Goal: Task Accomplishment & Management: Manage account settings

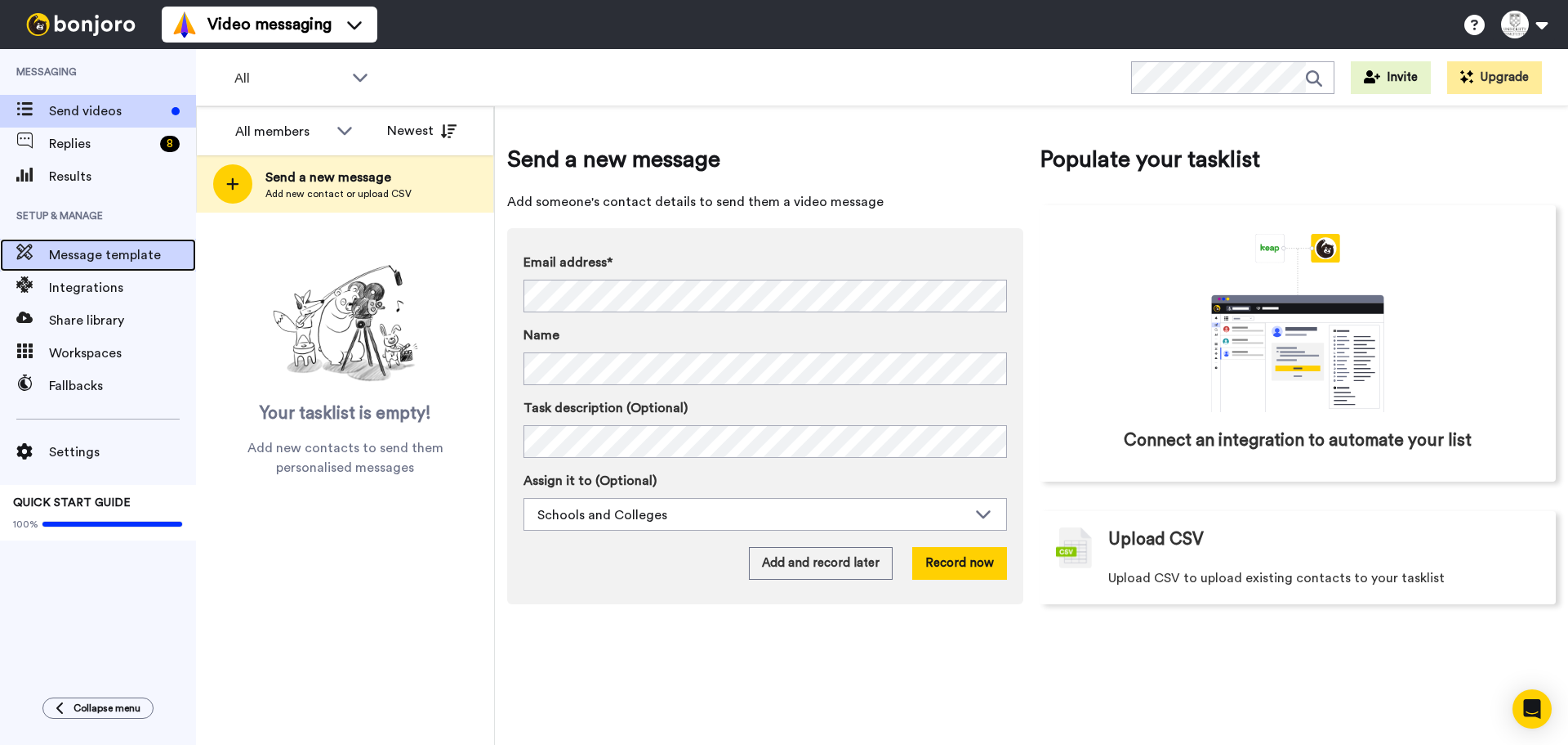
click at [105, 250] on span "Message template" at bounding box center [122, 255] width 147 height 20
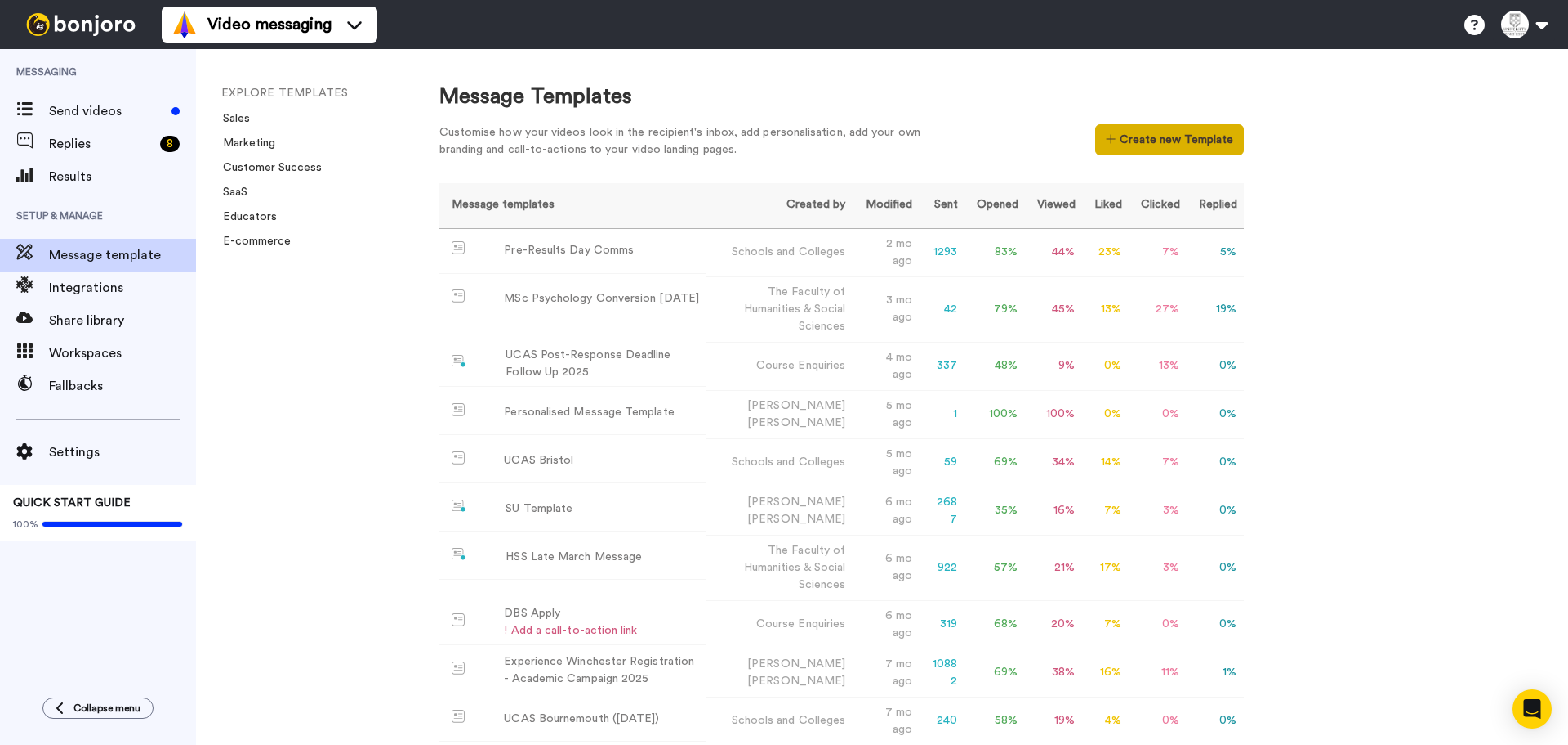
click at [1150, 139] on button "Create new Template" at bounding box center [1169, 139] width 148 height 31
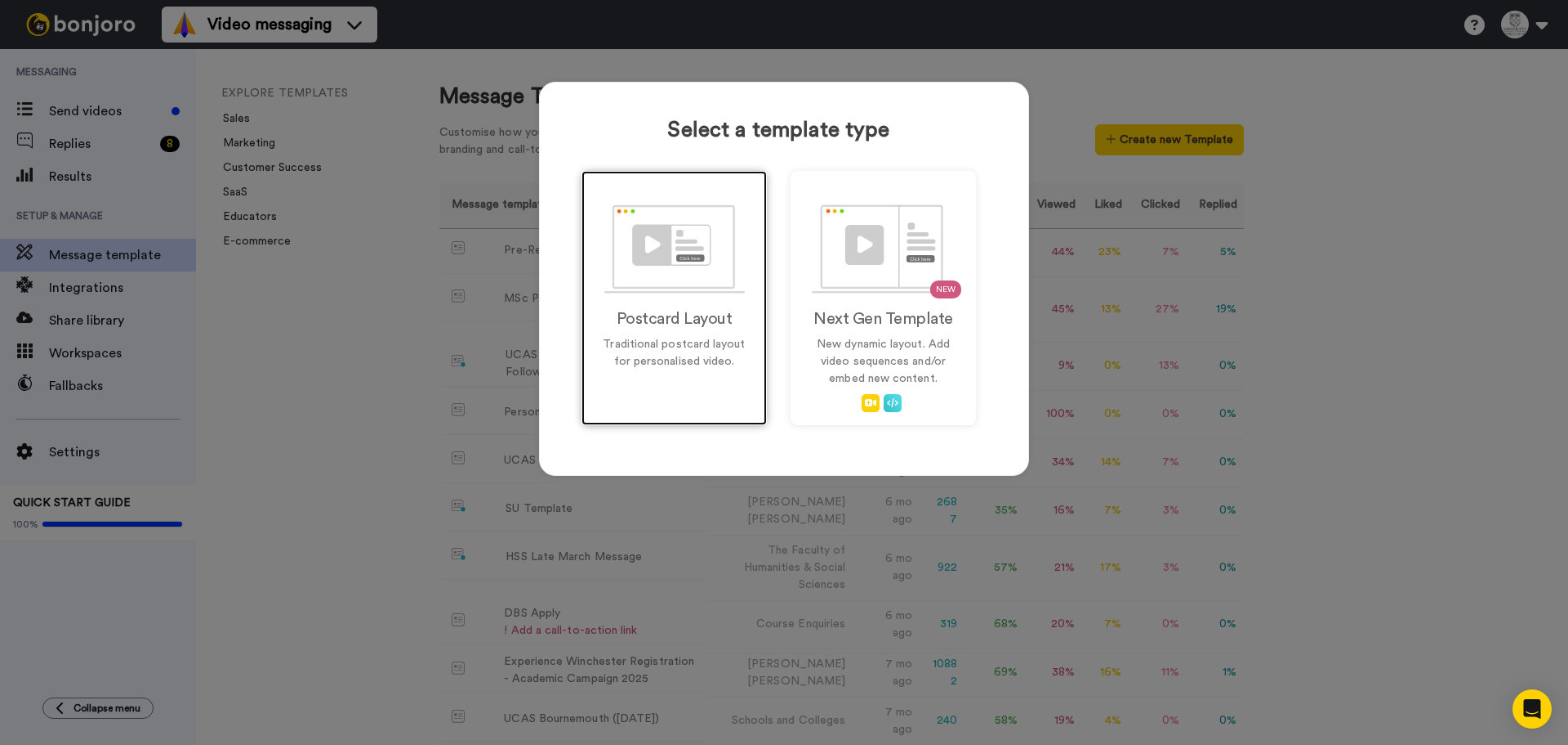
click at [715, 294] on div "Postcard Layout Traditional postcard layout for personalised video." at bounding box center [674, 297] width 185 height 255
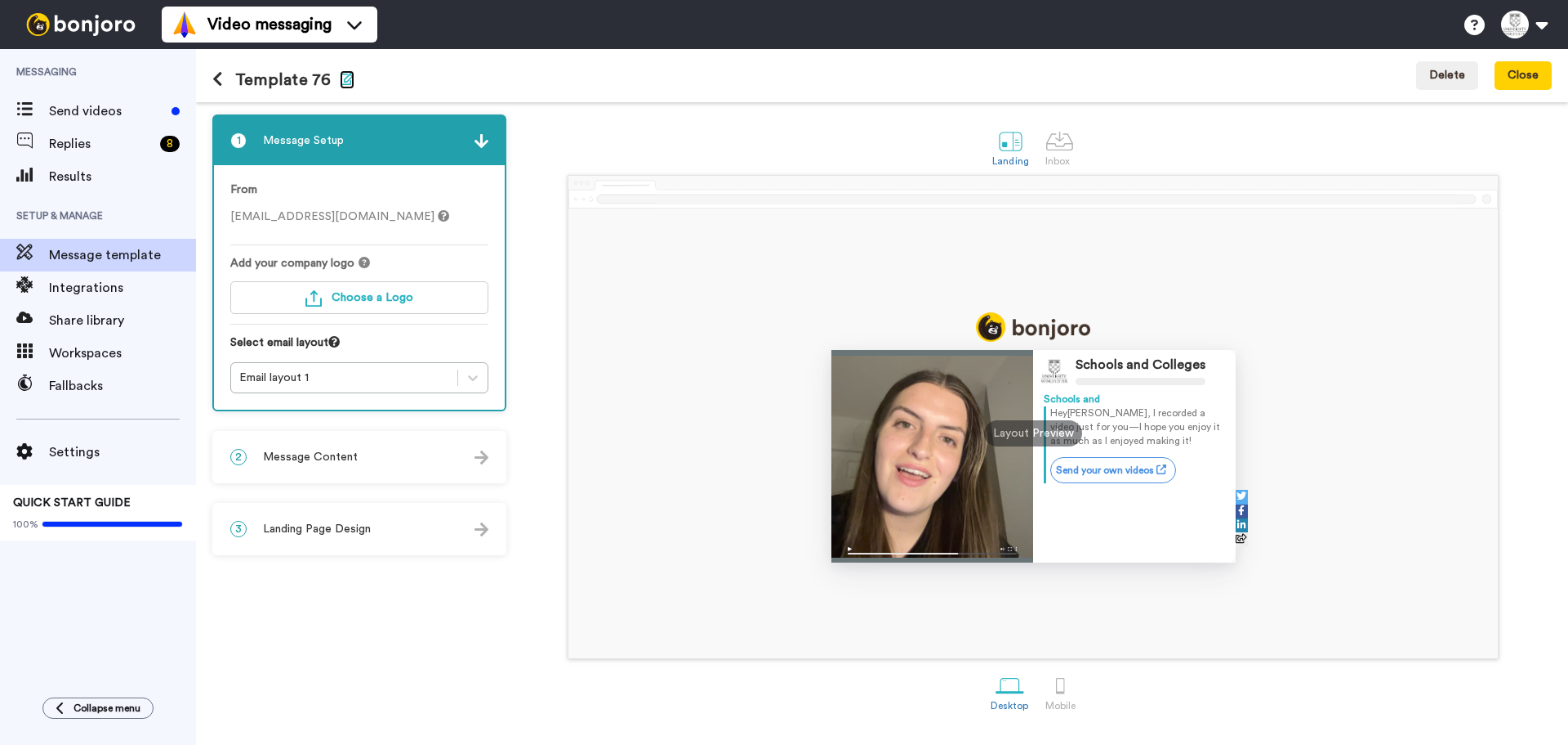
click at [340, 82] on icon "button" at bounding box center [347, 78] width 15 height 13
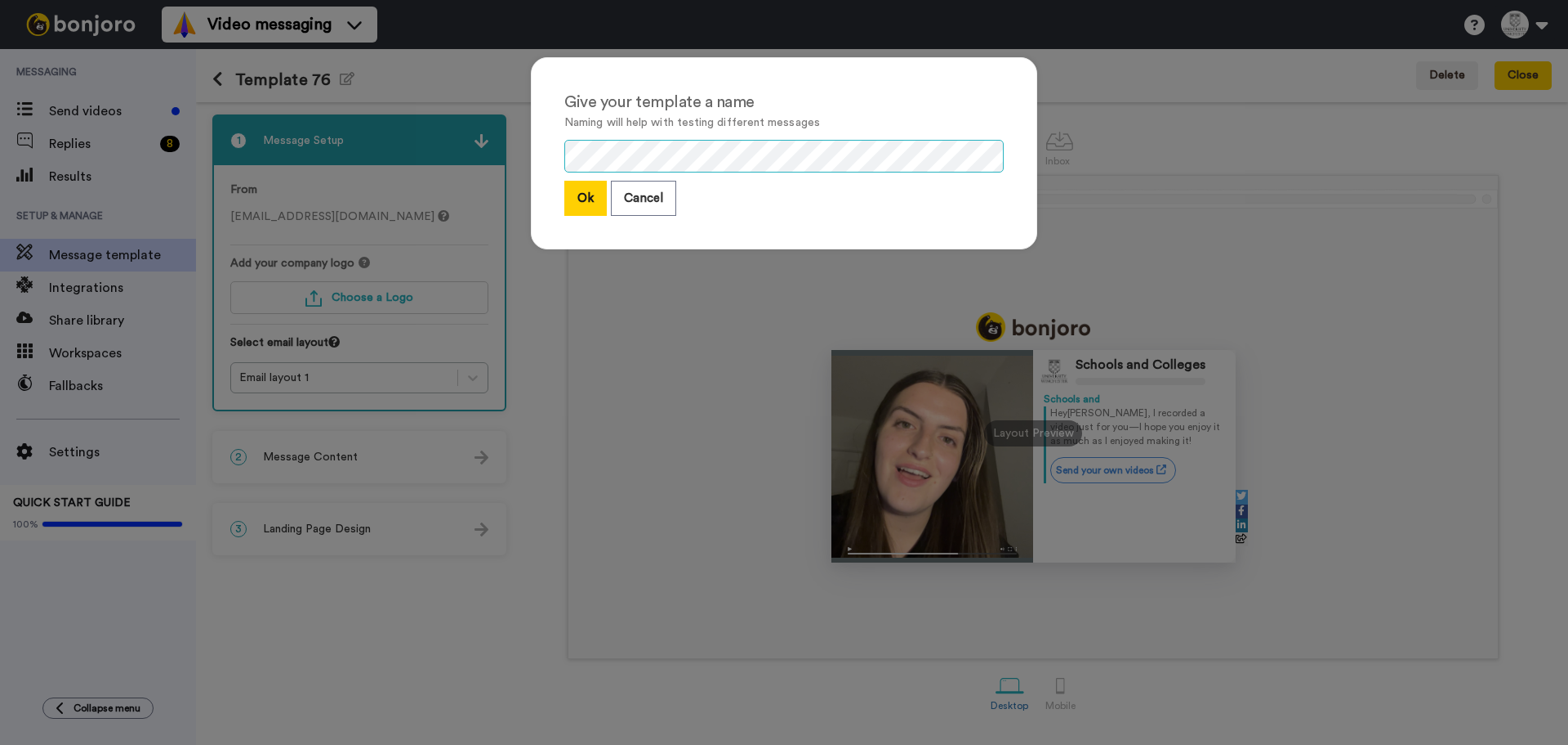
click at [402, 136] on div "Give your template a name Naming will help with testing different messages Ok C…" at bounding box center [784, 372] width 1568 height 745
click at [579, 201] on button "Ok" at bounding box center [586, 198] width 43 height 35
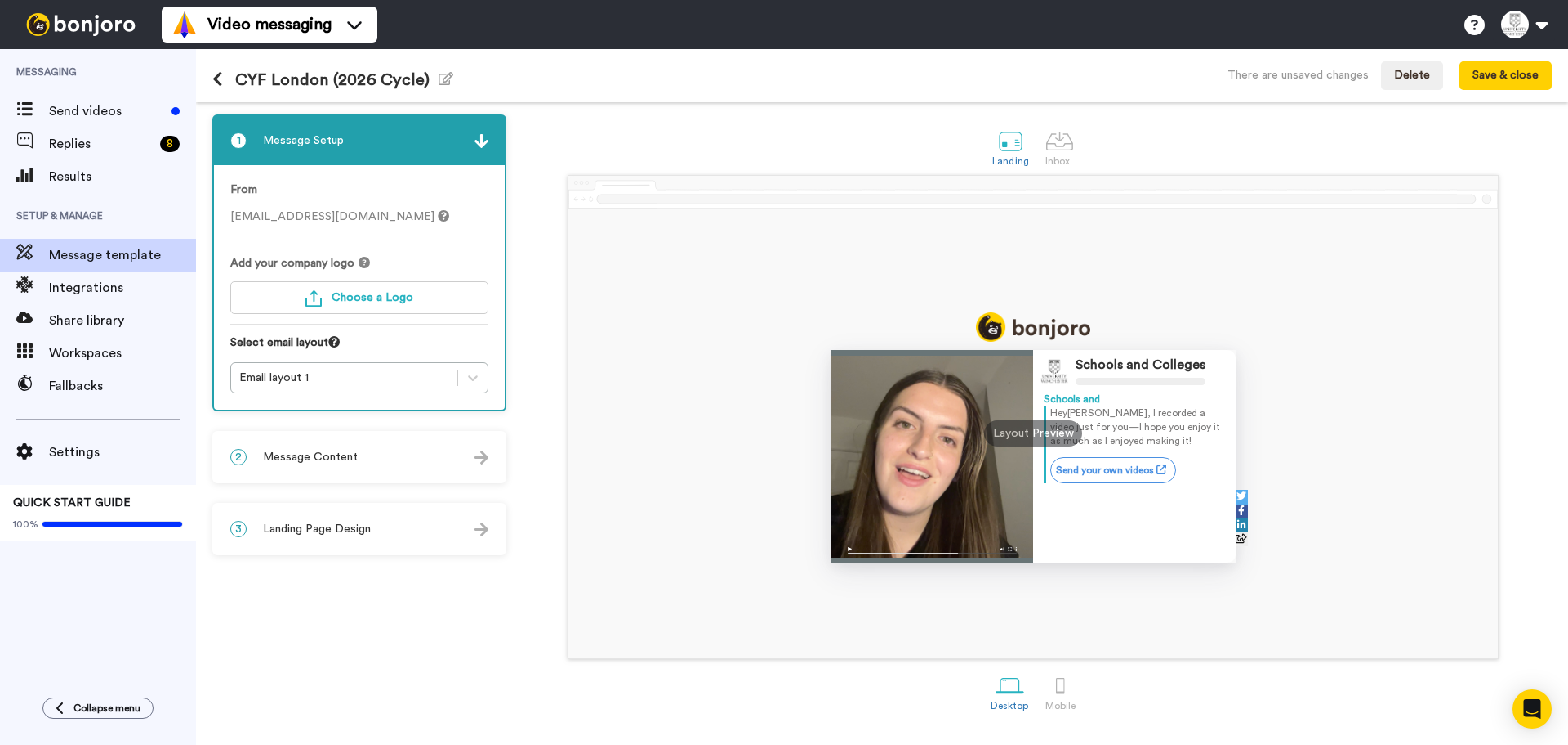
click at [330, 331] on div "From schoolsandcolleges@winchester.ac.uk Add your company logo Choose a Logo Se…" at bounding box center [360, 287] width 290 height 245
click at [341, 314] on div "Add your company logo Choose a Logo" at bounding box center [359, 290] width 258 height 69
click at [381, 311] on button "Choose a Logo" at bounding box center [359, 297] width 258 height 33
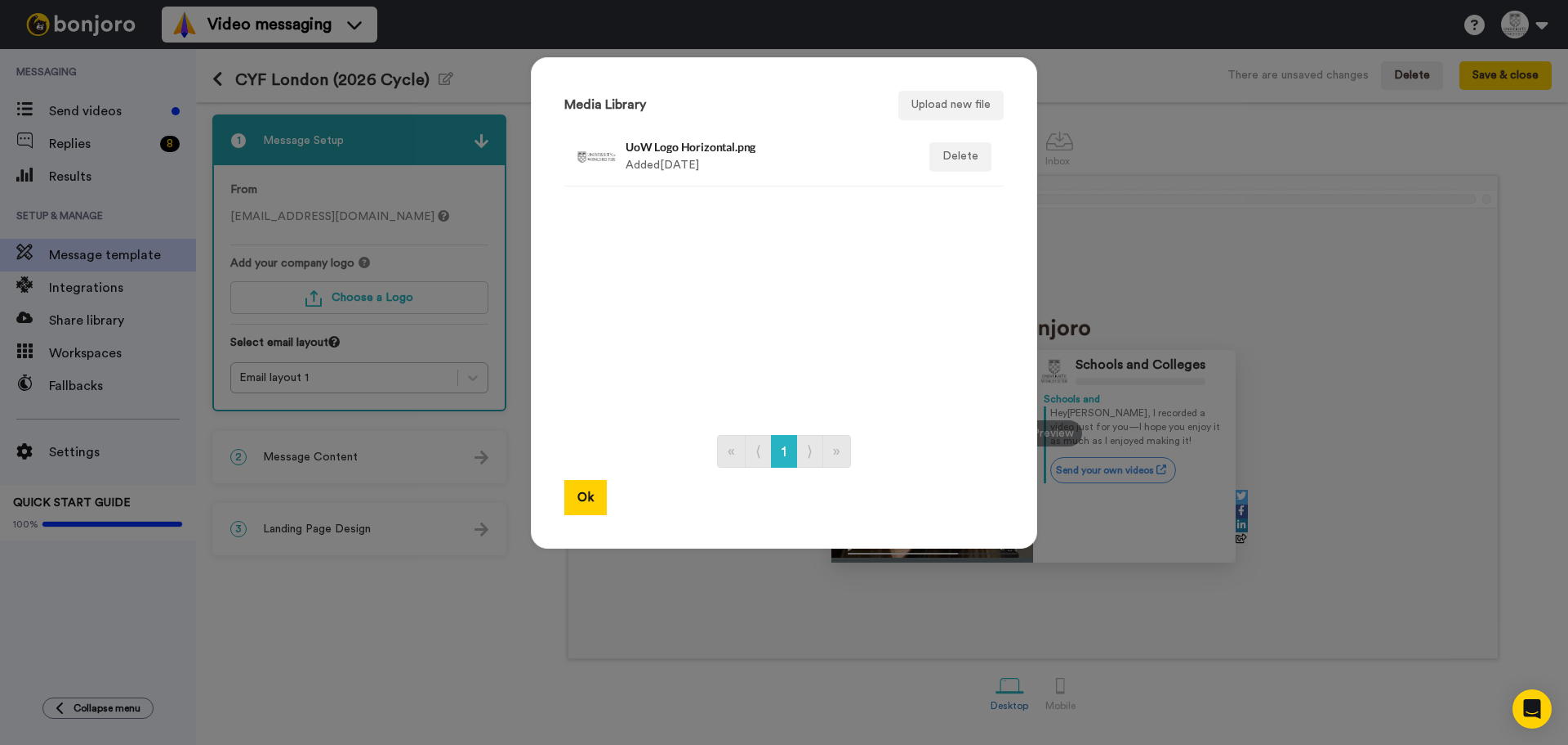
click at [697, 180] on li "UoW Logo Horizontal.png Added 1 yr ago Delete" at bounding box center [784, 158] width 440 height 59
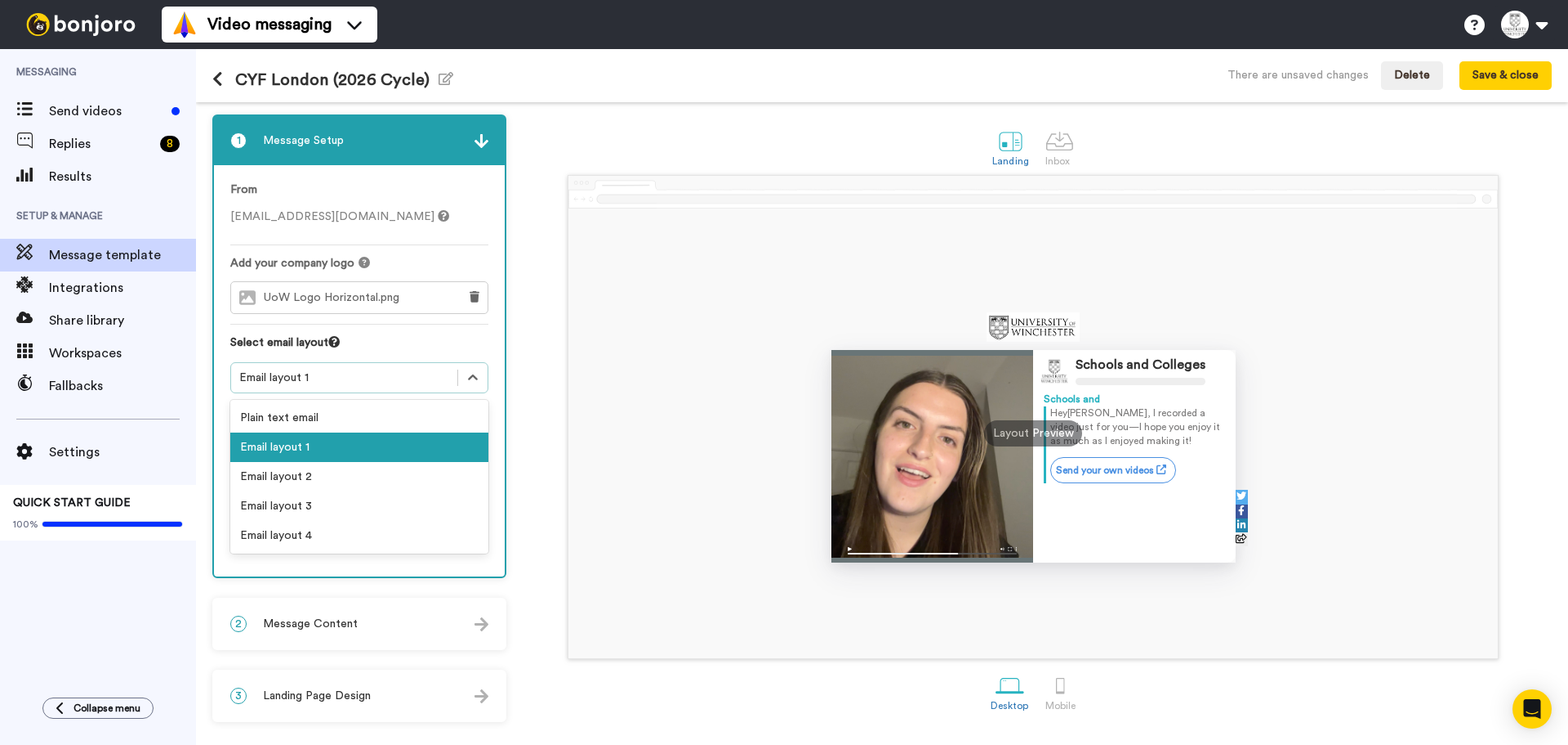
click at [364, 379] on div "Email layout 1" at bounding box center [344, 377] width 210 height 17
click at [382, 483] on div "Email layout 2" at bounding box center [359, 477] width 258 height 29
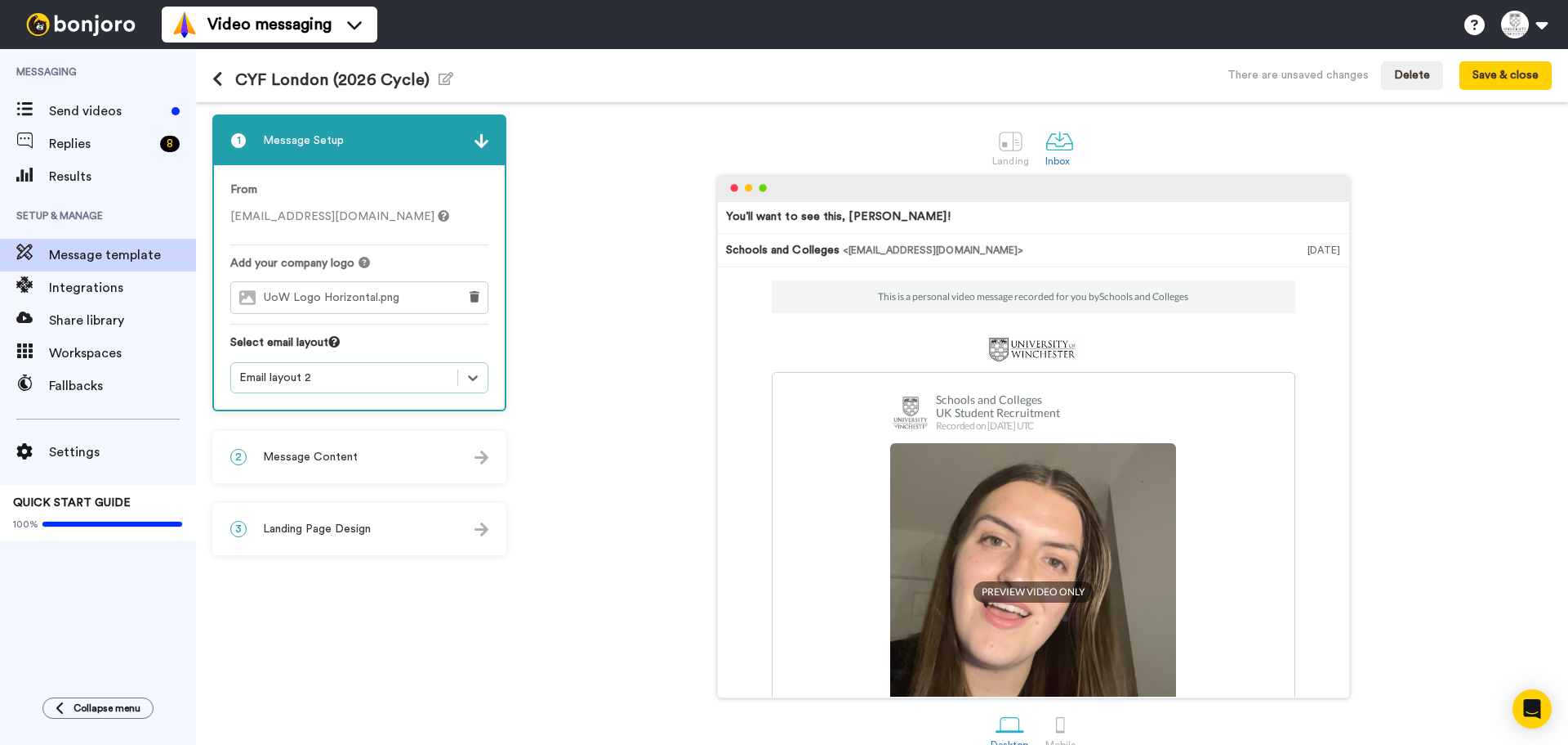
click at [391, 462] on div "2 Message Content" at bounding box center [360, 456] width 290 height 49
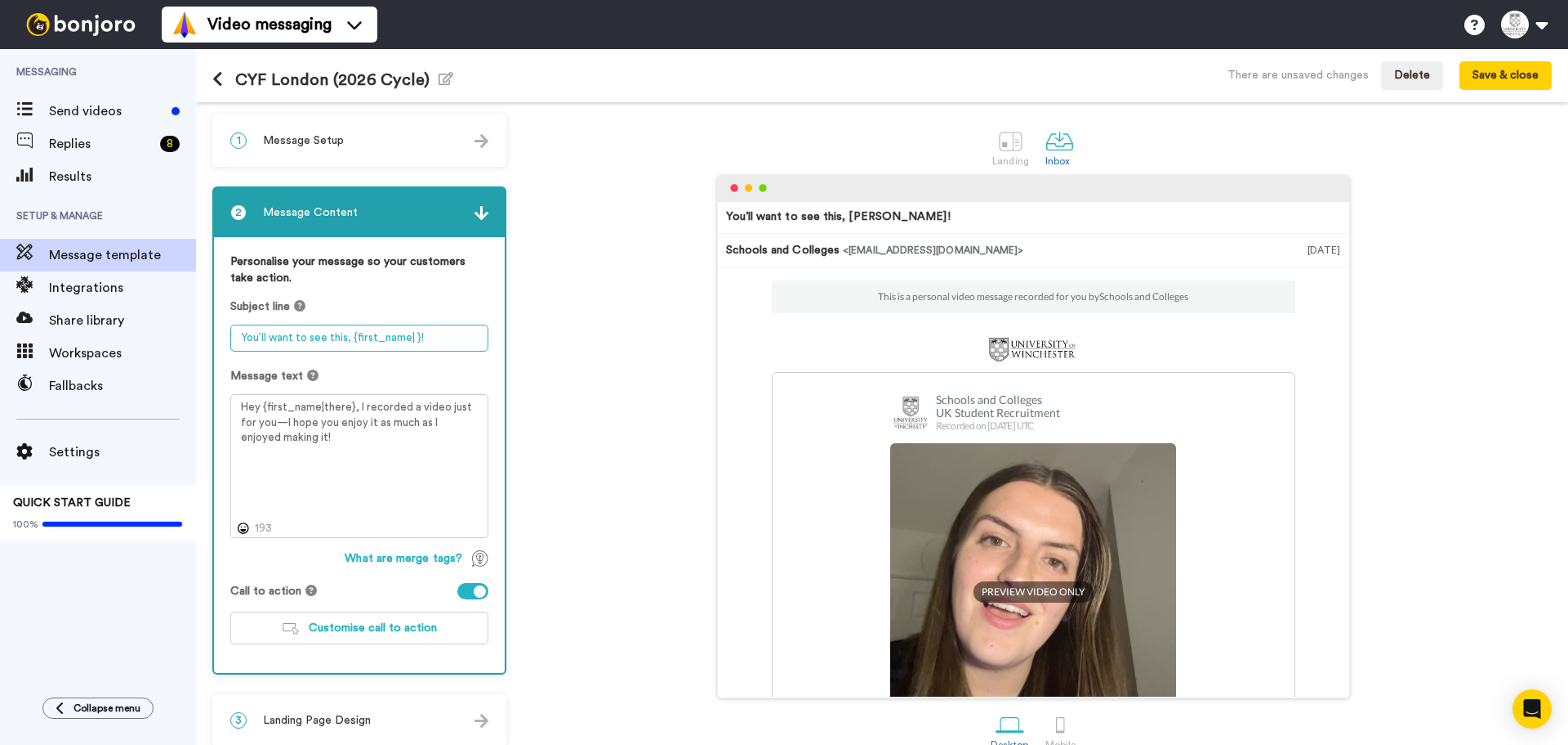
click at [437, 346] on textarea "You’ll want to see this, {first_name| }!" at bounding box center [359, 338] width 258 height 27
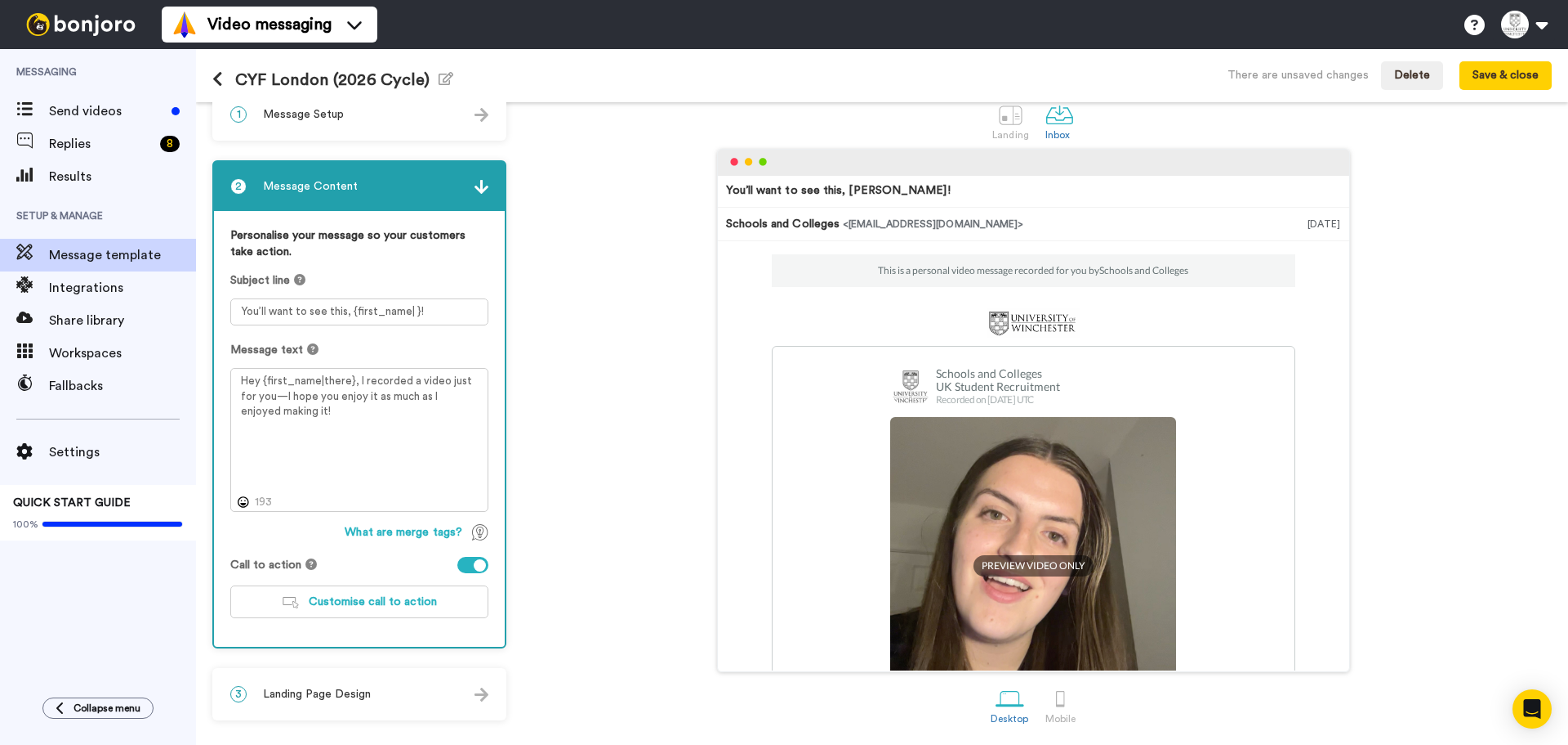
click at [390, 683] on div "3 Landing Page Design" at bounding box center [360, 693] width 290 height 49
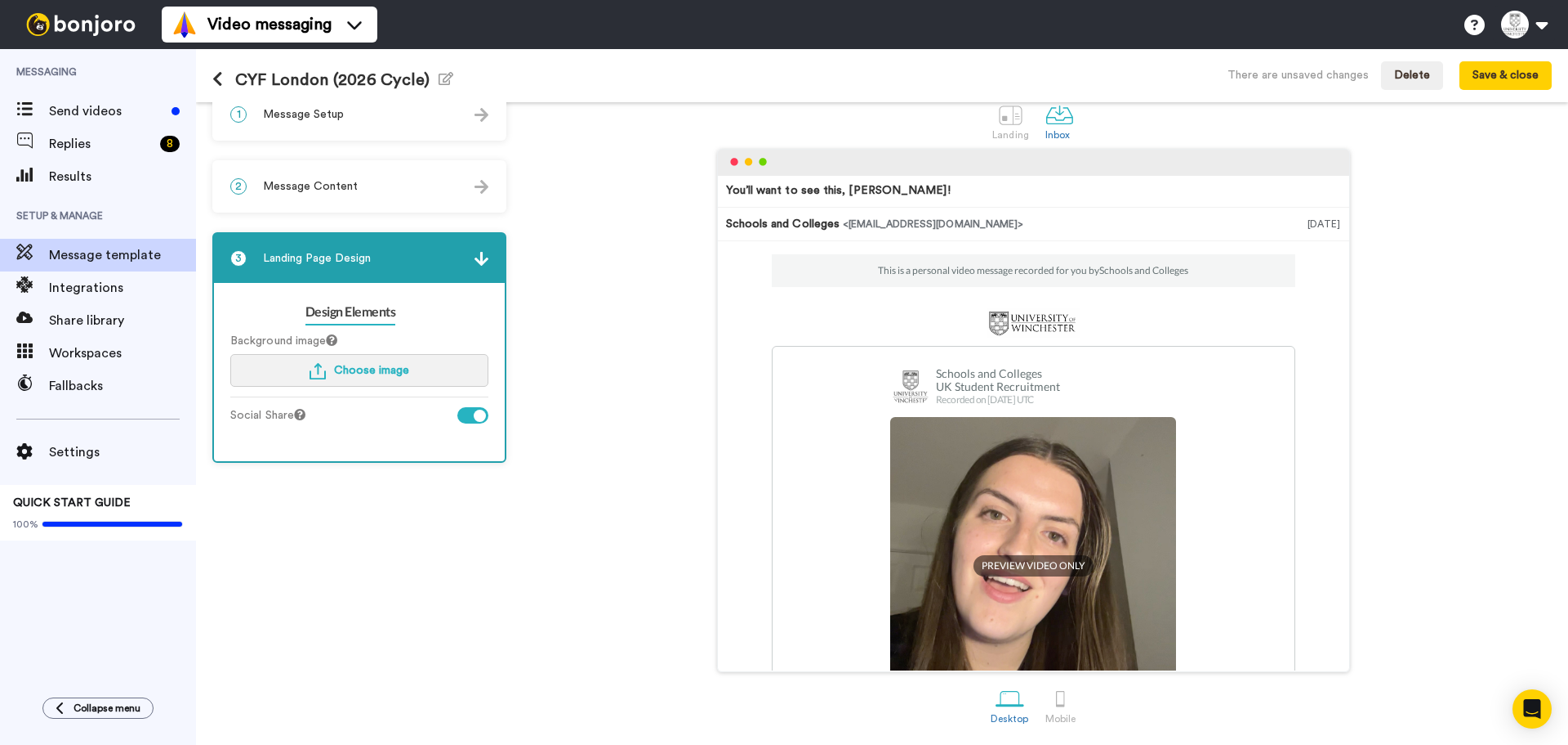
click at [373, 368] on span "Choose image" at bounding box center [371, 371] width 75 height 12
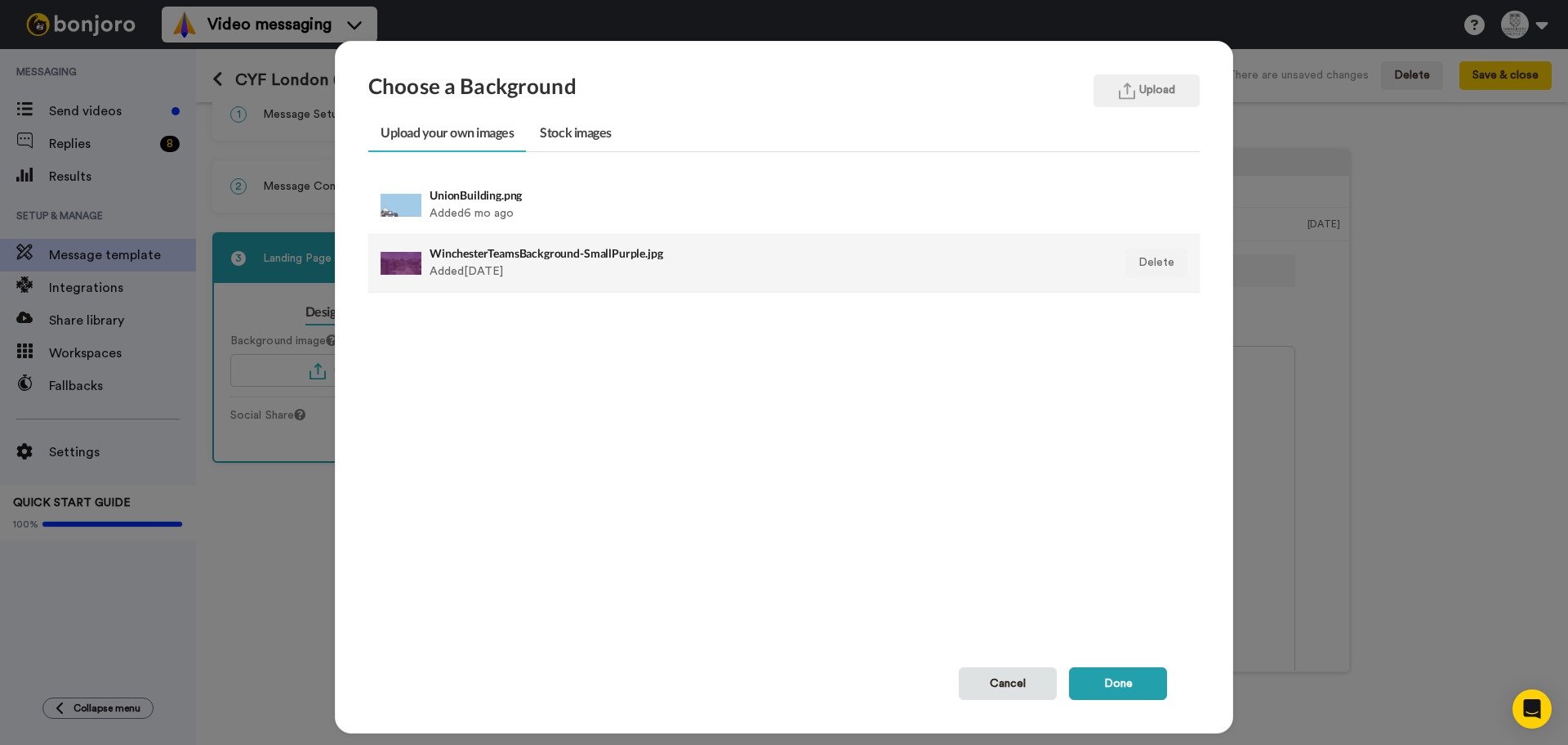
click at [648, 257] on h4 "WinchesterTeamsBackground-SmallPurple.jpg" at bounding box center [704, 253] width 549 height 13
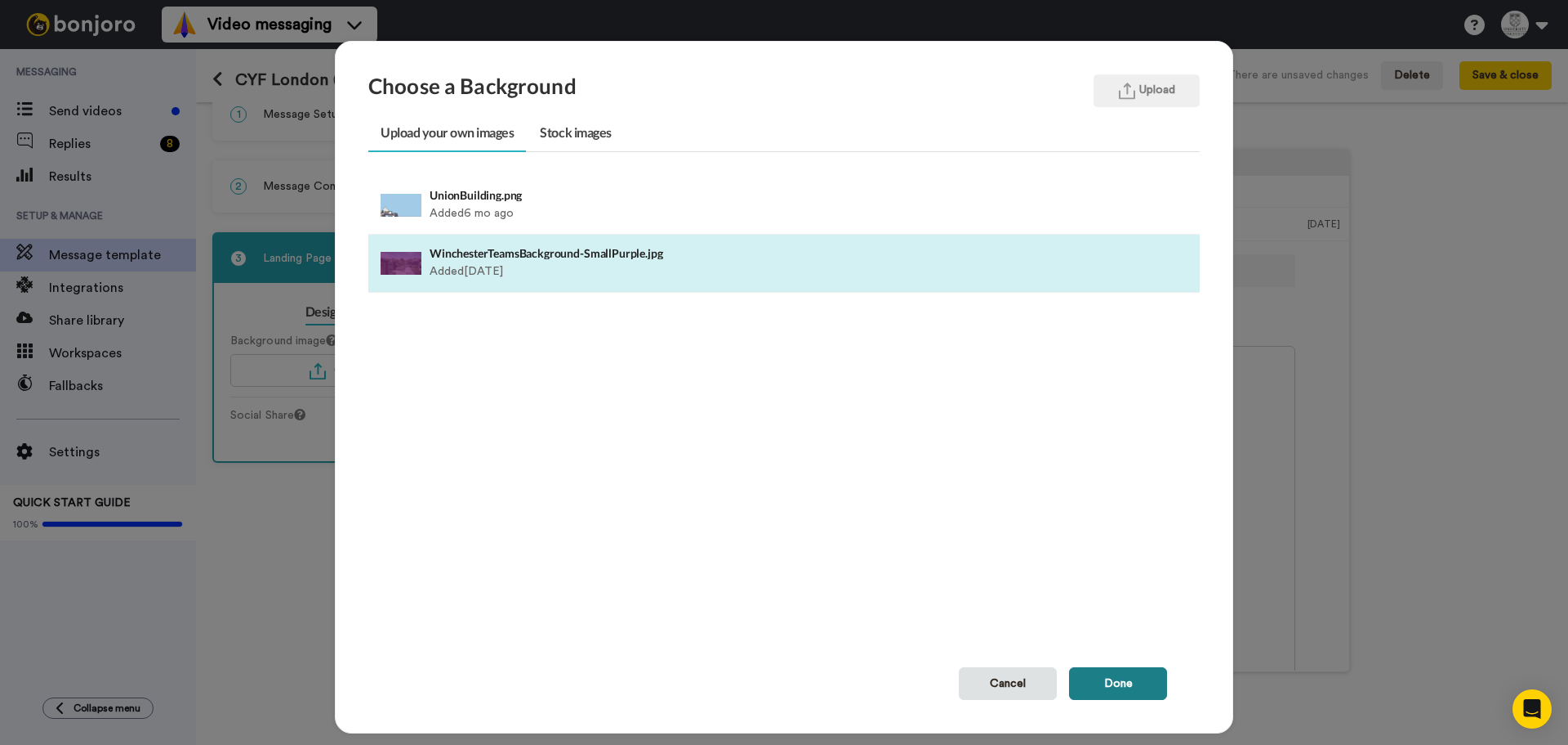
click at [1123, 681] on button "Done" at bounding box center [1118, 684] width 98 height 33
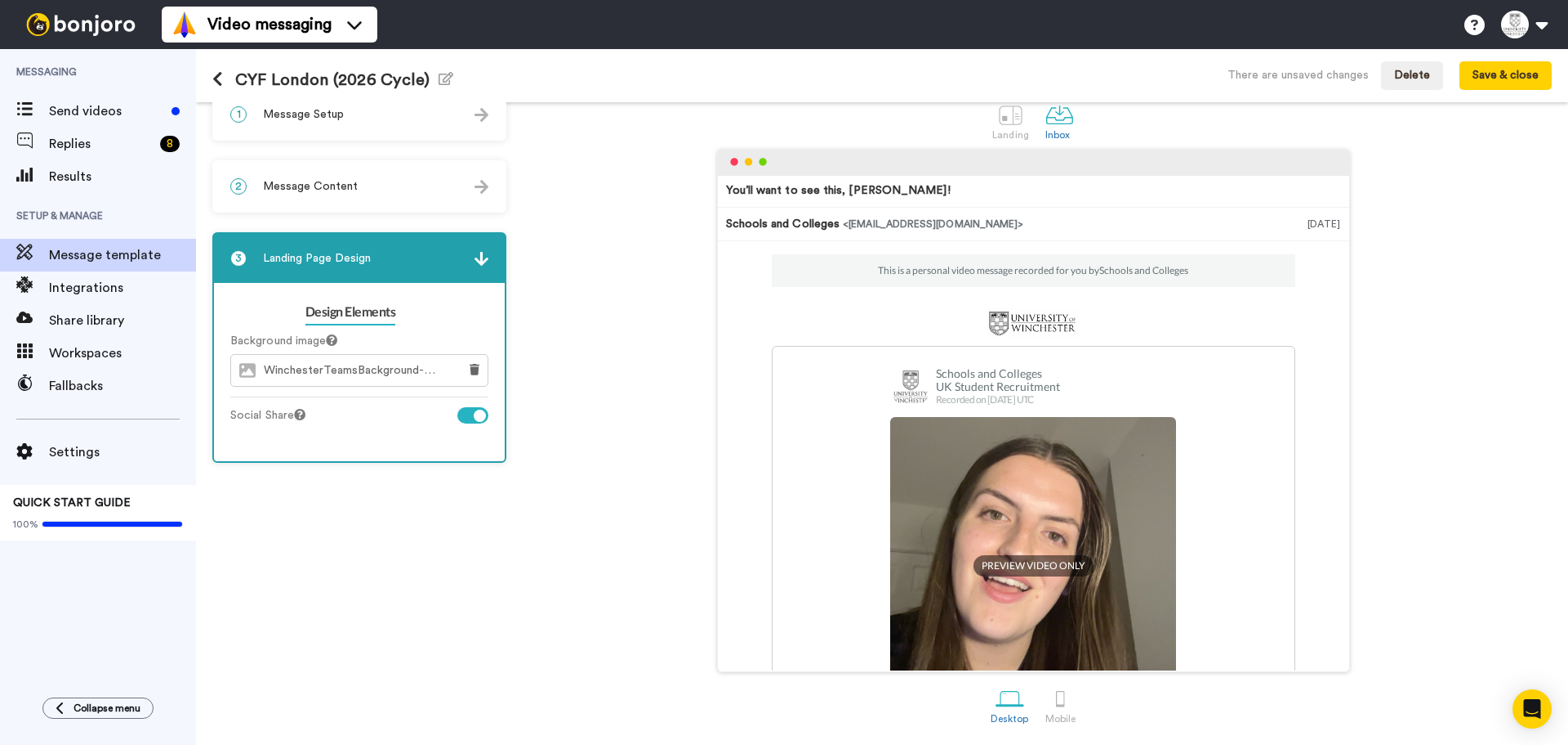
click at [410, 205] on div "2 Message Content" at bounding box center [360, 186] width 290 height 49
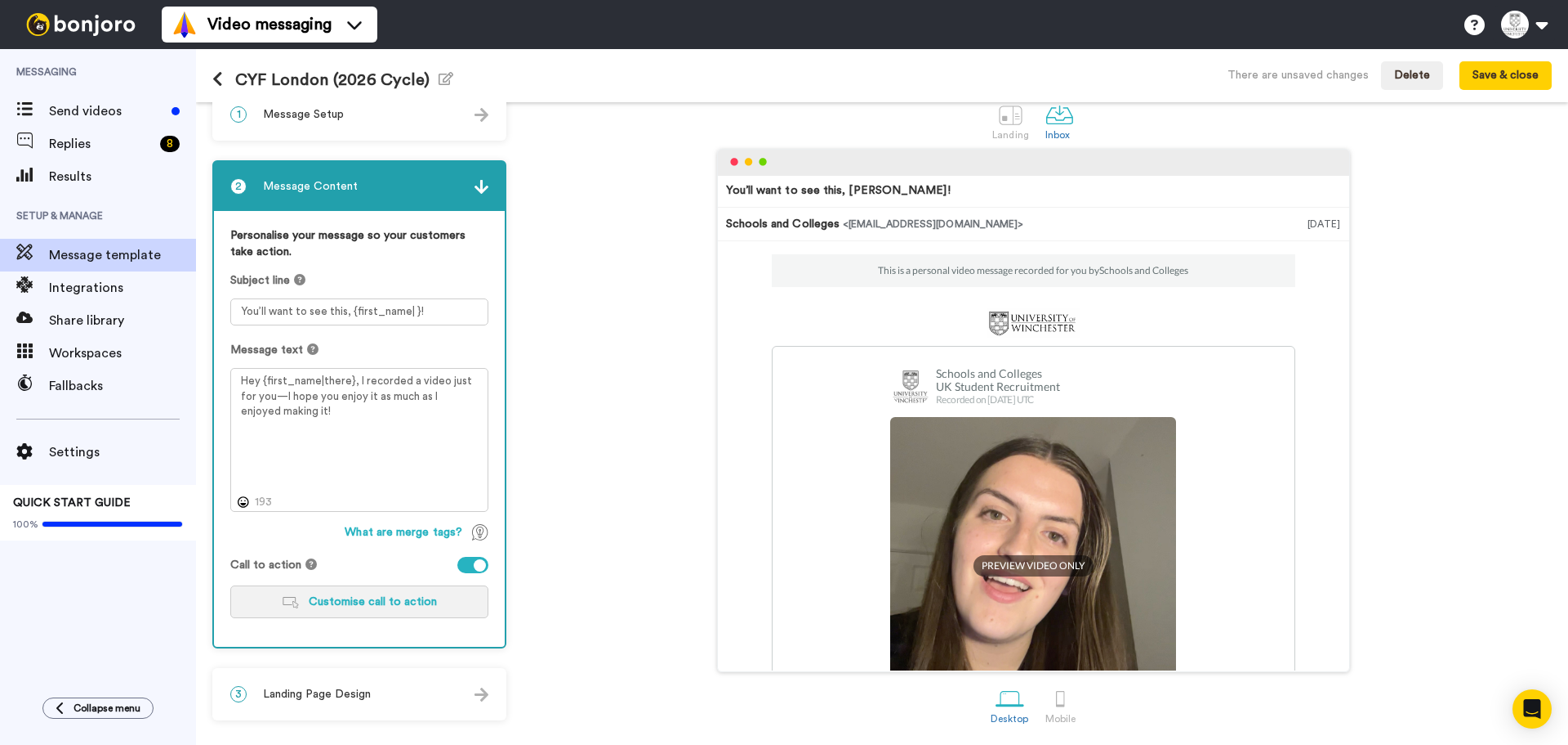
click at [439, 603] on button "Customise call to action" at bounding box center [359, 602] width 258 height 33
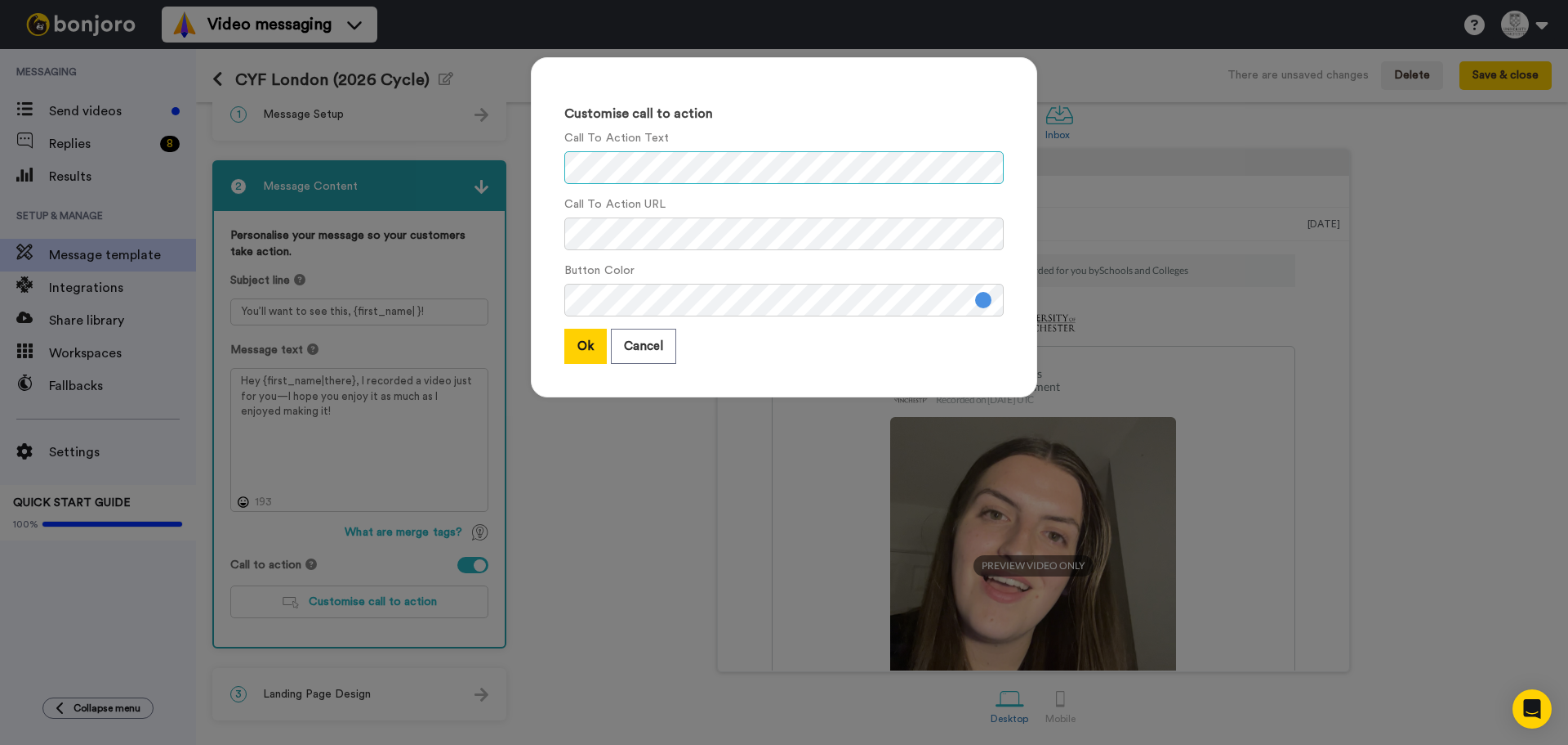
click at [219, 126] on div "Customise call to action Call To Action Text Call To Action URL Button Color Ok…" at bounding box center [784, 372] width 1568 height 745
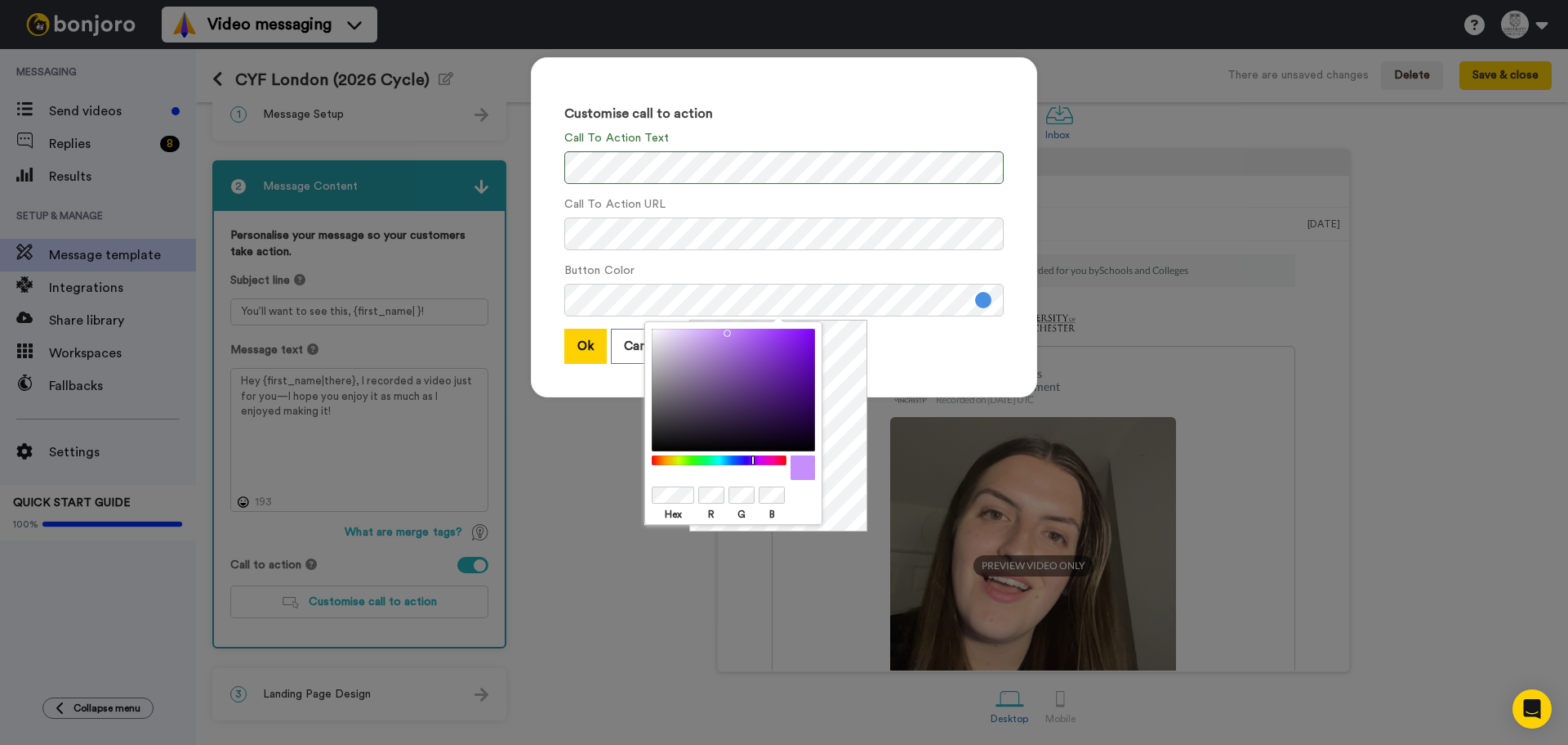
click at [698, 474] on div at bounding box center [734, 467] width 164 height 24
click at [949, 356] on div "Ok Cancel" at bounding box center [784, 346] width 440 height 35
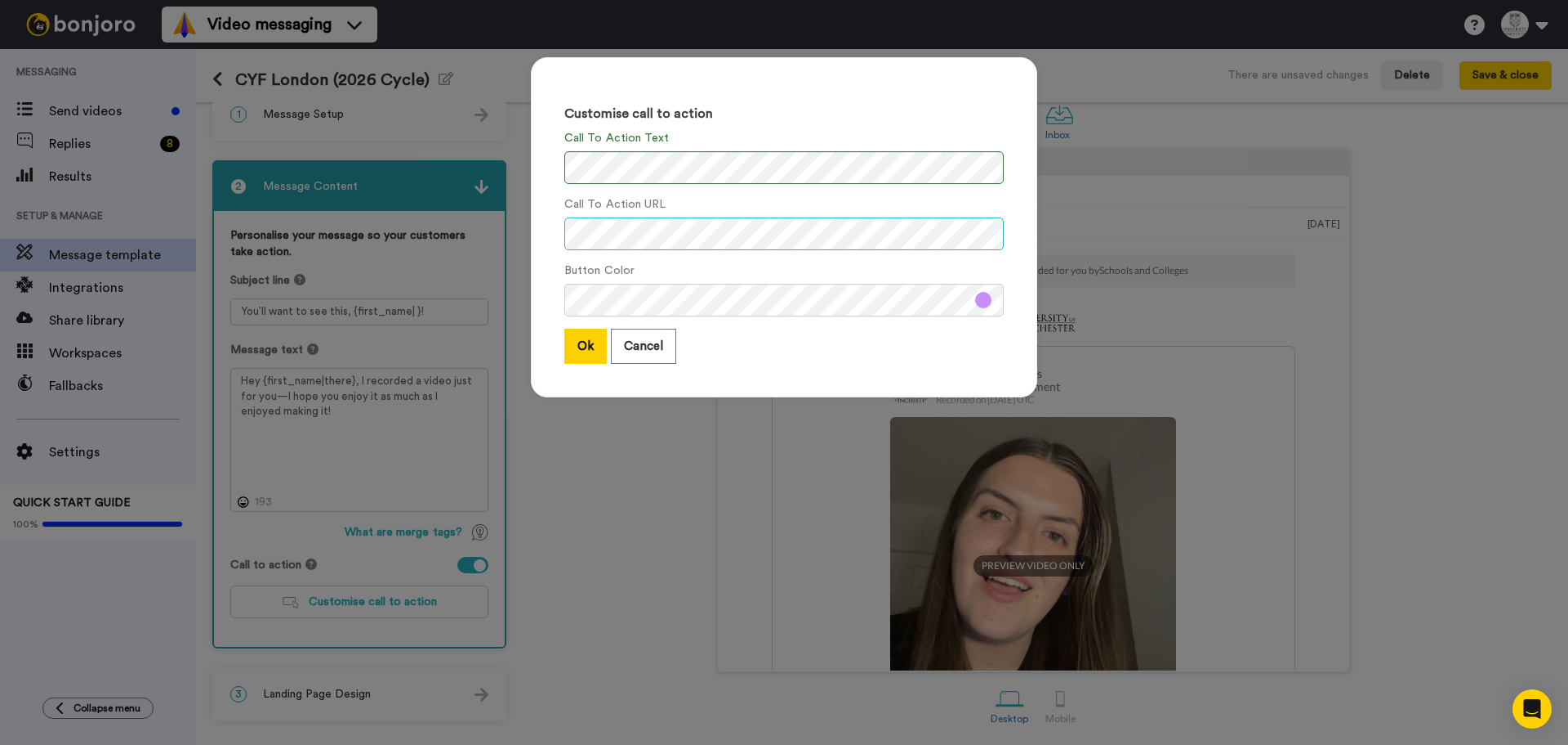
click at [340, 176] on div "Customise call to action Call To Action Text Call To Action URL Button Color Ok…" at bounding box center [784, 372] width 1568 height 745
click at [680, 254] on div "Customise call to action Call To Action Text Call To Action URL Button Color Ok…" at bounding box center [784, 227] width 507 height 340
click at [583, 346] on button "Ok" at bounding box center [586, 346] width 43 height 35
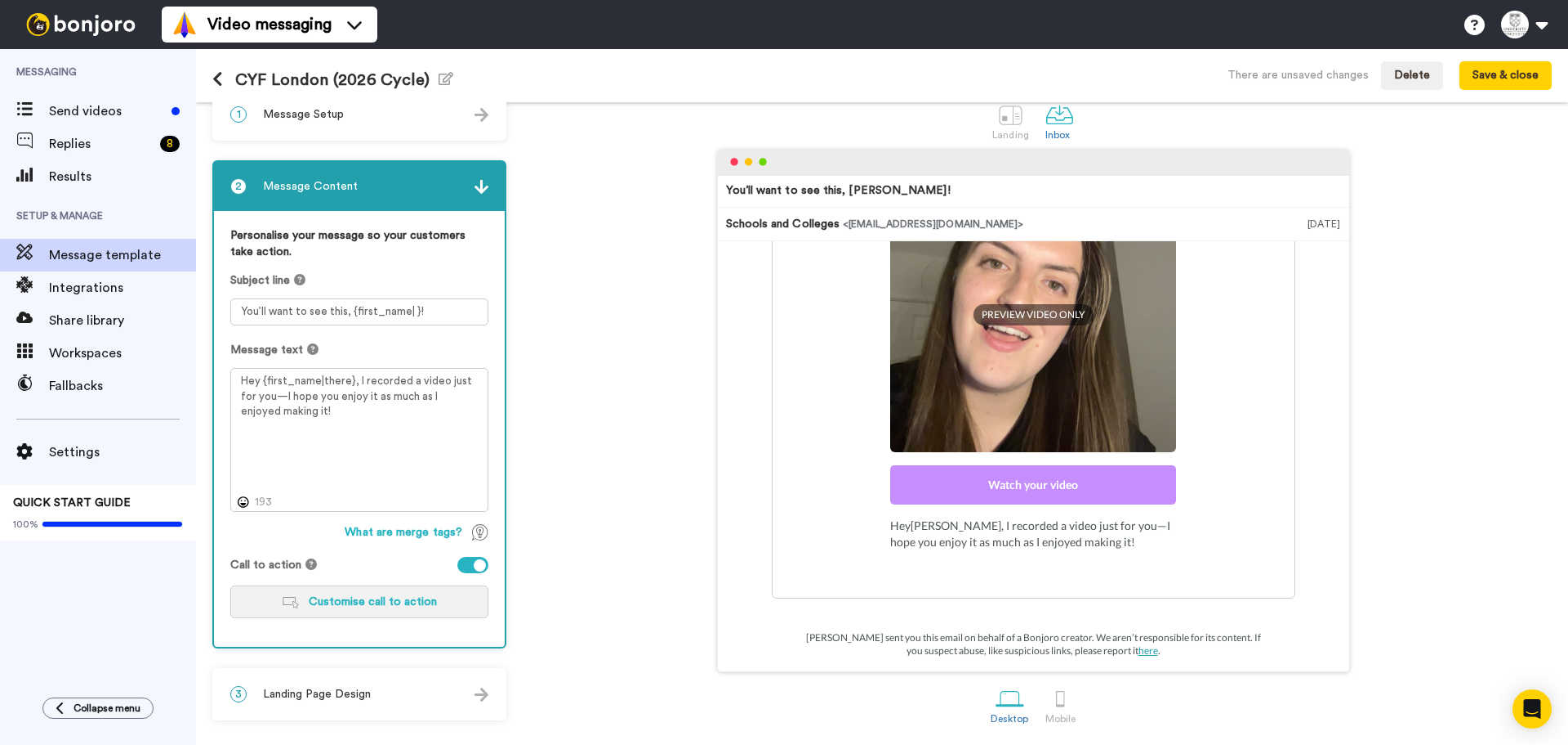
scroll to position [0, 0]
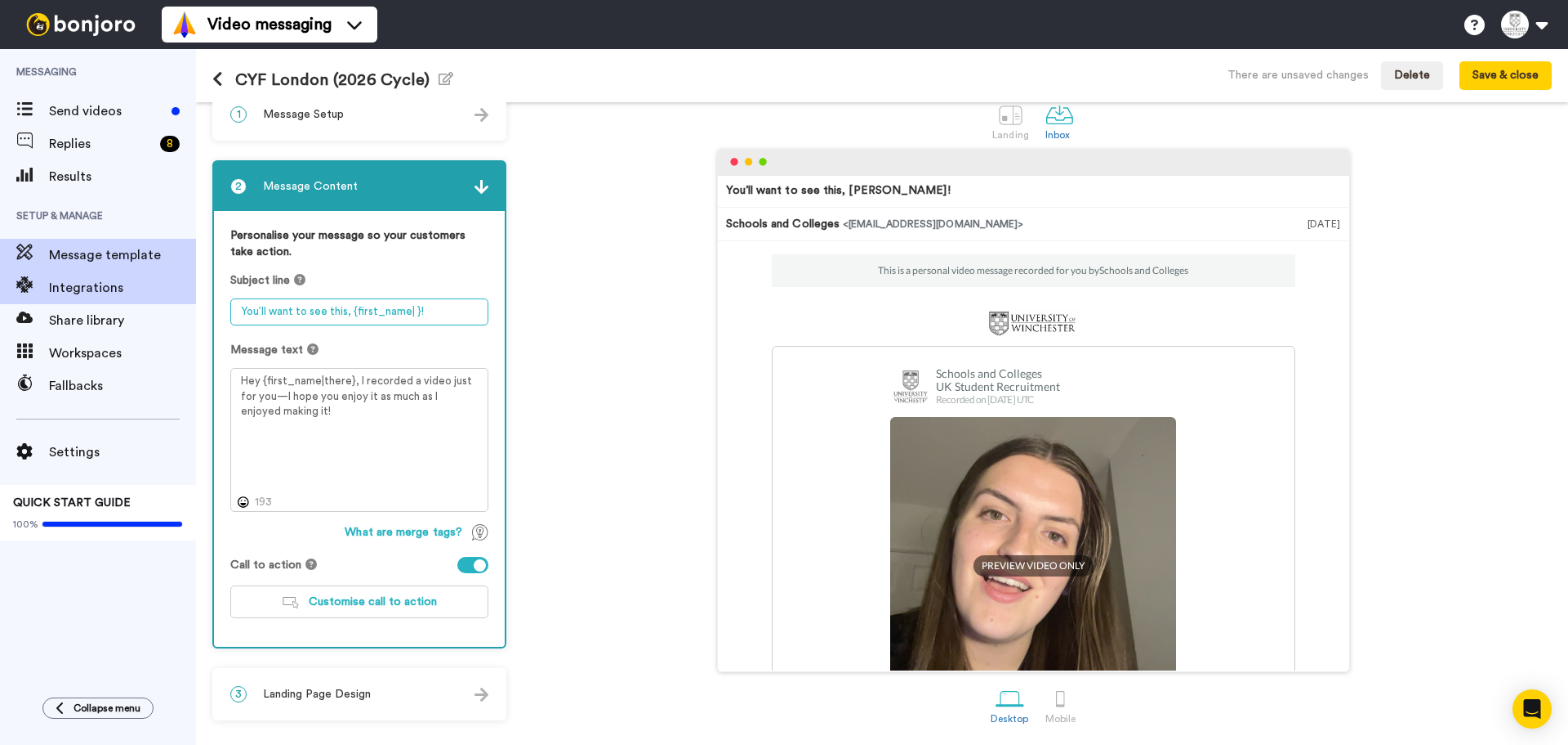
drag, startPoint x: 462, startPoint y: 318, endPoint x: 98, endPoint y: 272, distance: 366.9
click at [89, 267] on div "Messaging Send videos Replies 8 Results Setup & Manage Message template Integra…" at bounding box center [784, 396] width 1568 height 695
paste textarea "It was great to meet you, {first_name| }, at UCAS Bournemouth"
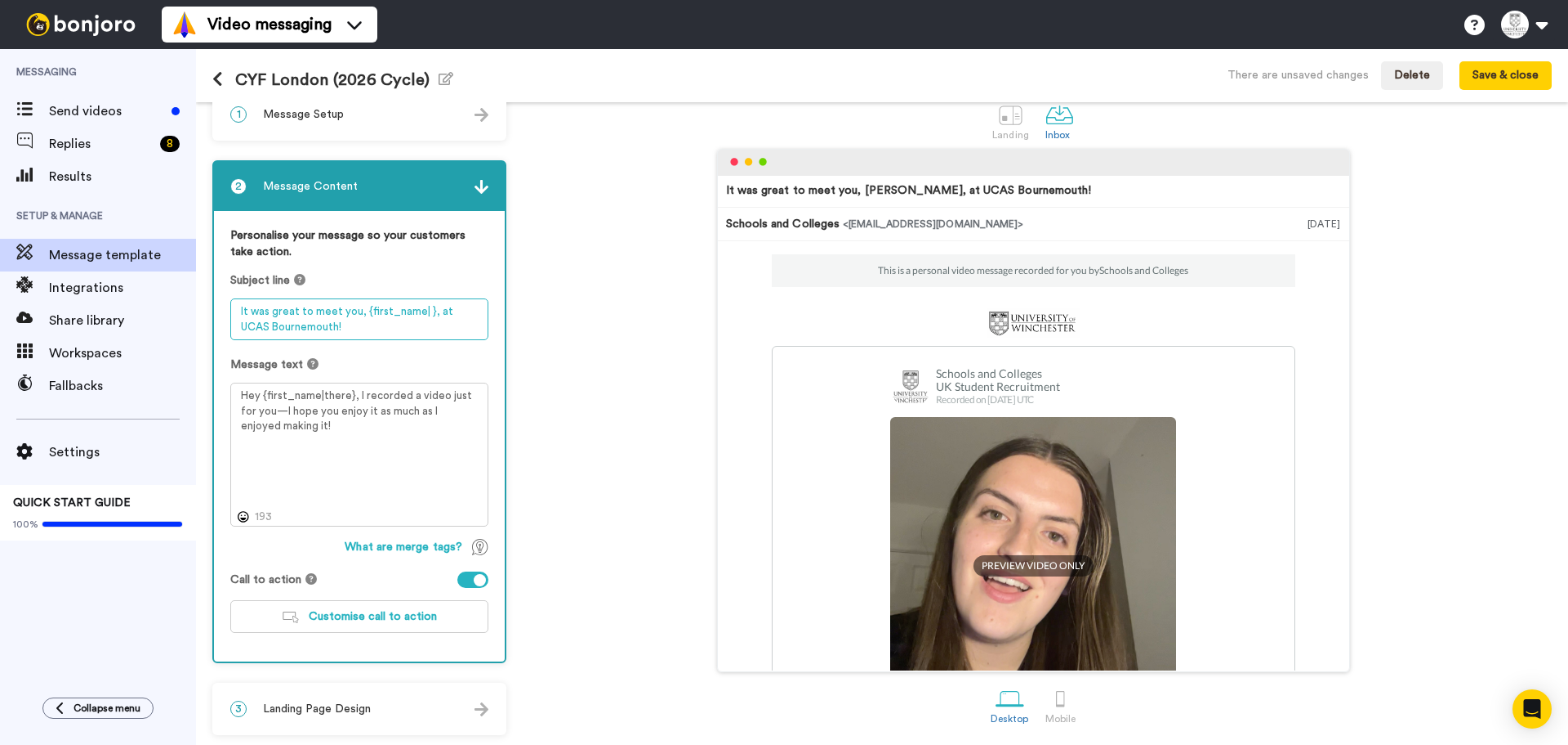
drag, startPoint x: 305, startPoint y: 328, endPoint x: 204, endPoint y: 328, distance: 101.0
click at [204, 328] on div "1 Message Setup From schoolsandcolleges@winchester.ac.uk Add your company logo …" at bounding box center [882, 423] width 1372 height 643
type textarea "It was great to meet you, {first_name| }, at UCAS Create Your Future London!"
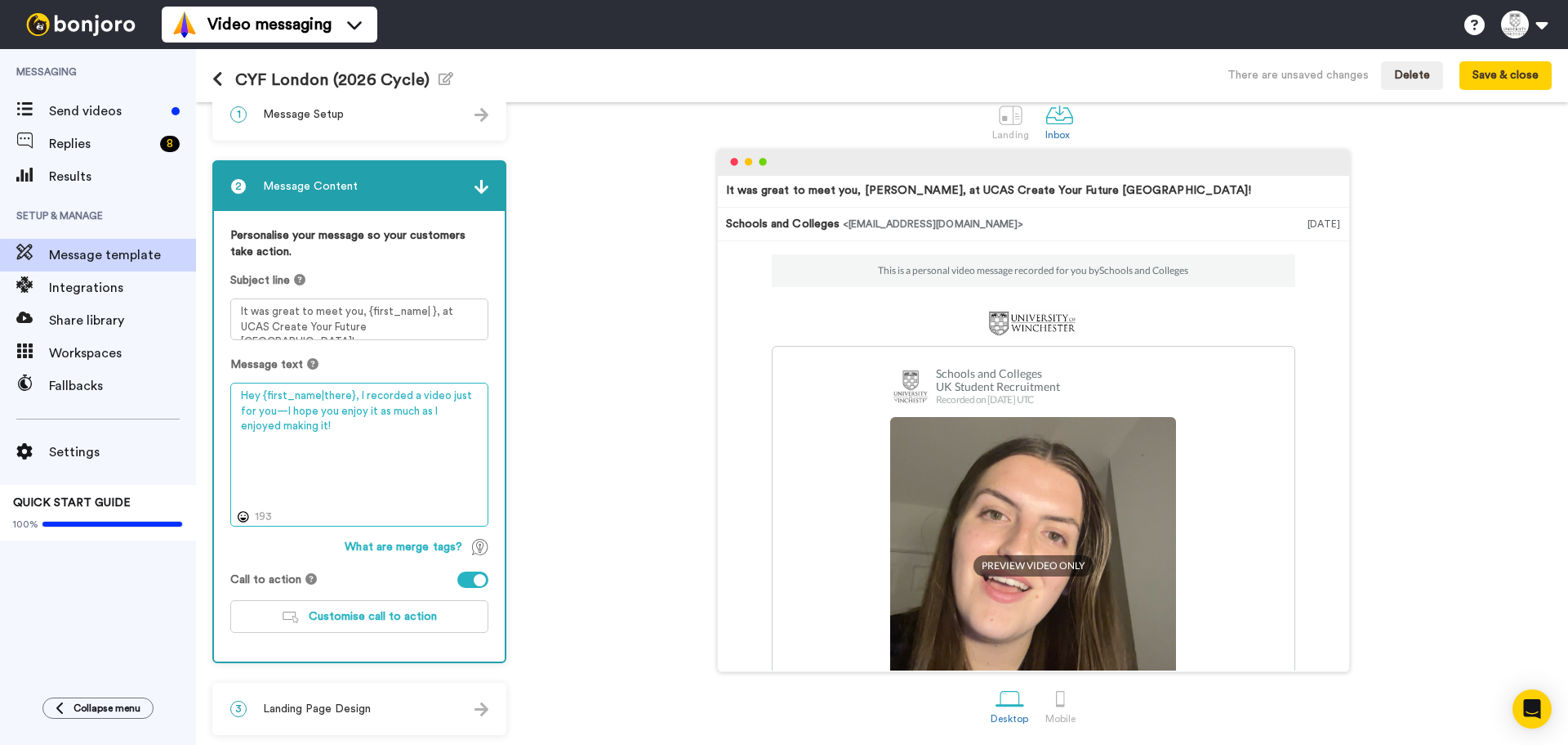
click at [363, 487] on textarea "Hey {first_name|there}, I recorded a video just for you—I hope you enjoy it as …" at bounding box center [359, 454] width 258 height 144
paste textarea "It was great meeting you at UCAS Bournemouth. We hope to welcome you to Winches…"
type textarea "Hey {first_name|there}, It was great meeting you at UCAS Bournemouth. We hope t…"
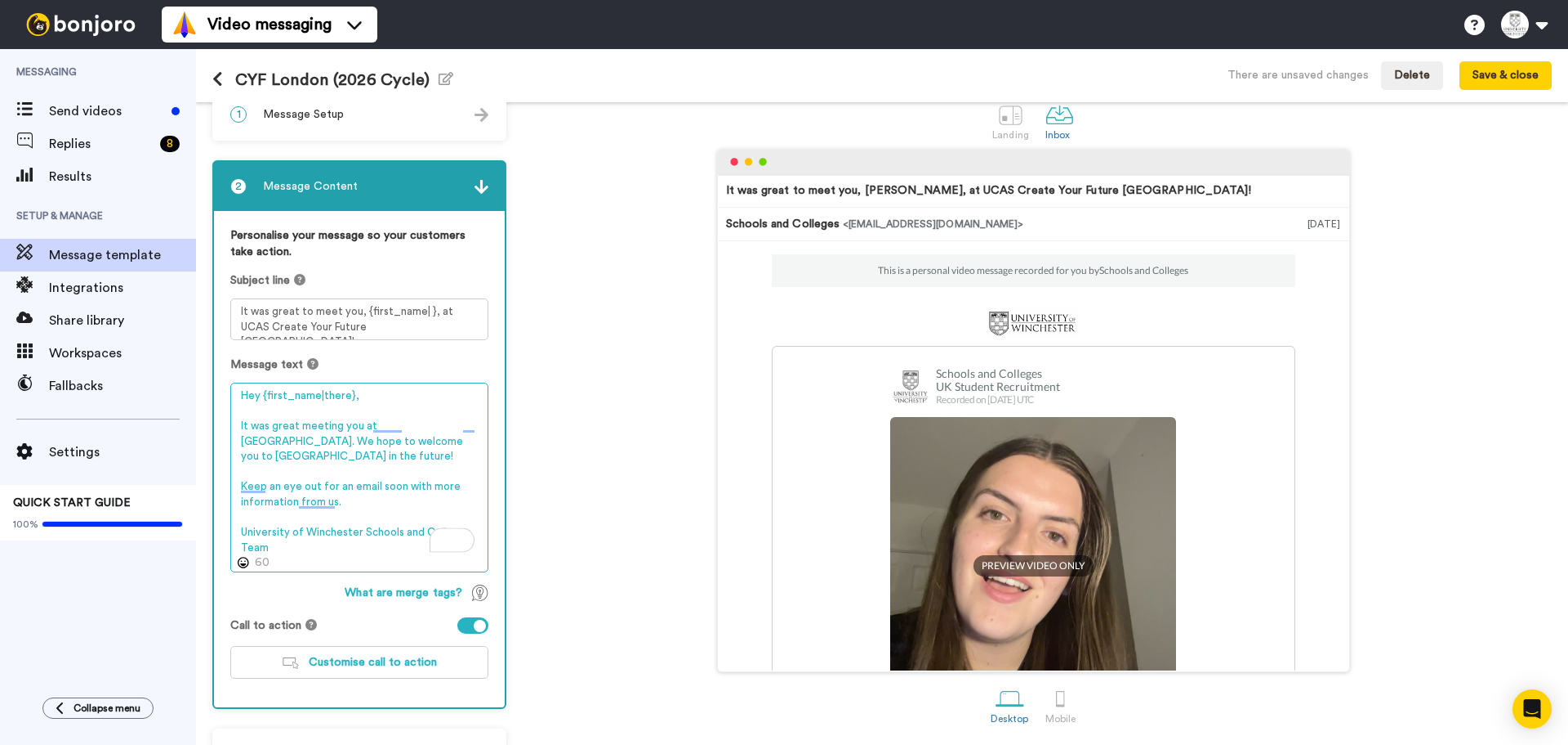
click at [426, 428] on textarea "Hey {first_name|there}, It was great meeting you at UCAS Bournemouth. We hope t…" at bounding box center [359, 477] width 258 height 189
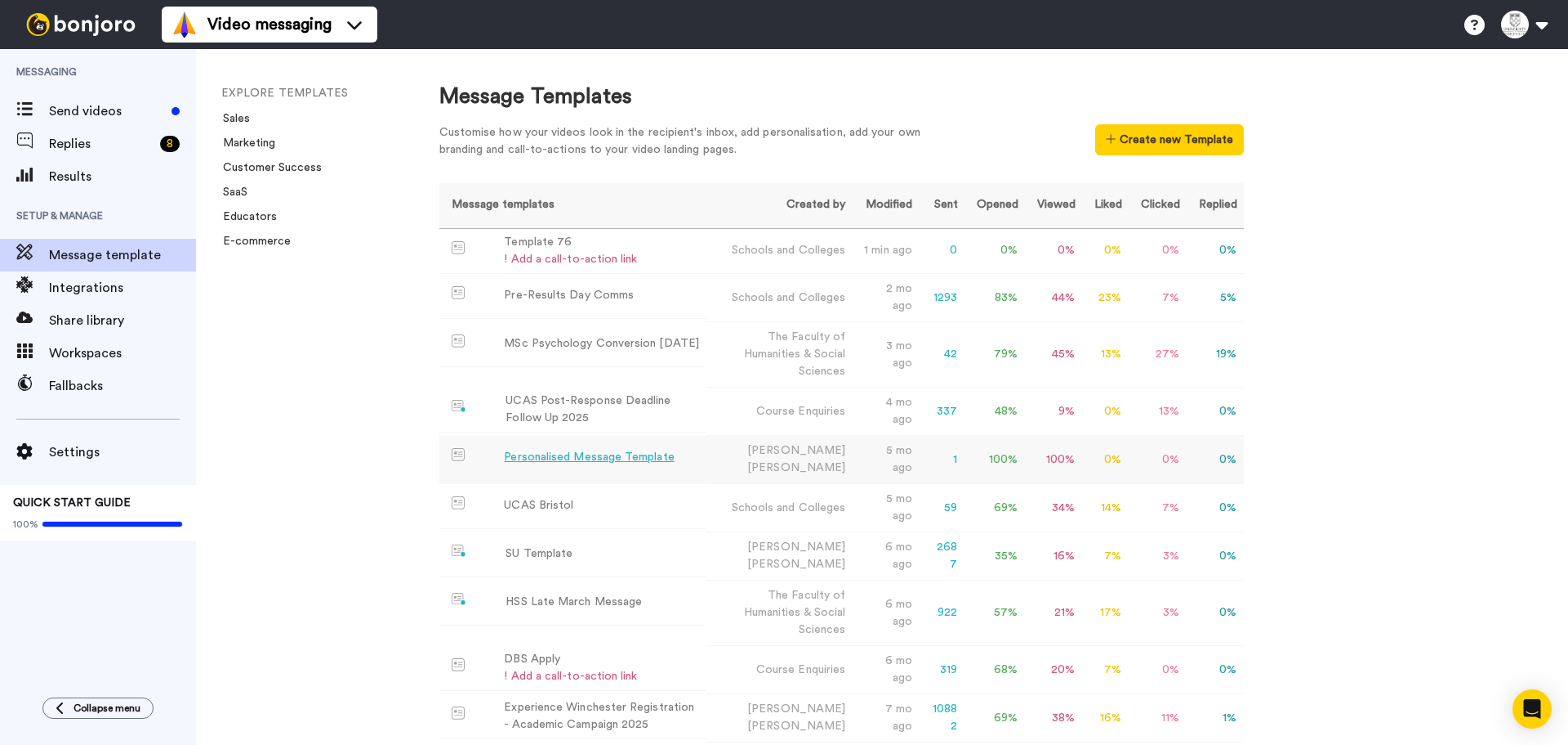
scroll to position [164, 0]
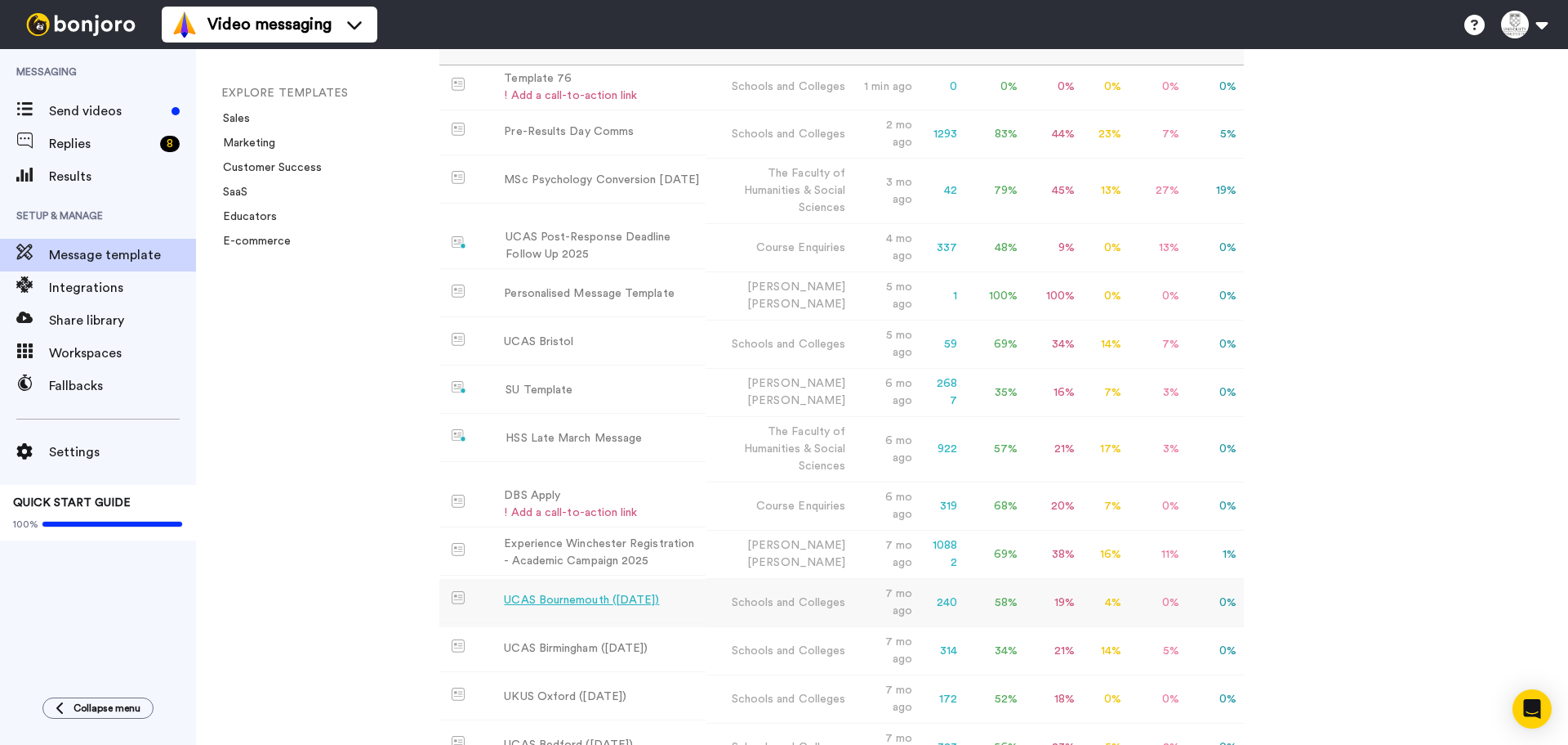
click at [604, 608] on div "UCAS Bournemouth (June 2025)" at bounding box center [581, 601] width 155 height 18
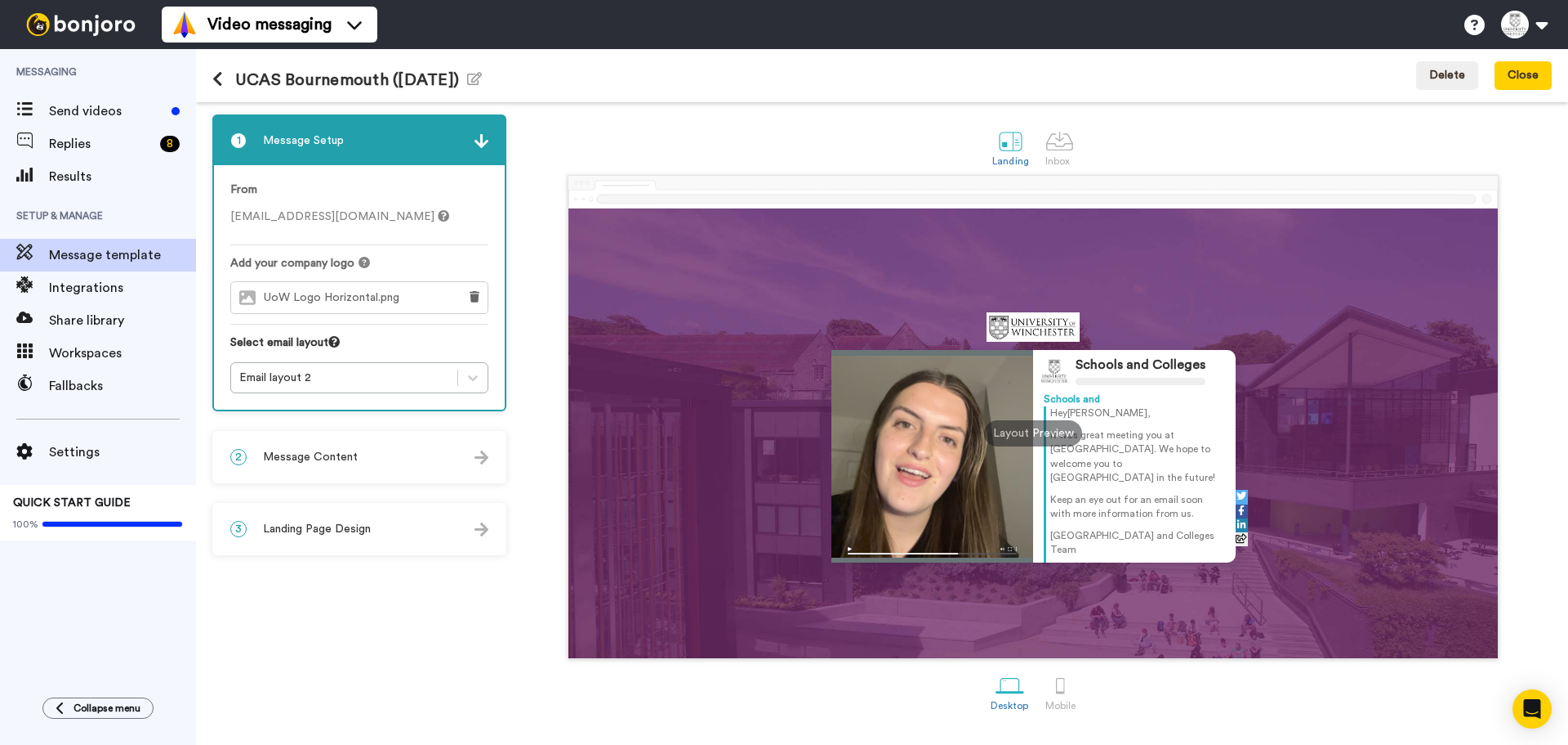
click at [283, 464] on span "Message Content" at bounding box center [310, 456] width 95 height 17
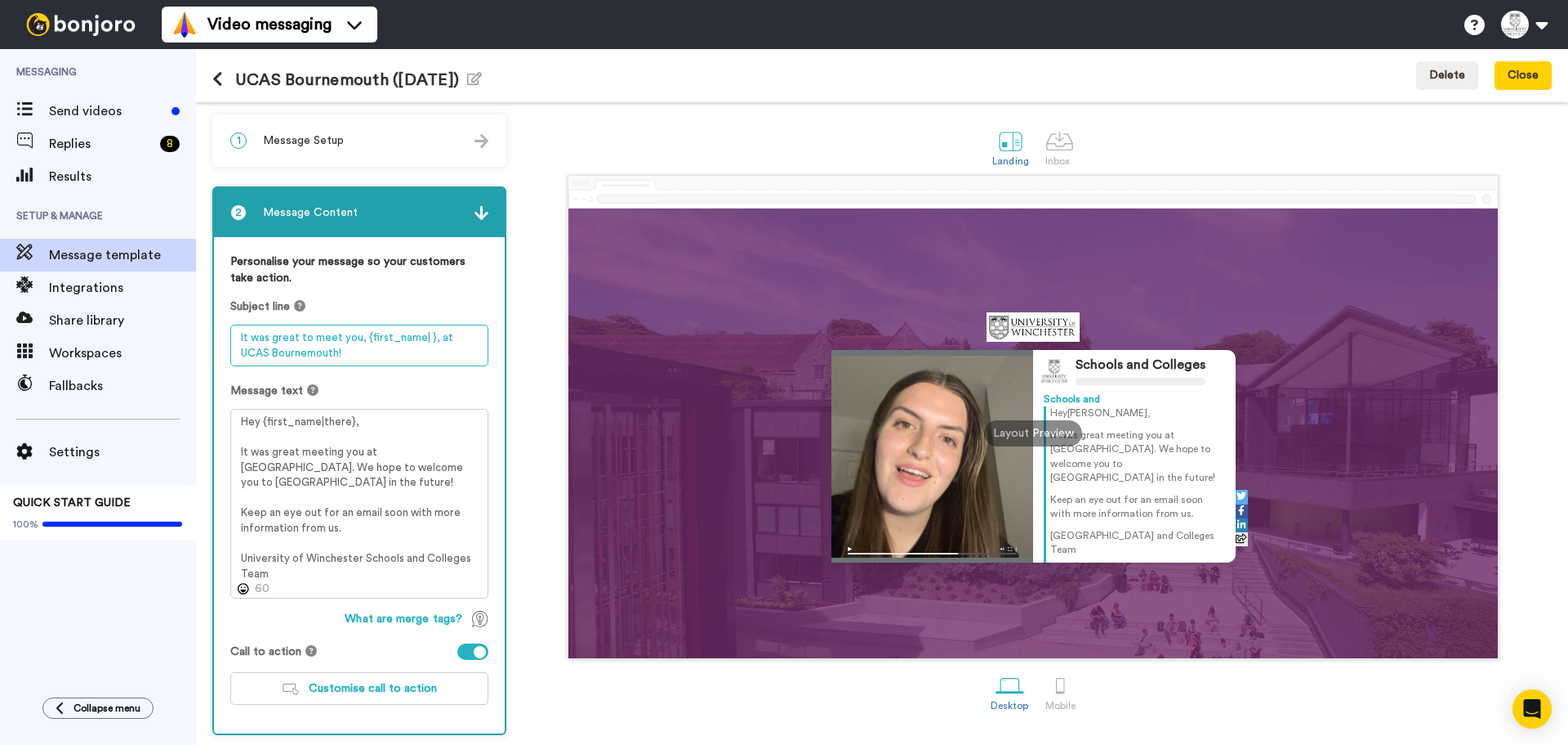
drag, startPoint x: 363, startPoint y: 362, endPoint x: 243, endPoint y: 354, distance: 120.3
click at [135, 317] on div "Messaging Send videos Replies 8 Results Setup & Manage Message template Integra…" at bounding box center [784, 396] width 1568 height 695
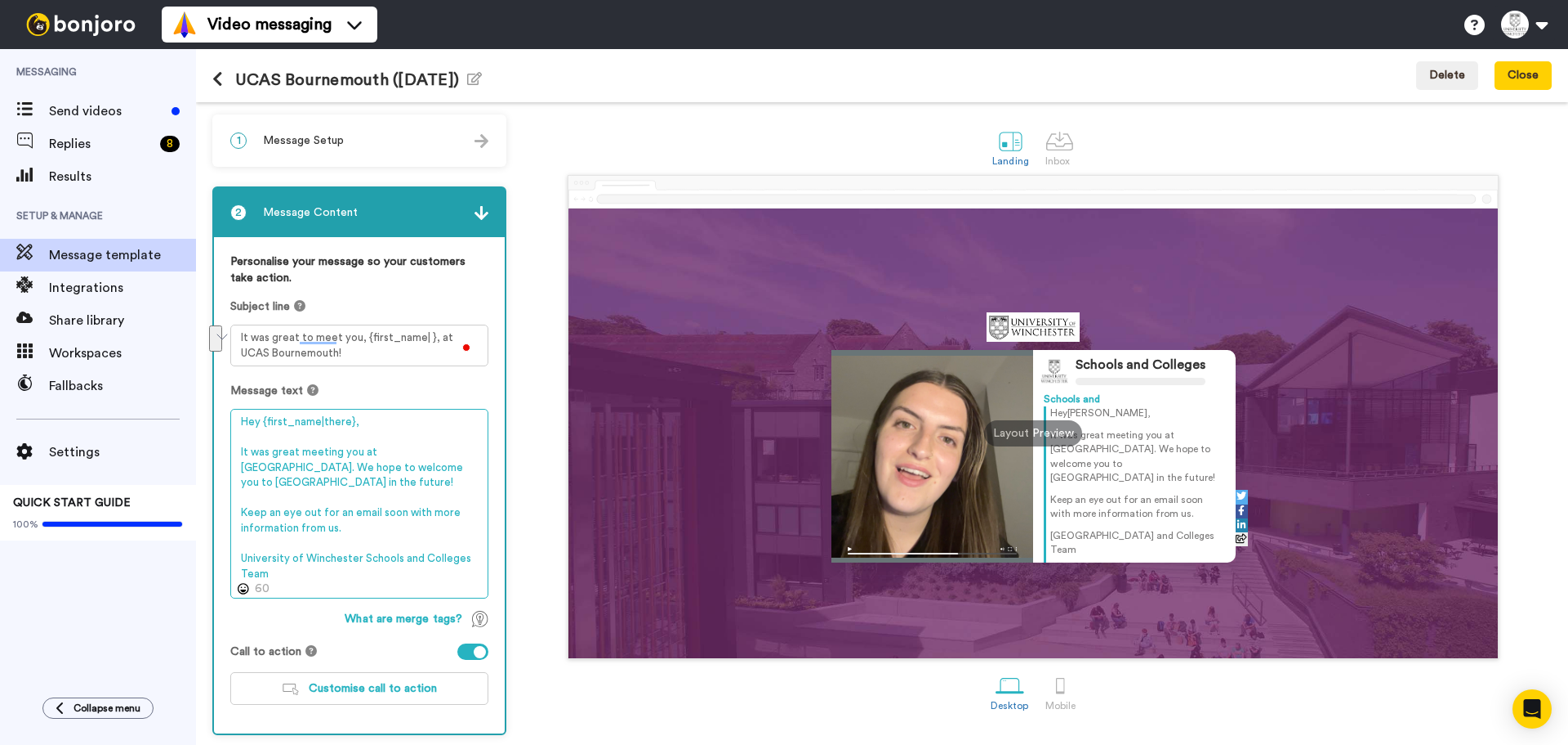
click at [366, 523] on textarea "Hey {first_name|there}, It was great meeting you at UCAS Bournemouth. We hope t…" at bounding box center [359, 503] width 258 height 189
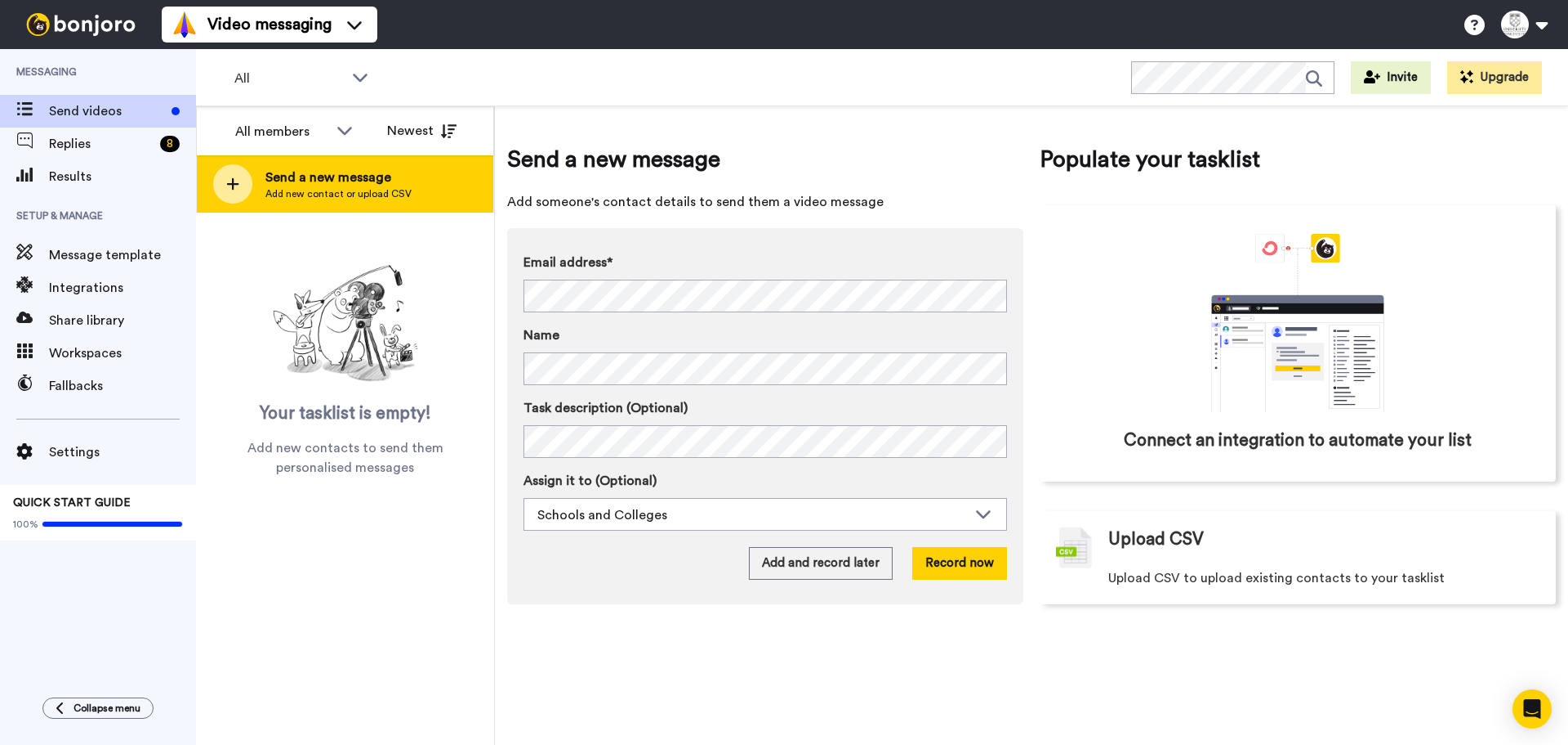
click at [386, 188] on span "Add new contact or upload CSV" at bounding box center [338, 193] width 146 height 13
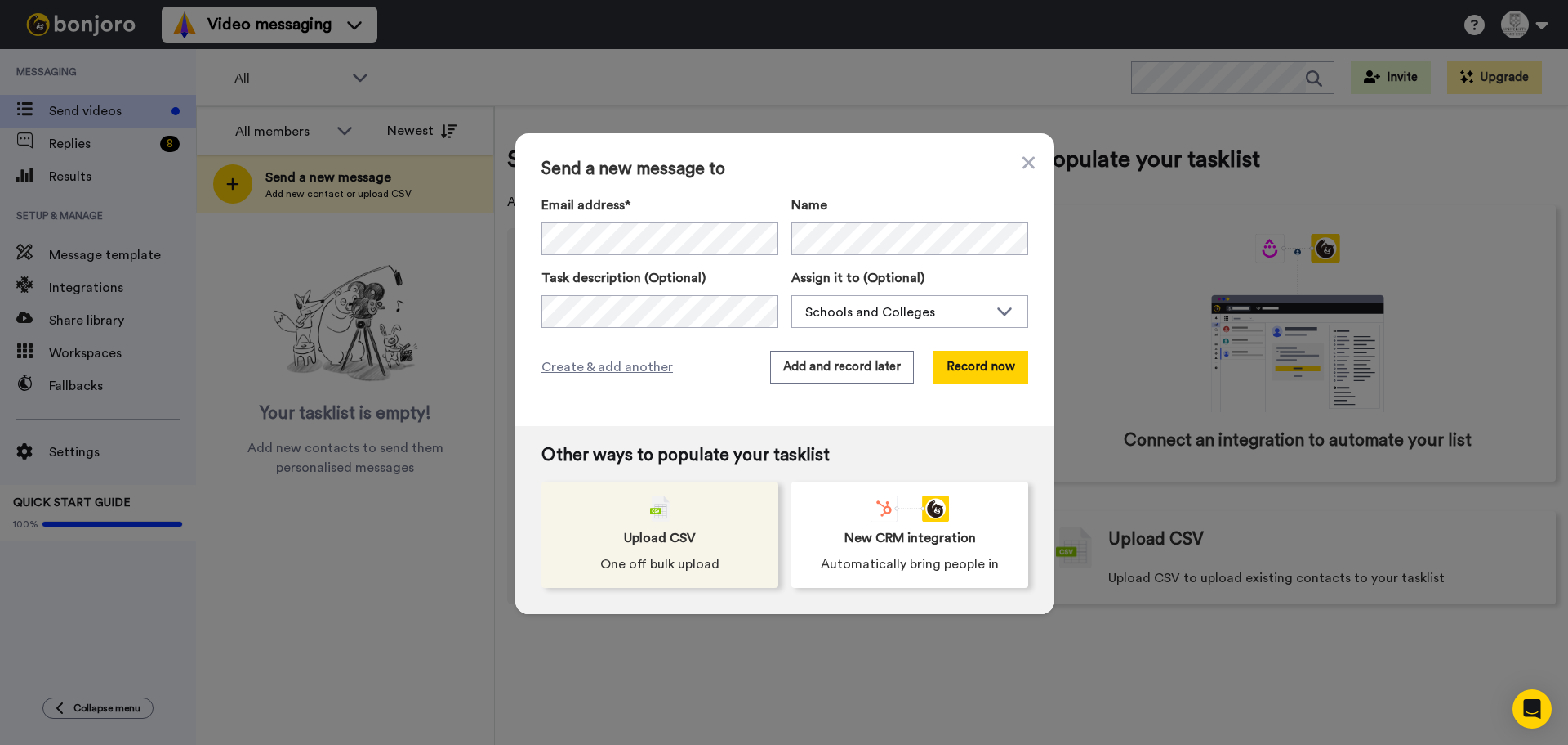
click at [689, 487] on div "Upload CSV One off bulk upload" at bounding box center [660, 534] width 237 height 106
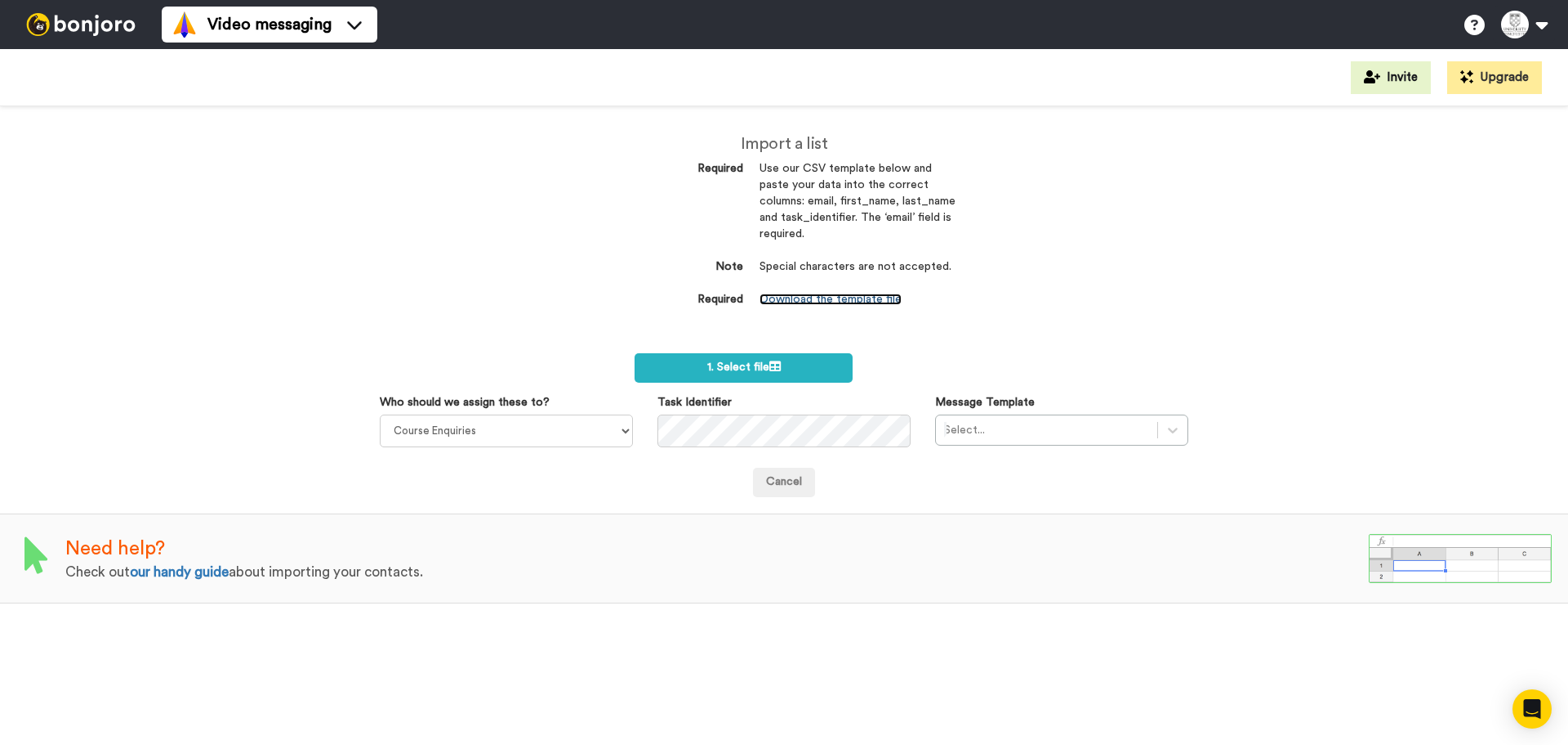
click at [865, 298] on link "Download the template file" at bounding box center [831, 299] width 142 height 12
click at [358, 198] on div "Import a list Required Use our CSV template below and paste your data into the …" at bounding box center [784, 425] width 1568 height 639
click at [555, 416] on select "Course Enquiries Alistair Garmendia Admissions Team The Faculty Of Business & D…" at bounding box center [507, 431] width 253 height 33
select select "79488d29-8174-425a-bf3d-a3ba5ac8a81c"
click at [380, 414] on select "Course Enquiries Alistair Garmendia Admissions Team The Faculty Of Business & D…" at bounding box center [507, 431] width 253 height 33
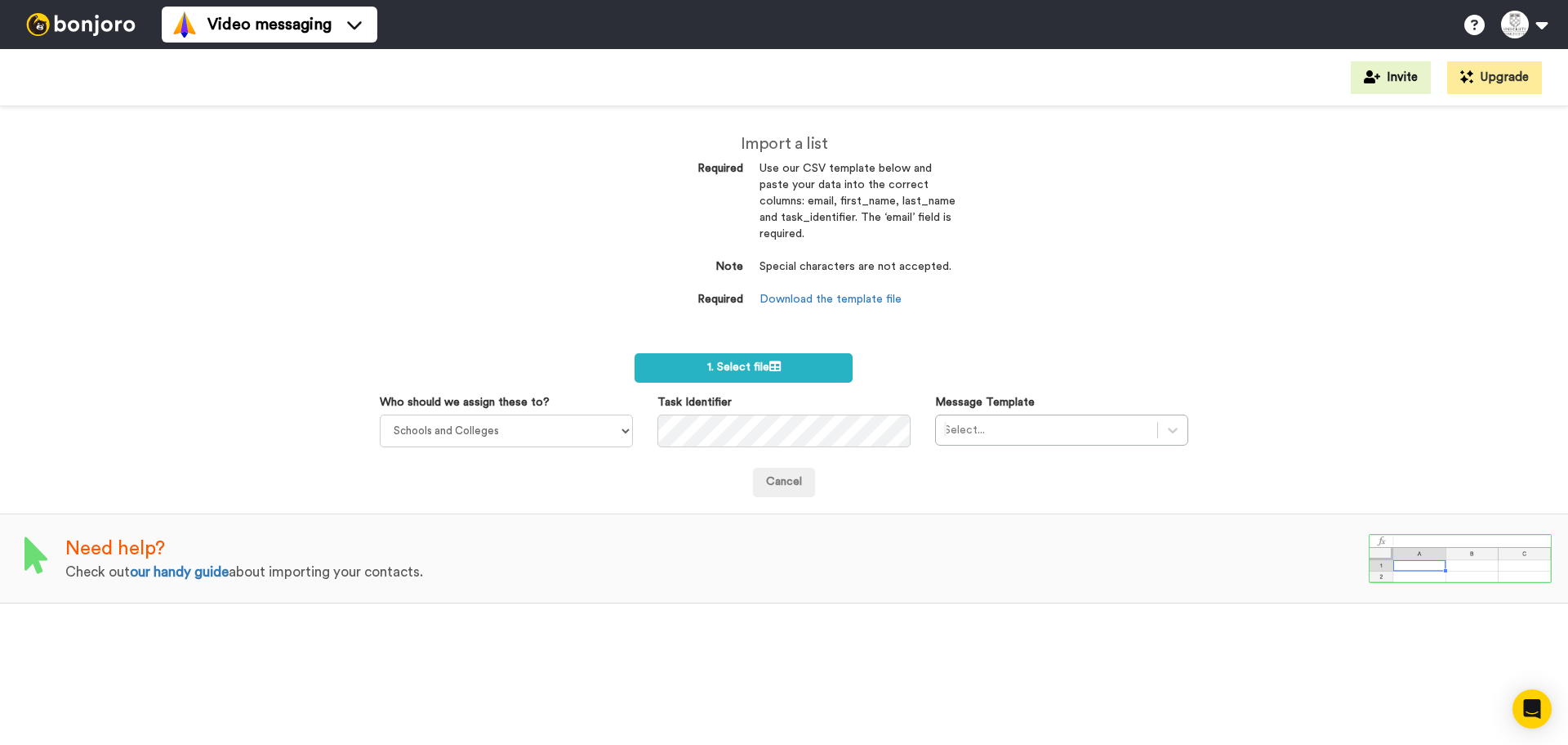
click at [370, 303] on div "Import a list Required Use our CSV template below and paste your data into the …" at bounding box center [784, 425] width 1568 height 639
click at [1147, 428] on div "Select..." at bounding box center [1047, 429] width 221 height 26
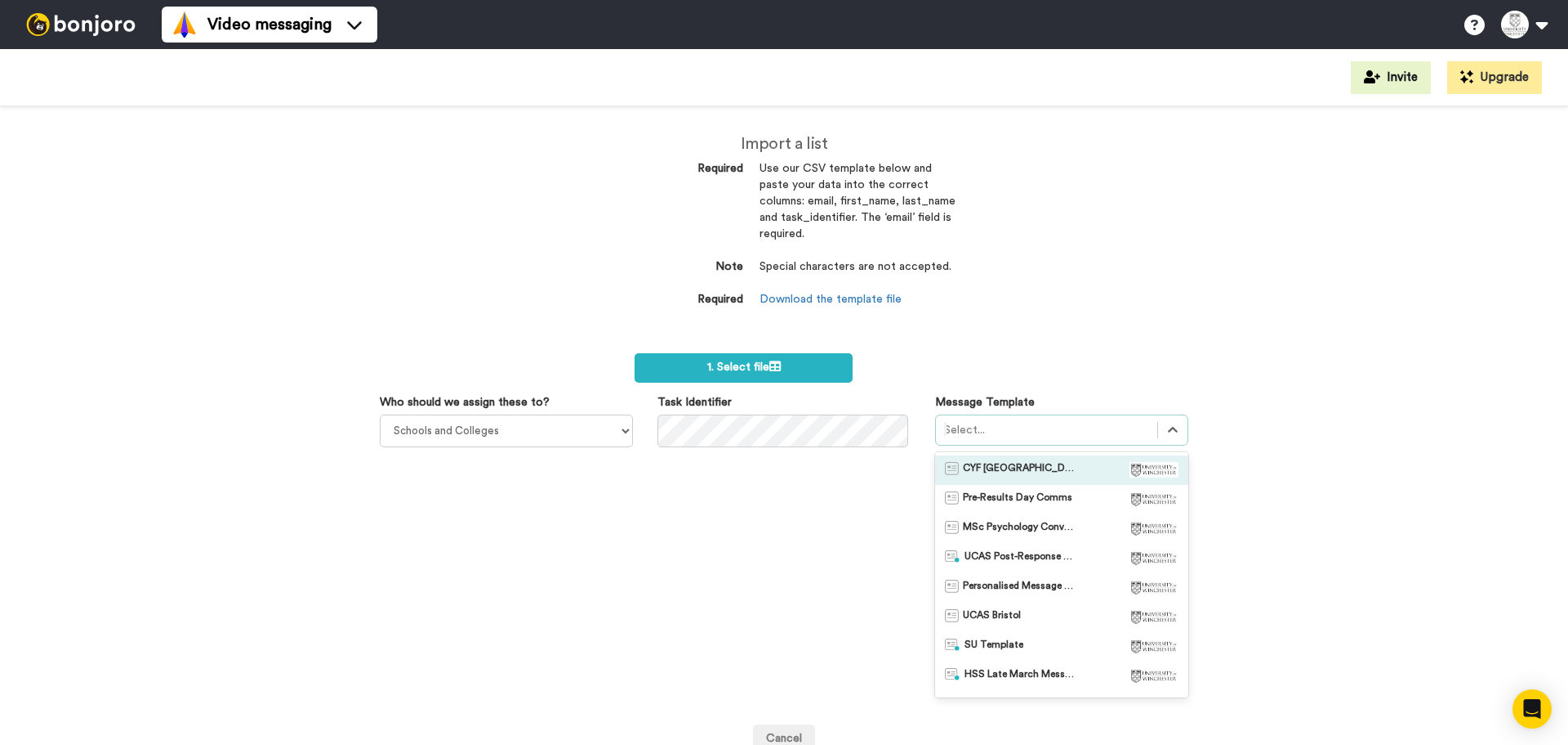
click at [1036, 457] on div "CYF London (October 2025)" at bounding box center [1062, 470] width 253 height 29
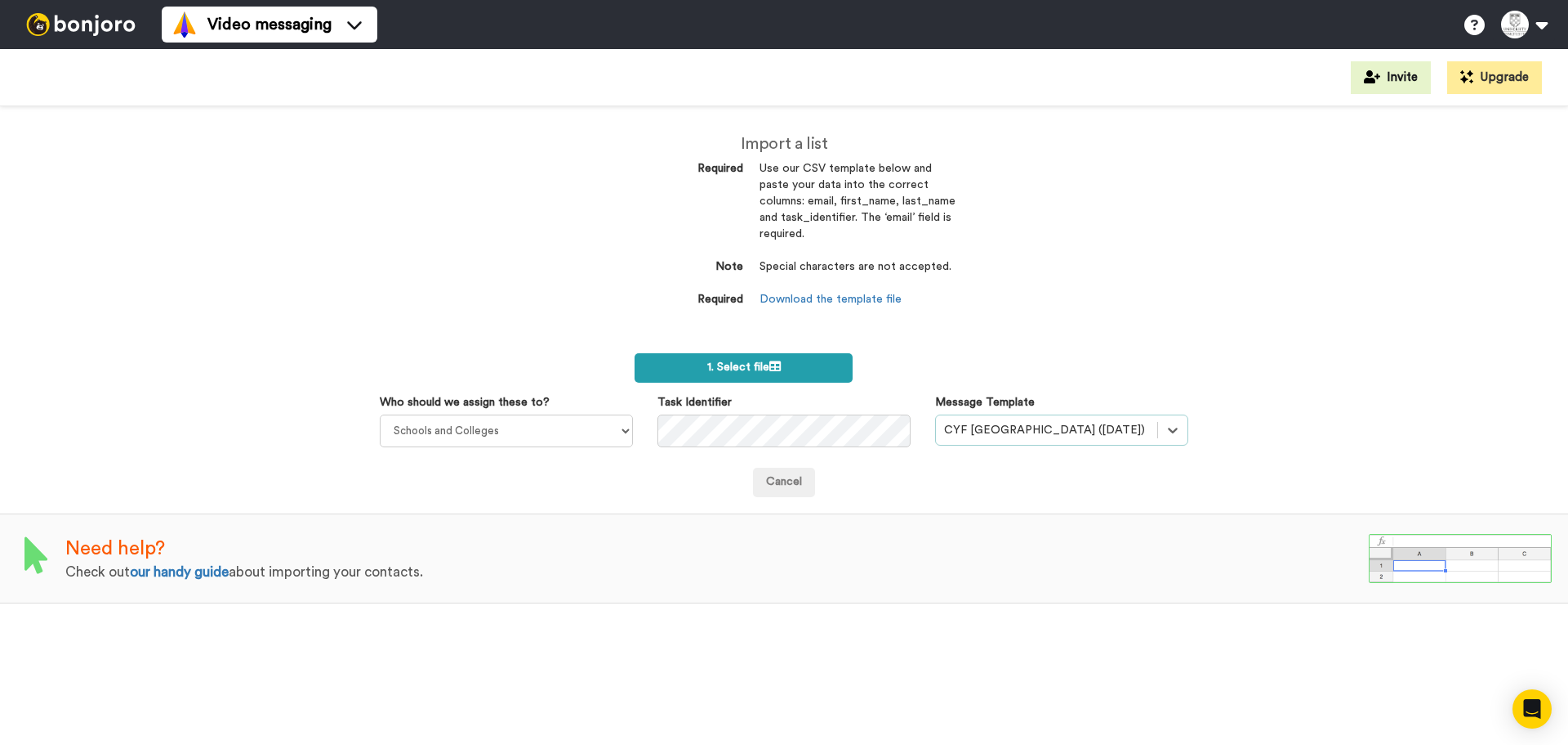
click at [797, 367] on label "1. Select file" at bounding box center [744, 368] width 218 height 29
click at [603, 441] on select "Course Enquiries [PERSON_NAME] Admissions Team The Faculty Of Business & Design…" at bounding box center [507, 431] width 253 height 33
select select "79488d29-8174-425a-bf3d-a3ba5ac8a81c"
click at [380, 414] on select "Course Enquiries [PERSON_NAME] Admissions Team The Faculty Of Business & Design…" at bounding box center [507, 431] width 253 height 33
click at [1046, 422] on div at bounding box center [1047, 430] width 205 height 20
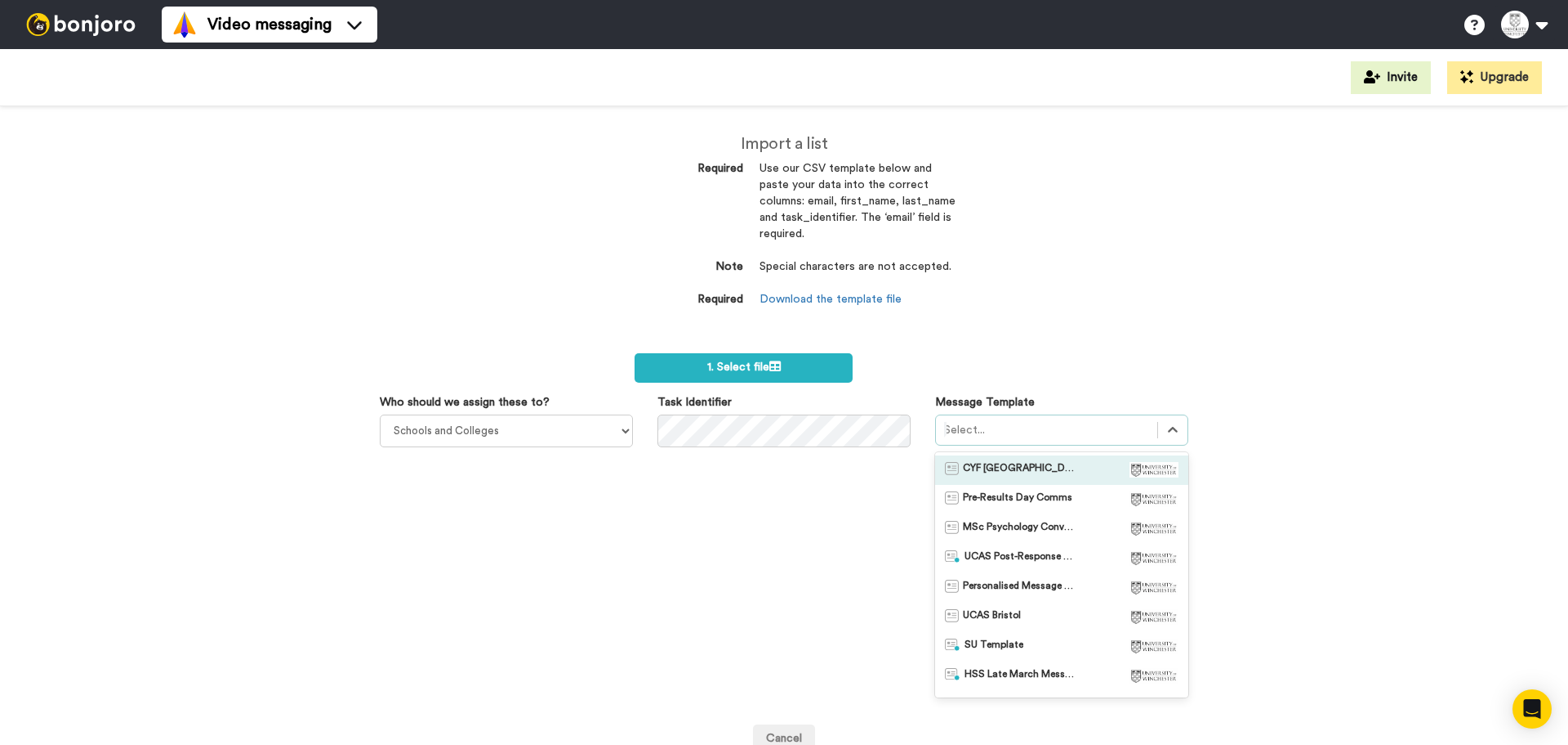
click at [1025, 437] on div at bounding box center [1047, 430] width 205 height 20
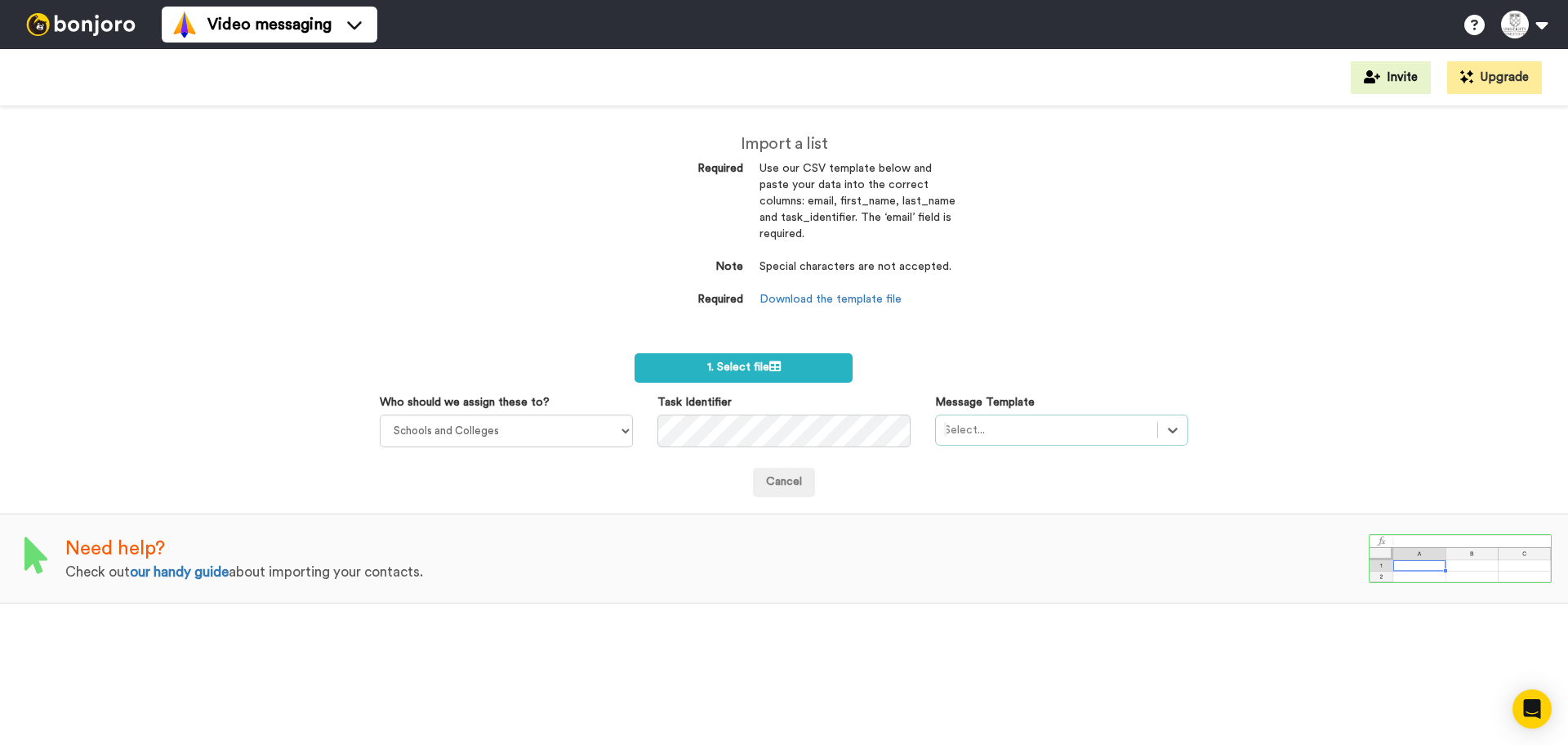
click at [1025, 437] on div at bounding box center [1047, 430] width 205 height 20
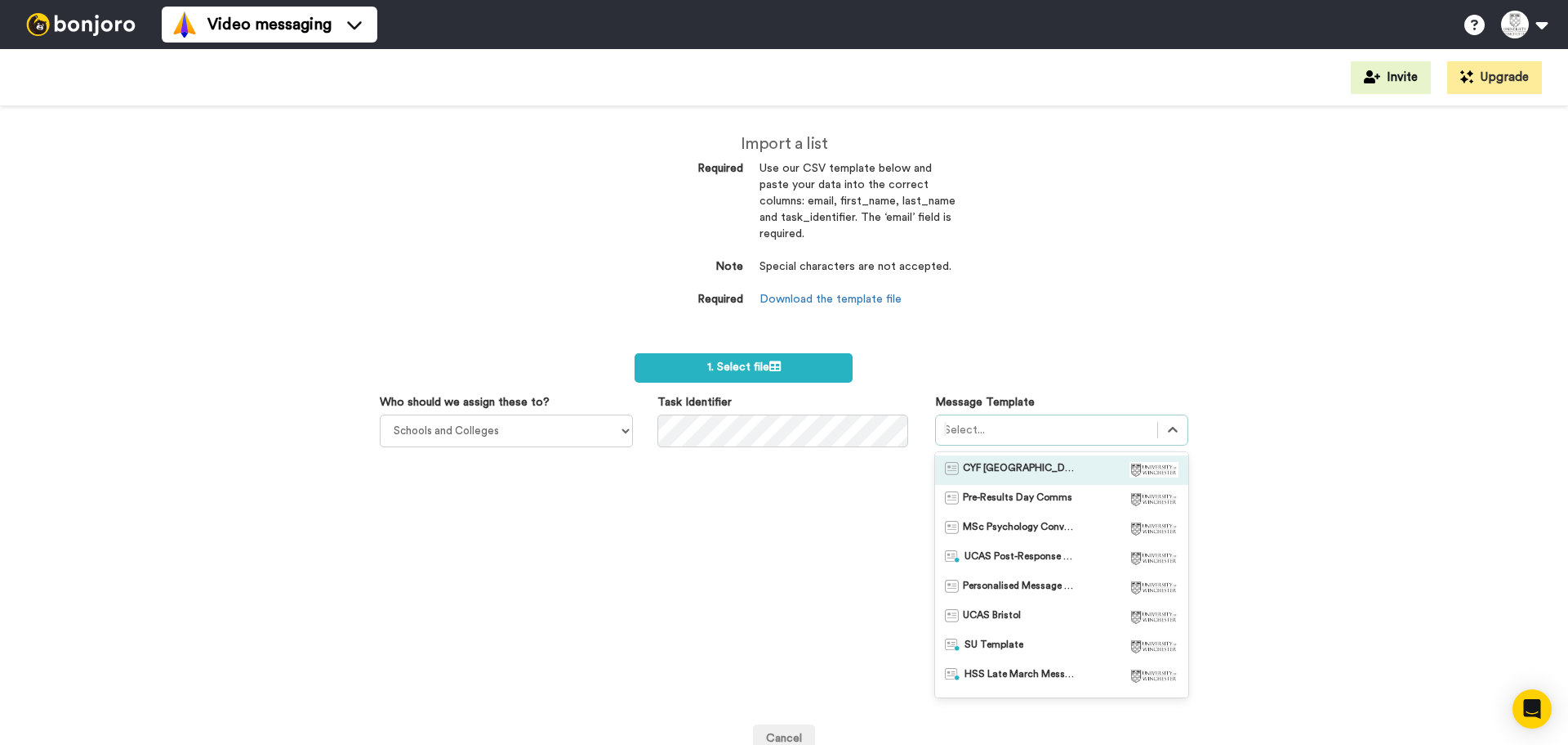
click at [1017, 452] on div "CYF [GEOGRAPHIC_DATA] ([DATE]) Pre-Results Day Comms MSc Psychology Conversion …" at bounding box center [1062, 574] width 253 height 245
click at [1005, 470] on span "CYF [GEOGRAPHIC_DATA] ([DATE])" at bounding box center [1019, 470] width 114 height 17
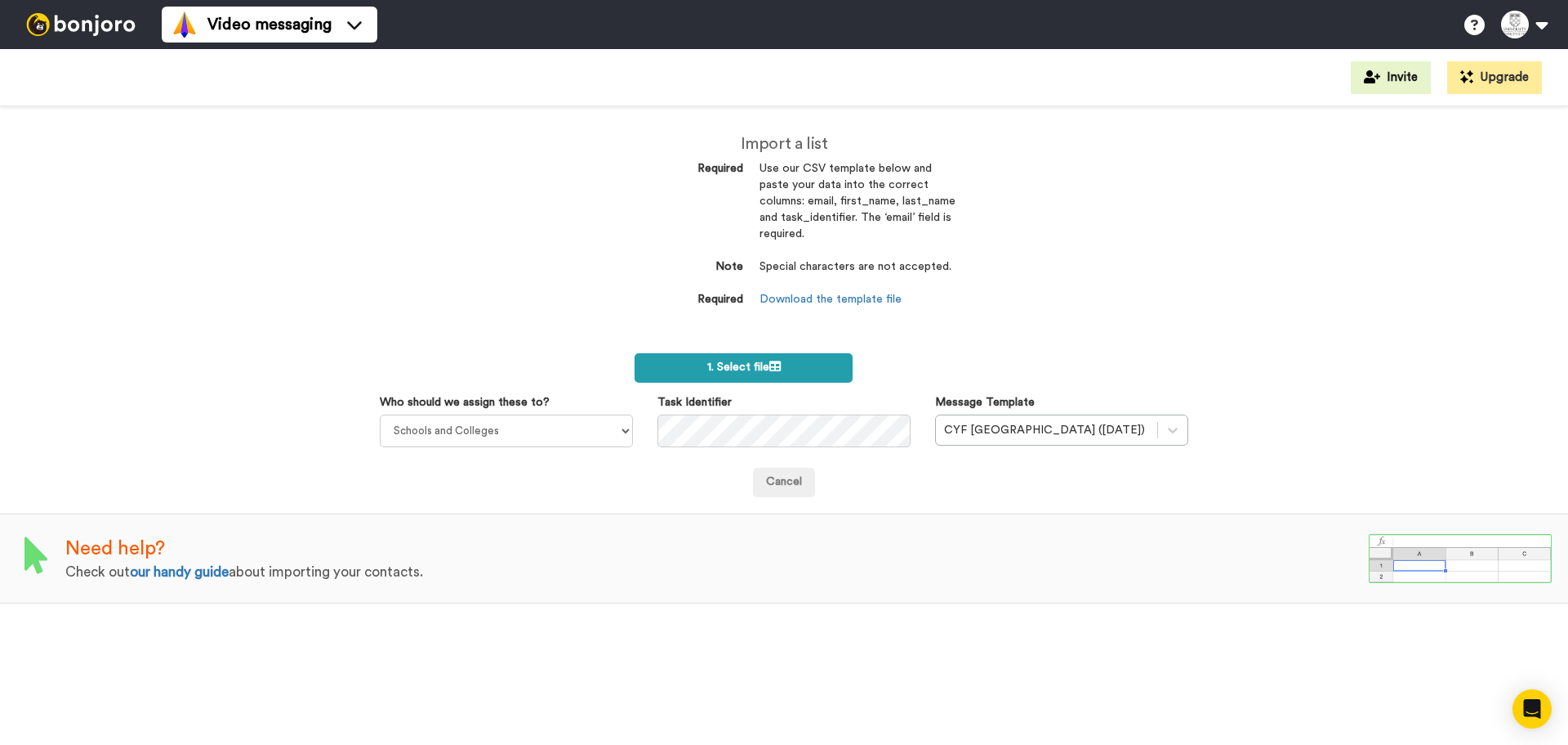
click at [743, 369] on span "1. Select file" at bounding box center [744, 367] width 73 height 12
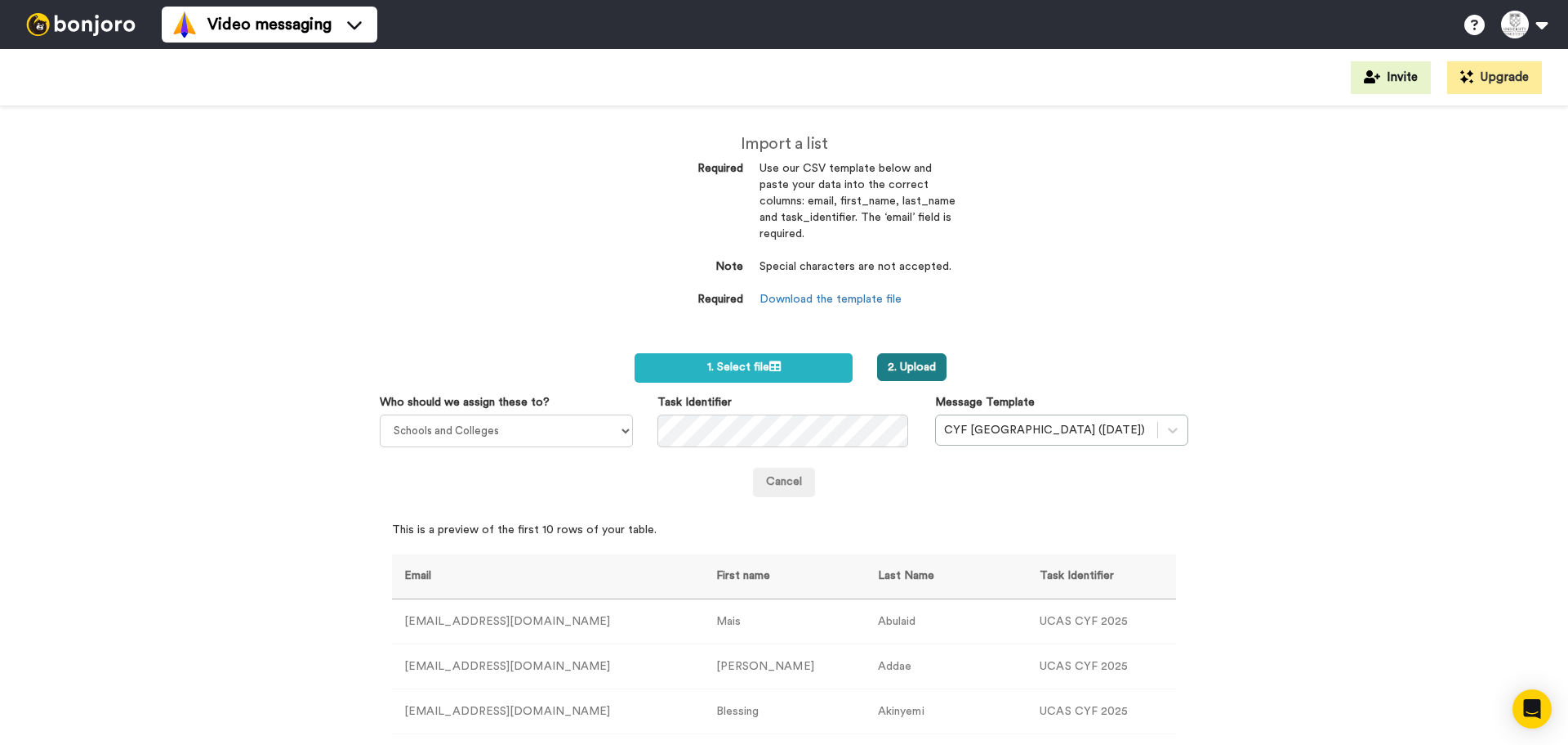
click at [904, 362] on button "2. Upload" at bounding box center [911, 367] width 69 height 27
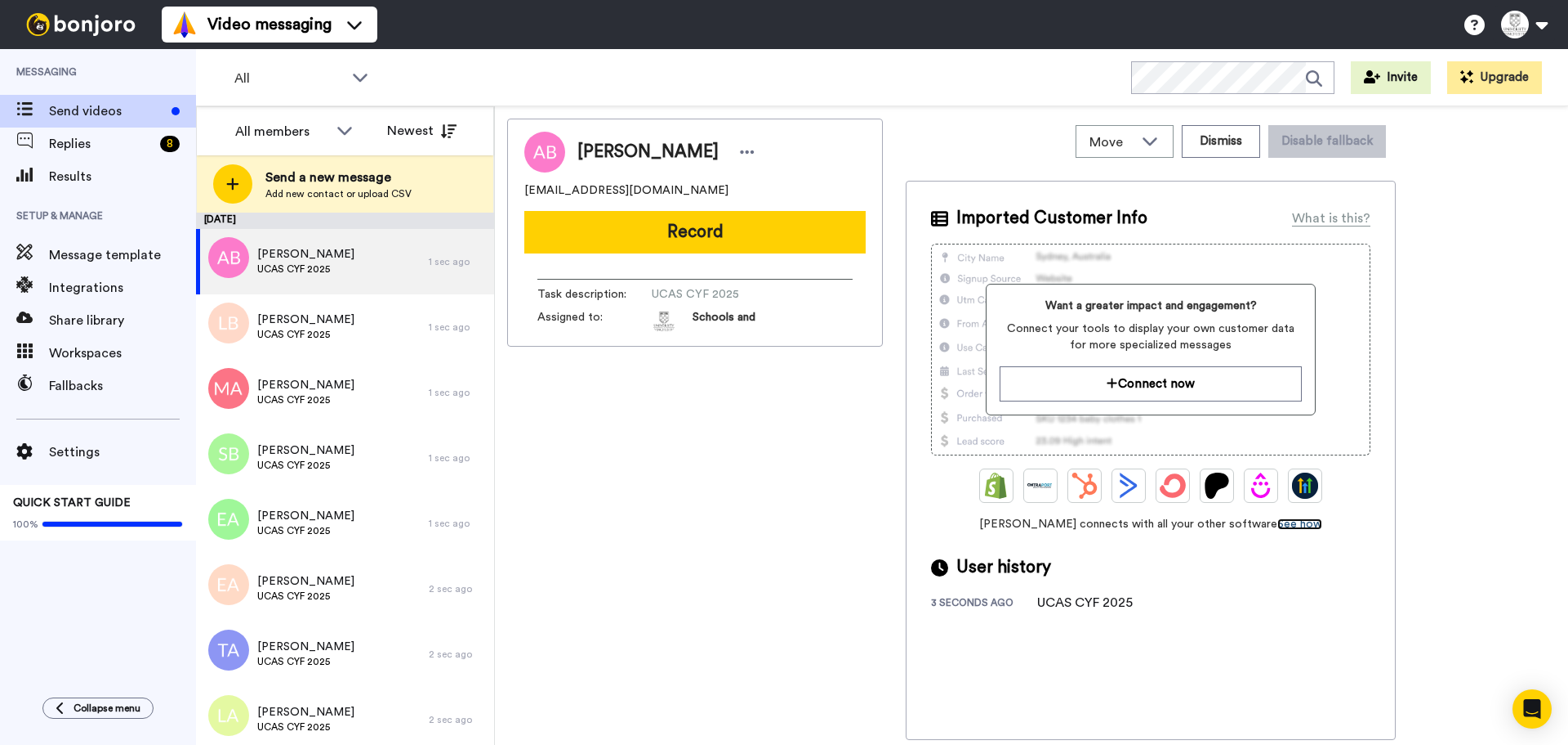
click at [1279, 522] on link "See how" at bounding box center [1300, 524] width 45 height 12
click at [593, 523] on div "Anastasiia Baraneshyn baraneshina@gmail.com Record Task description : UCAS CYF …" at bounding box center [696, 429] width 376 height 621
click at [628, 422] on div "Anastasiia Baraneshyn baraneshina@gmail.com Record Task description : UCAS CYF …" at bounding box center [696, 429] width 376 height 621
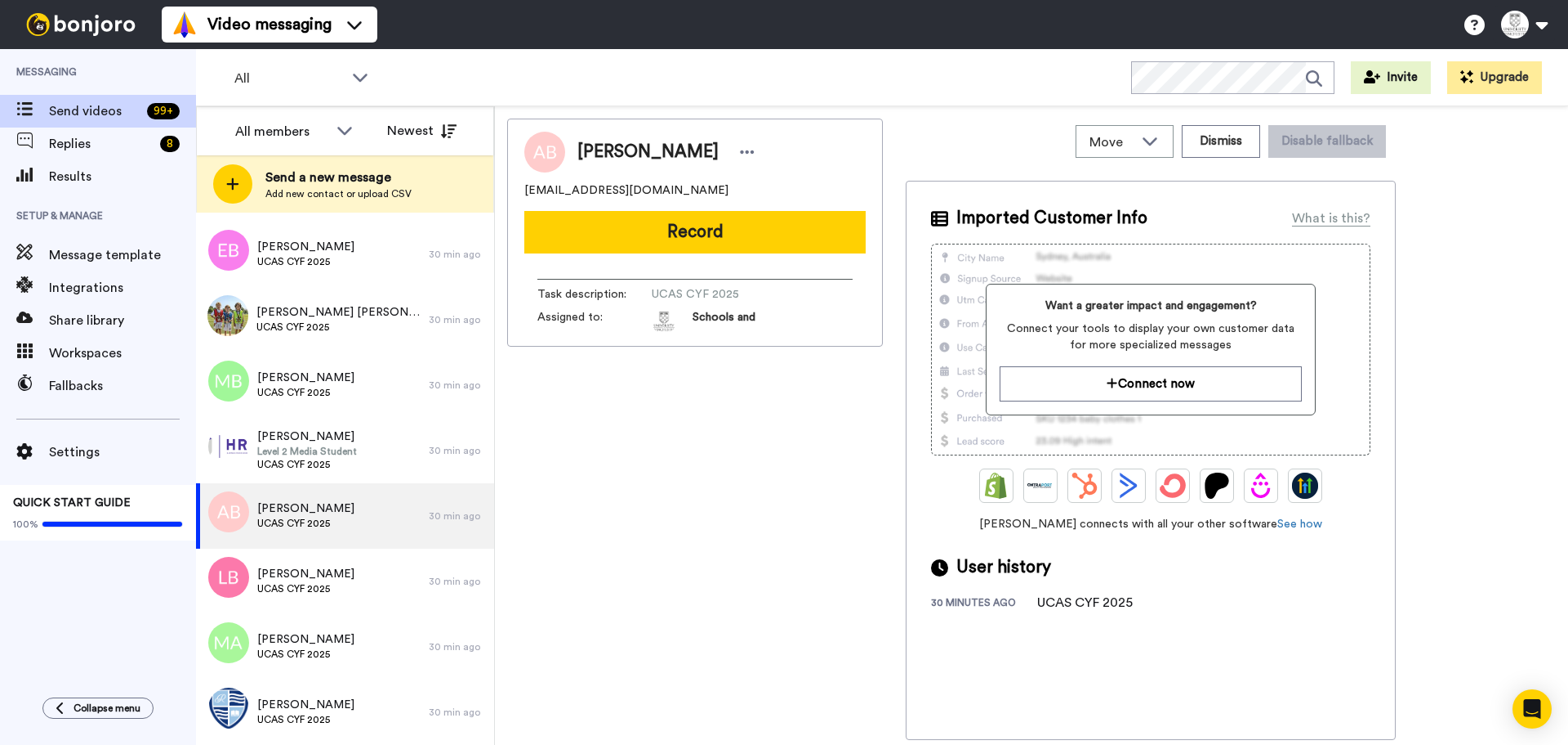
scroll to position [9750, 0]
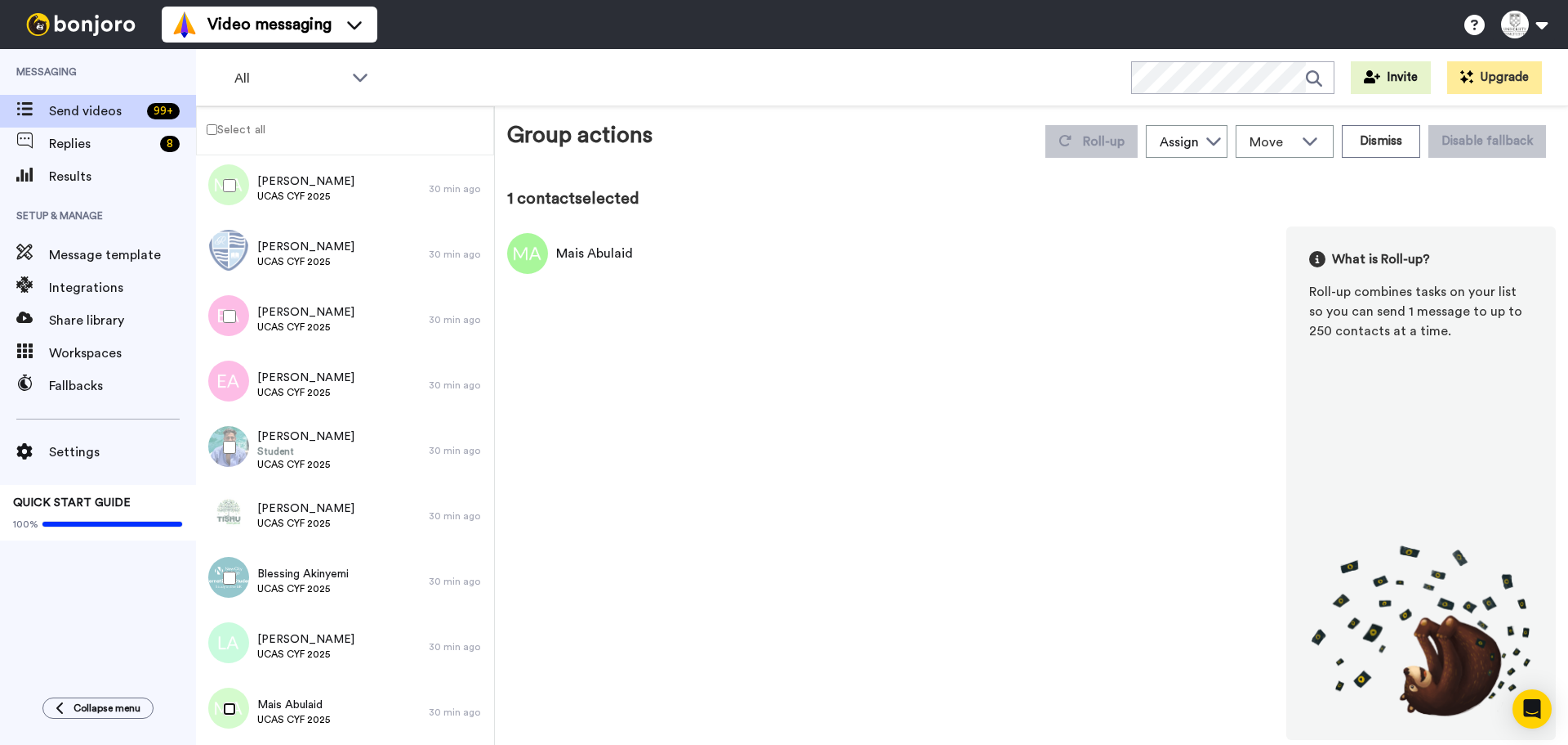
scroll to position [9693, 0]
click at [225, 132] on label "Select all" at bounding box center [231, 129] width 68 height 20
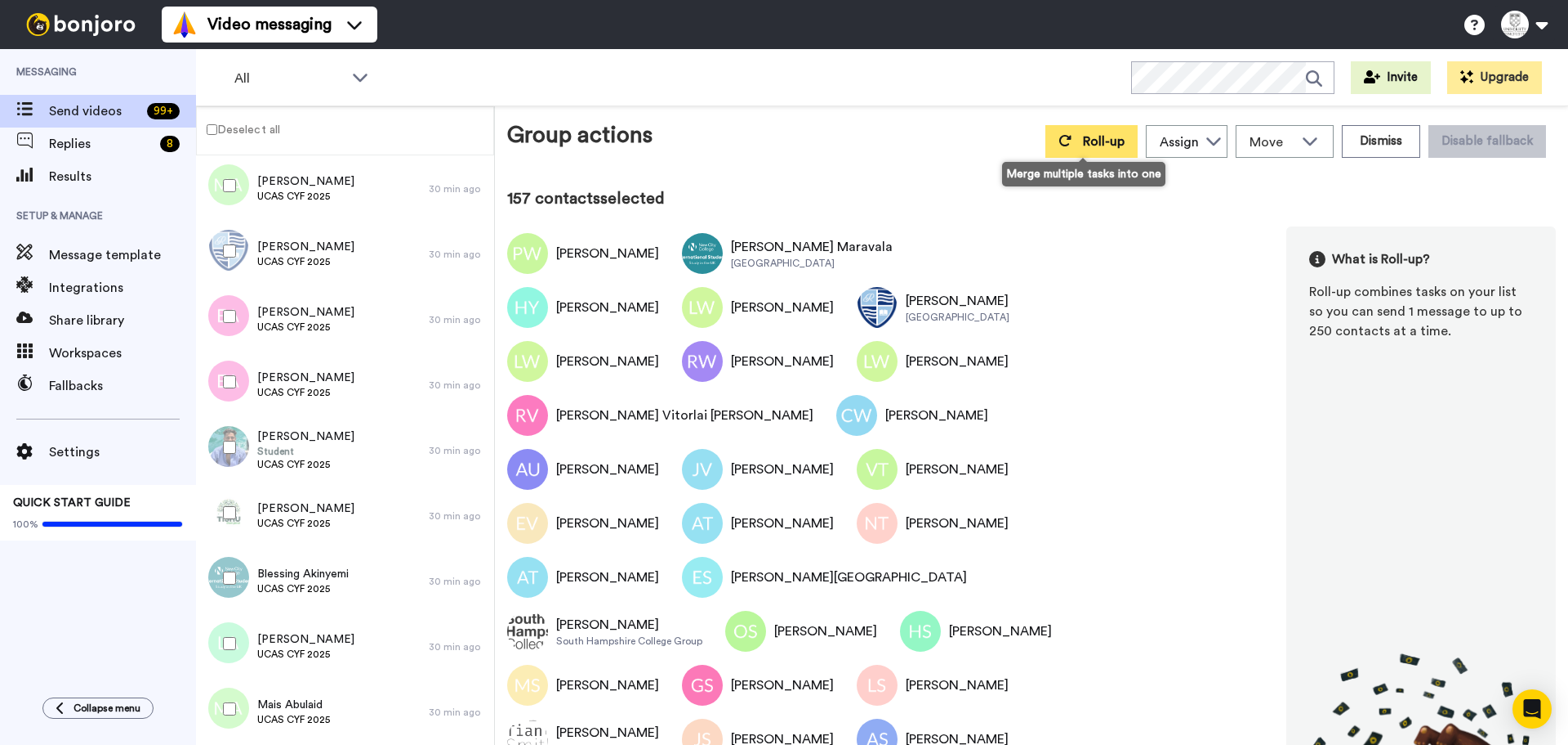
click at [1103, 143] on span "Roll-up" at bounding box center [1103, 140] width 42 height 13
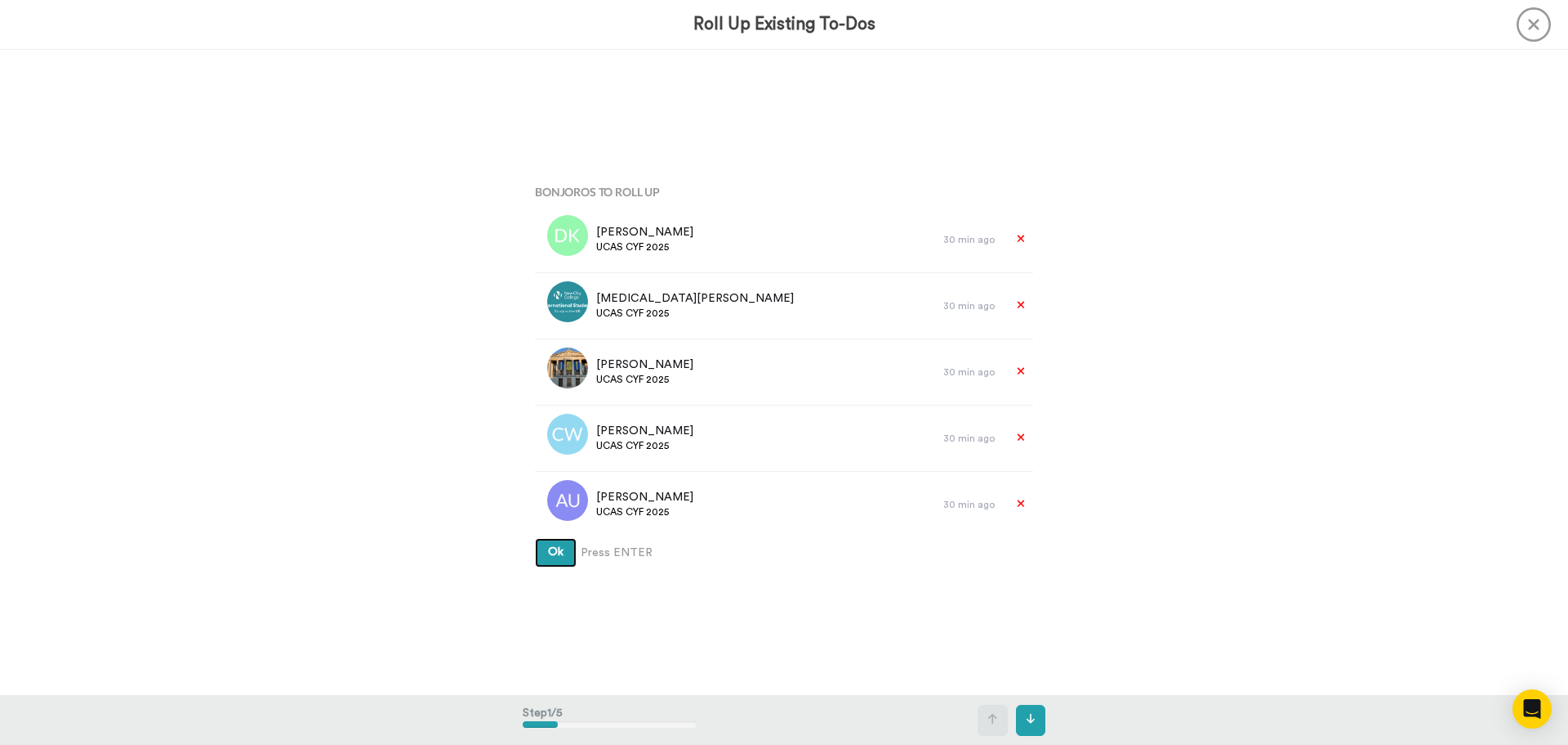
click at [559, 547] on button "Ok" at bounding box center [555, 553] width 42 height 29
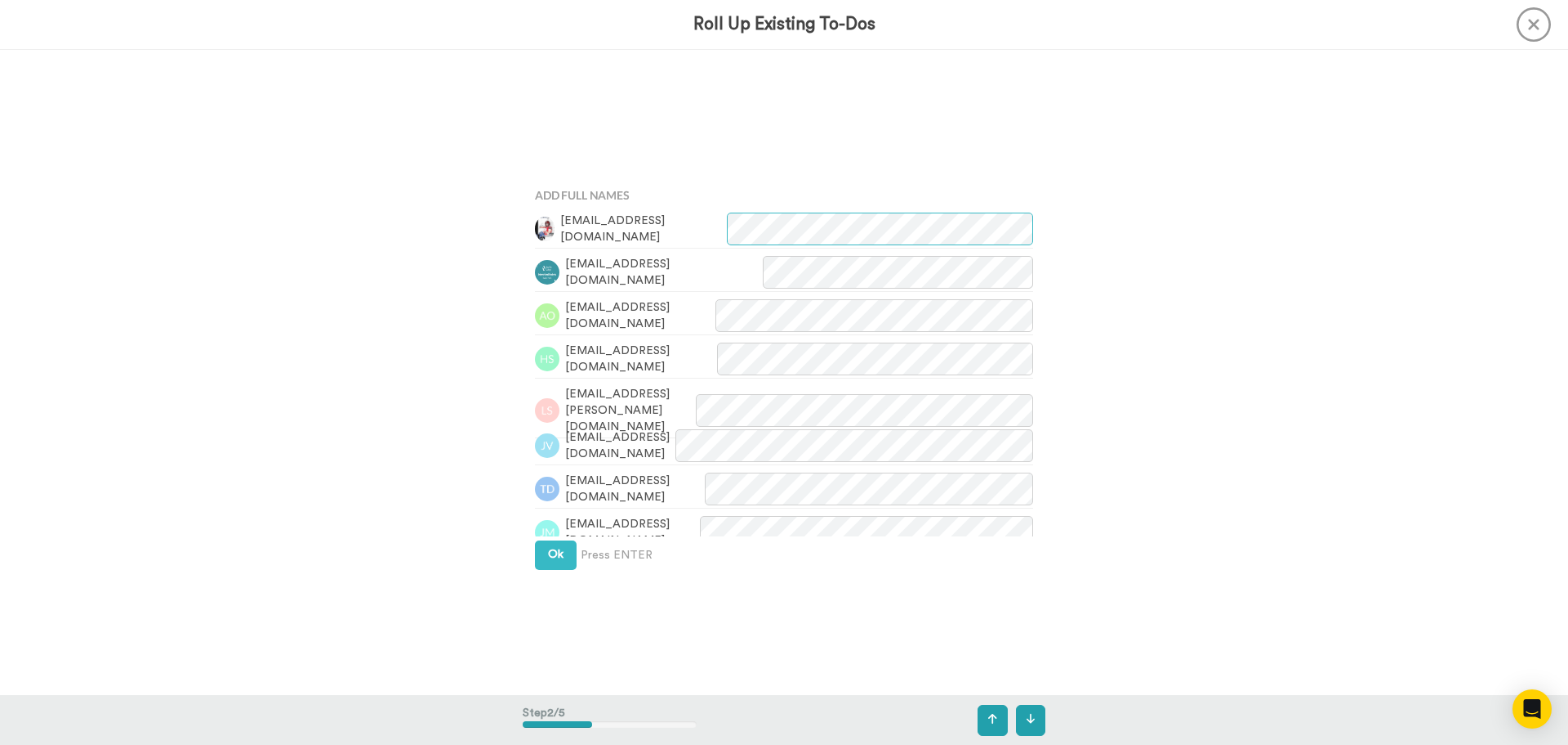
scroll to position [646, 0]
click at [560, 553] on button "Ok" at bounding box center [555, 552] width 42 height 29
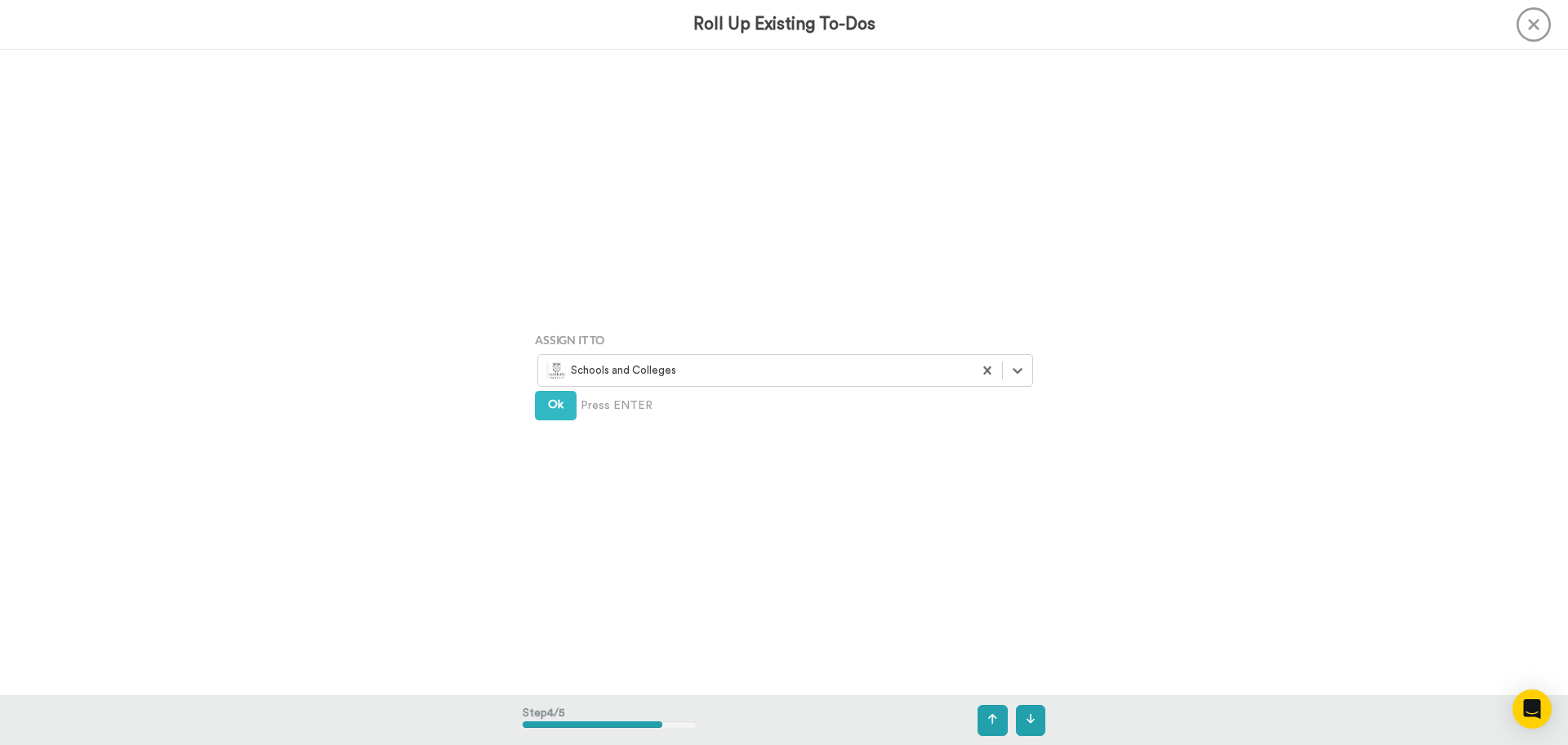
scroll to position [1937, 0]
click at [558, 408] on span "Ok" at bounding box center [555, 404] width 16 height 12
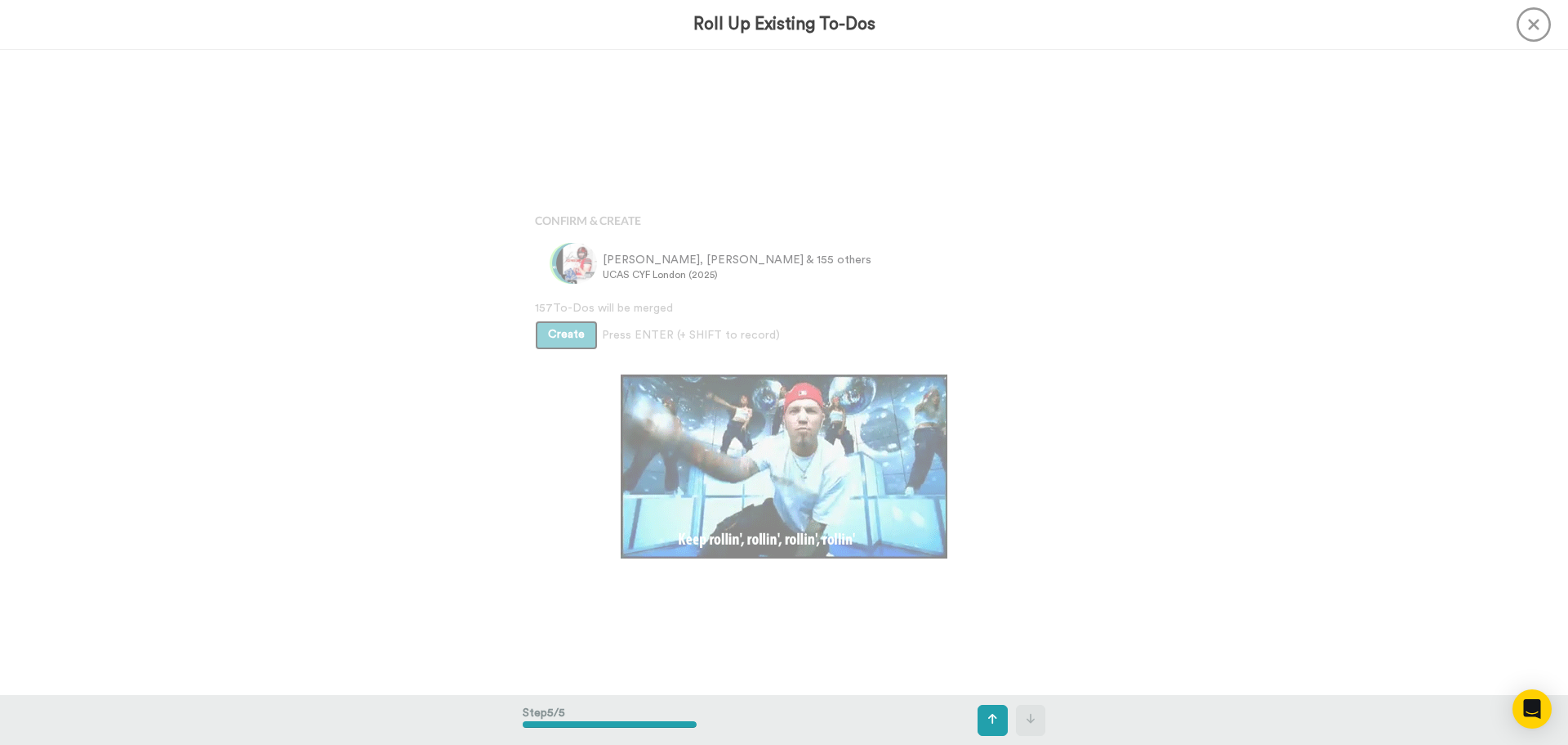
scroll to position [2581, 0]
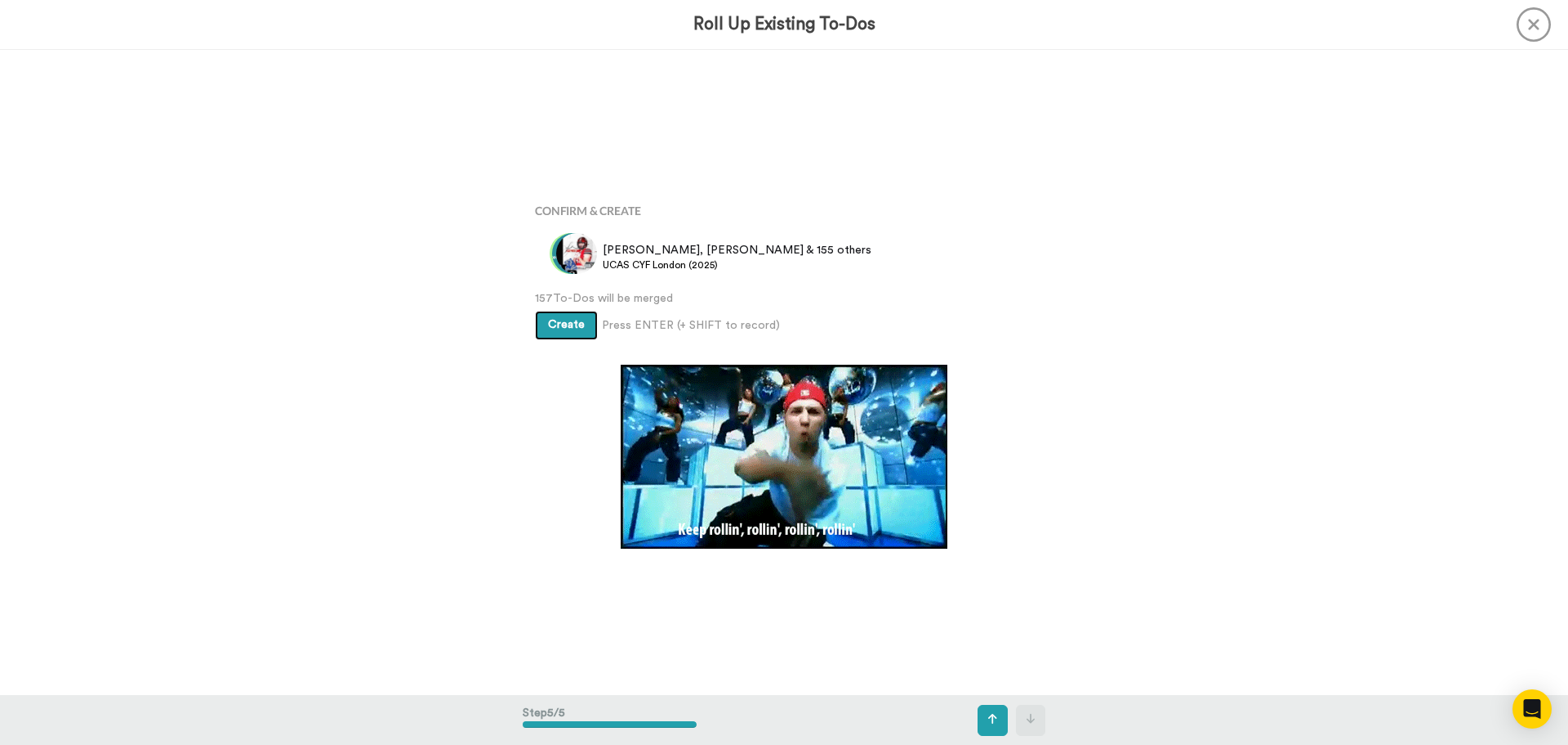
click at [548, 319] on span "Create" at bounding box center [566, 325] width 37 height 12
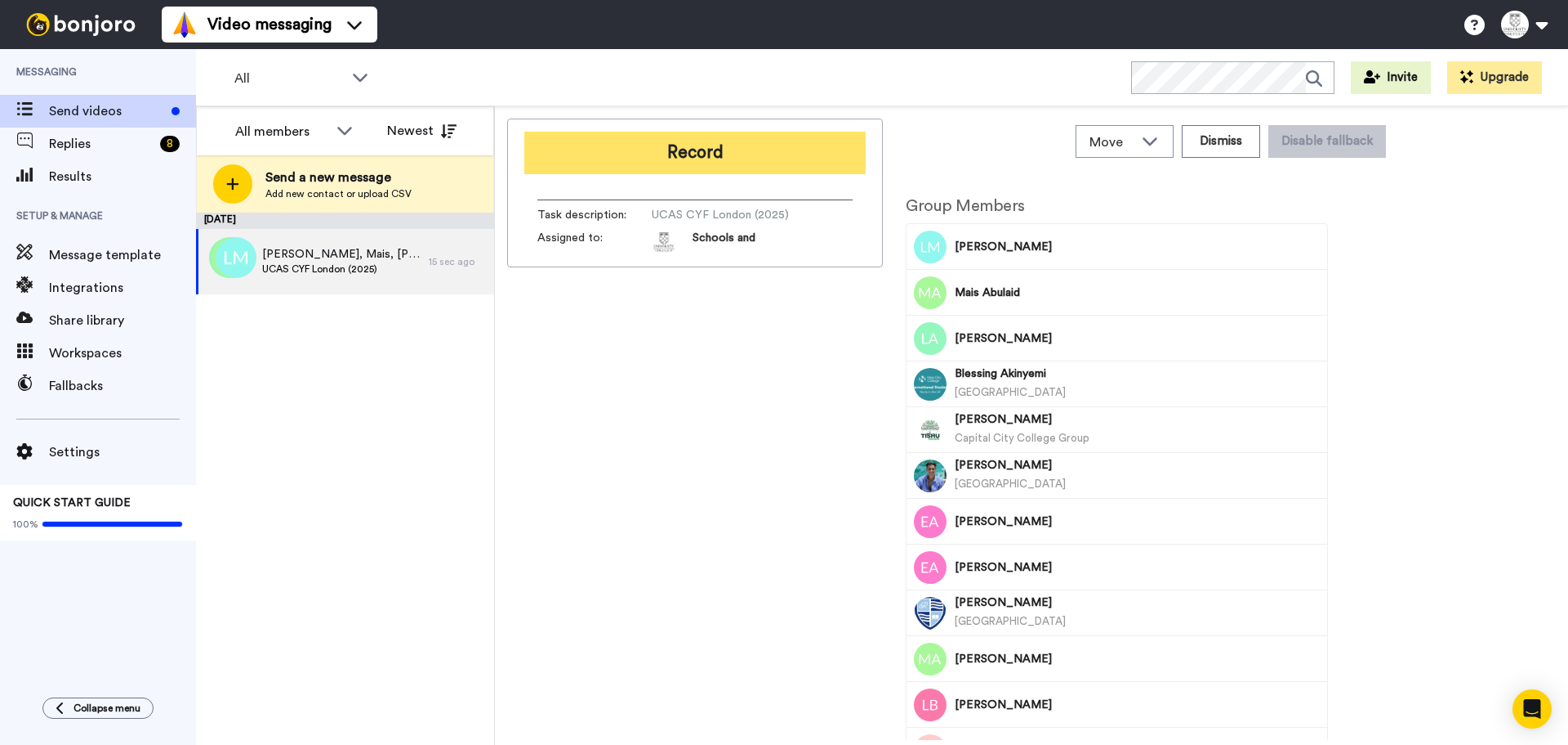
click at [654, 145] on button "Record" at bounding box center [695, 153] width 341 height 43
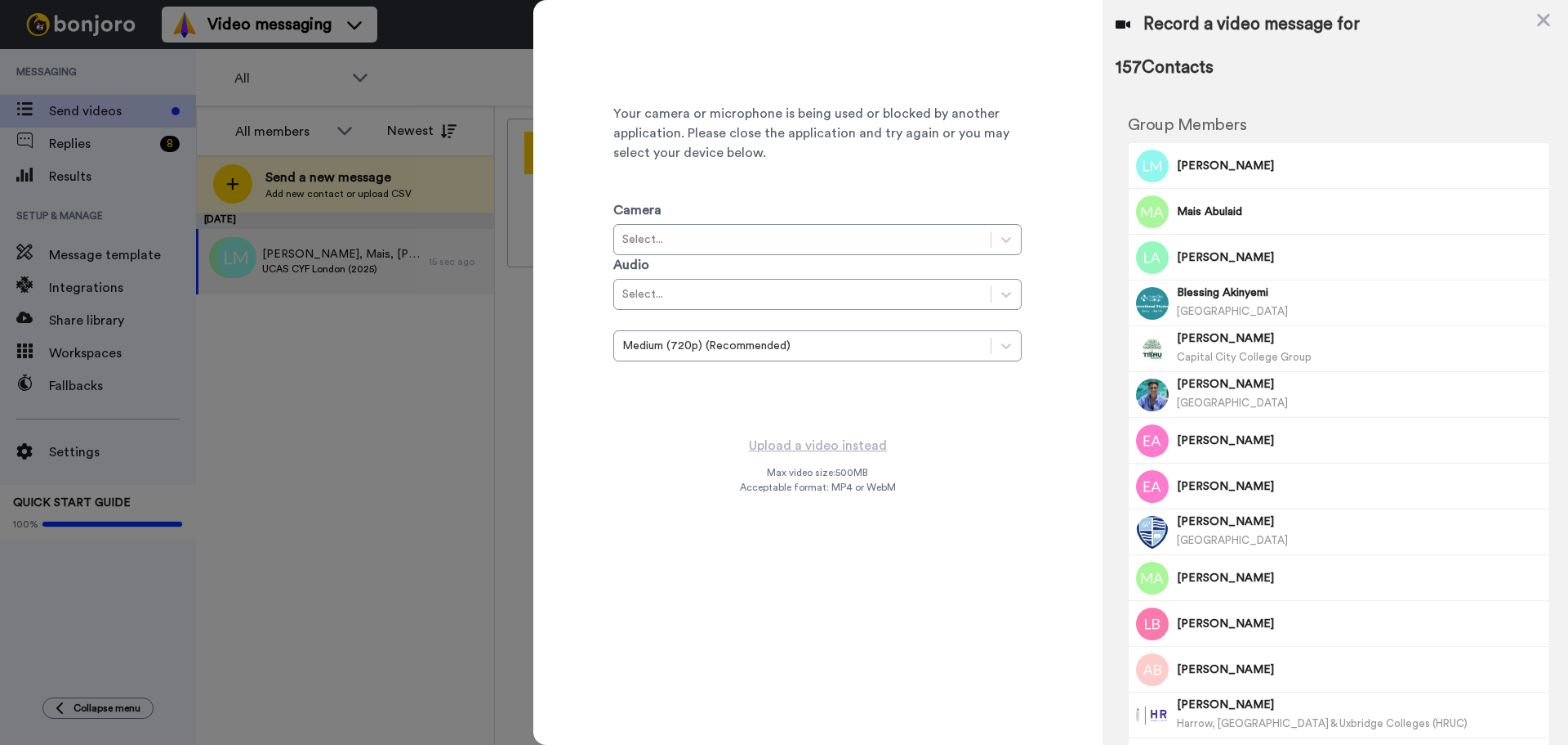
click at [870, 587] on div "Upload a video instead Max video size: 500 MB Acceptable format: MP4 or WebM" at bounding box center [818, 580] width 156 height 291
click at [836, 216] on div "Camera Select..." at bounding box center [817, 227] width 408 height 55
click at [825, 245] on div "Select..." at bounding box center [803, 239] width 361 height 17
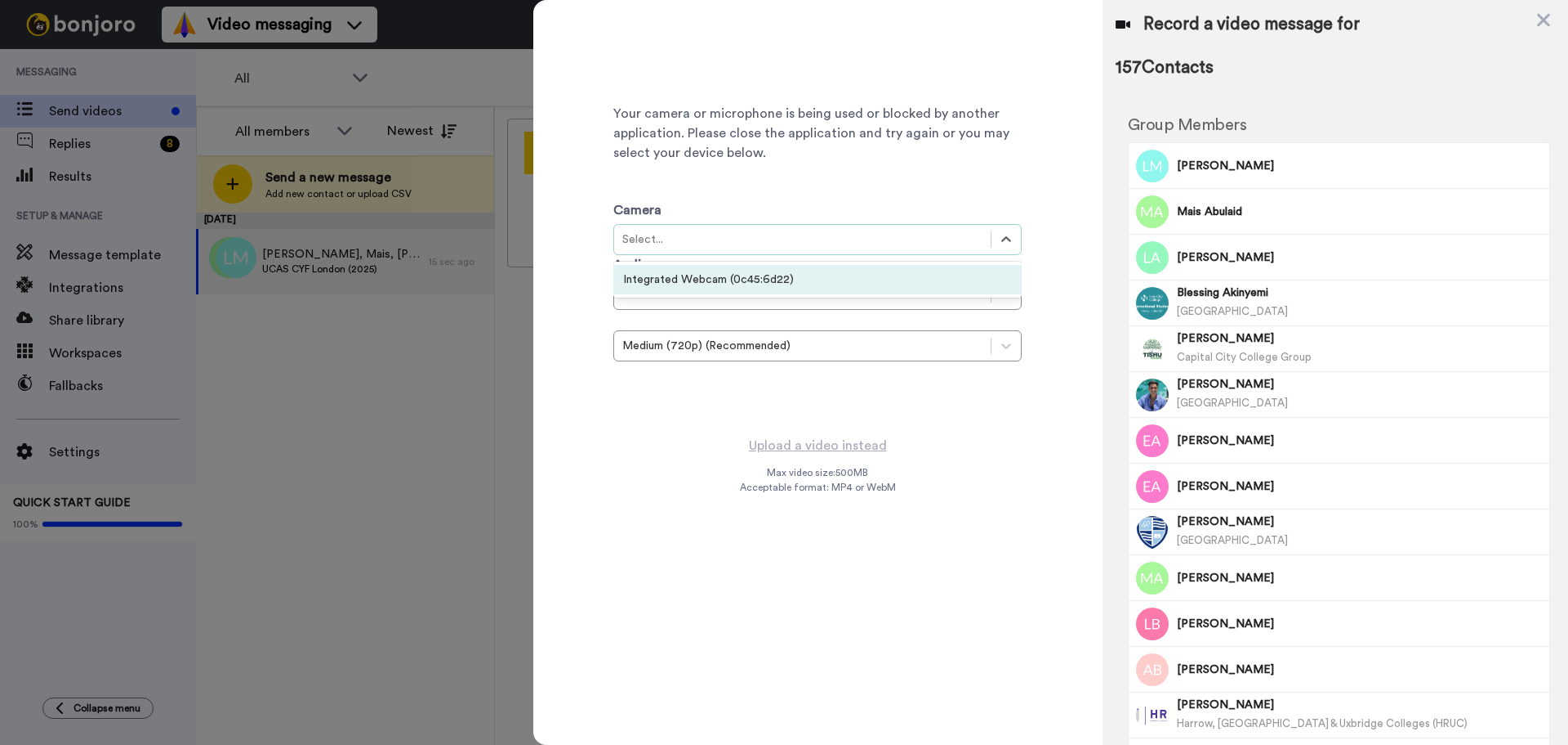
click at [800, 280] on div "Integrated Webcam (0c45:6d22)" at bounding box center [817, 280] width 408 height 29
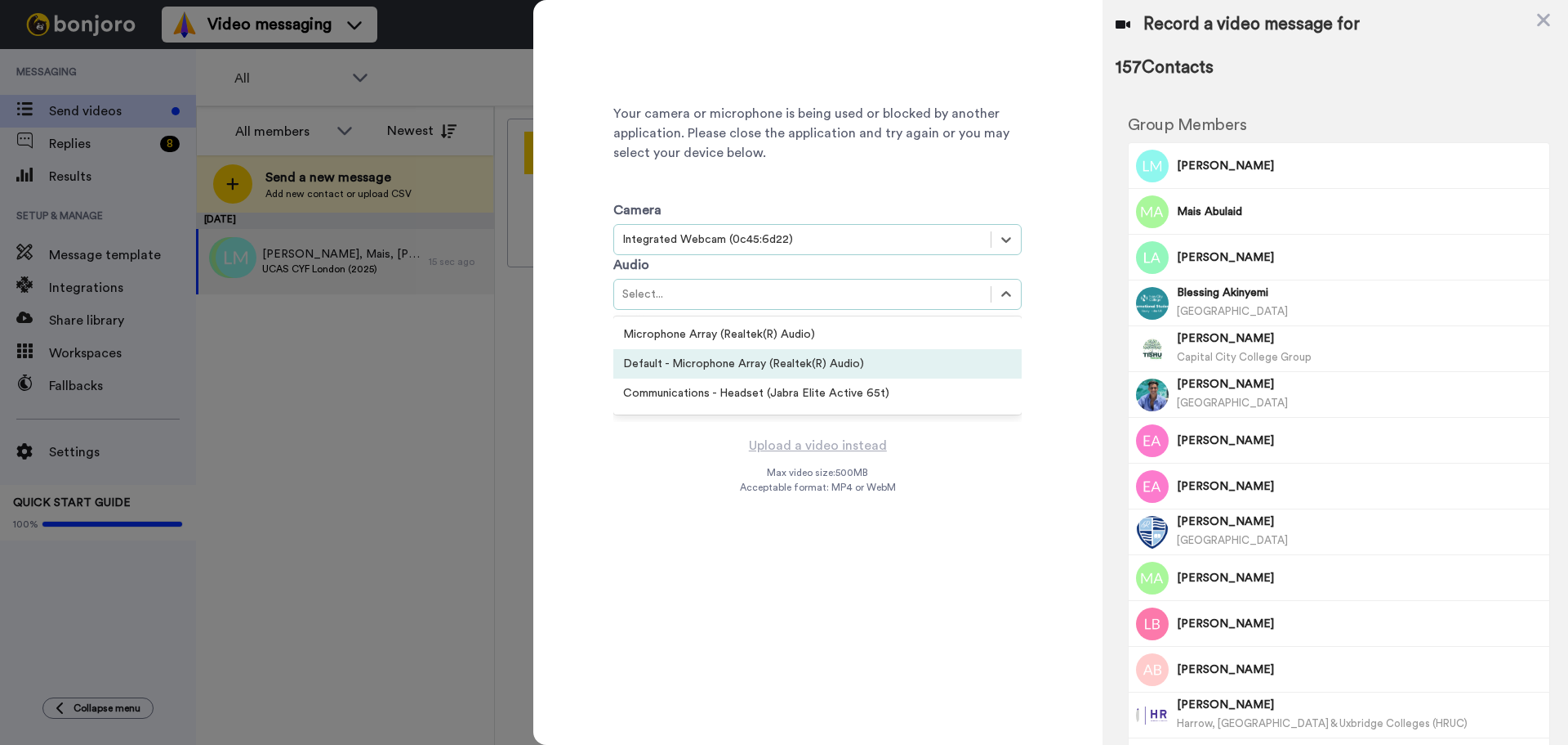
click at [801, 351] on div "Default - Microphone Array (Realtek(R) Audio)" at bounding box center [817, 364] width 408 height 29
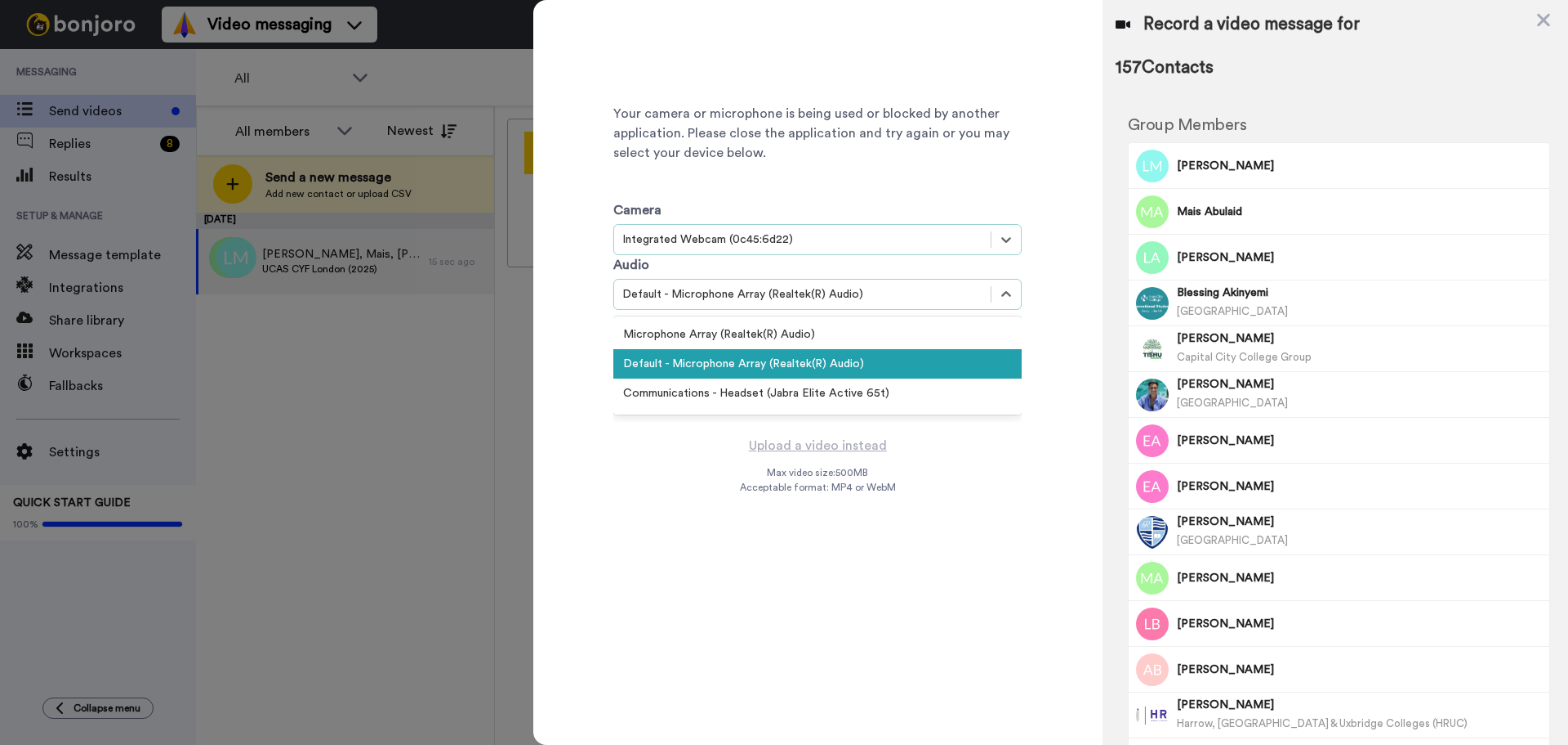
click at [814, 299] on div "Default - Microphone Array (Realtek(R) Audio)" at bounding box center [803, 294] width 361 height 17
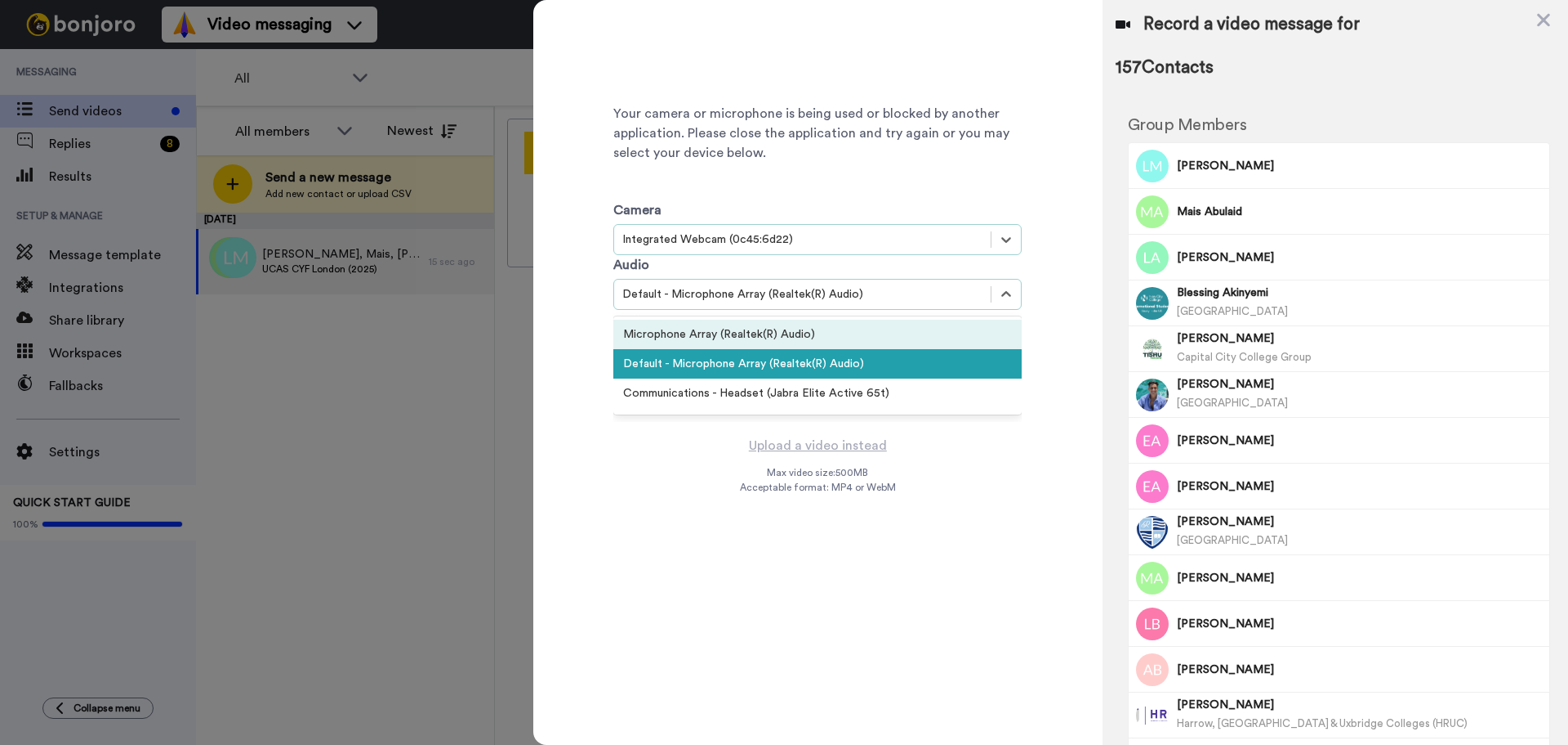
click at [805, 340] on div "Microphone Array (Realtek(R) Audio)" at bounding box center [817, 334] width 408 height 29
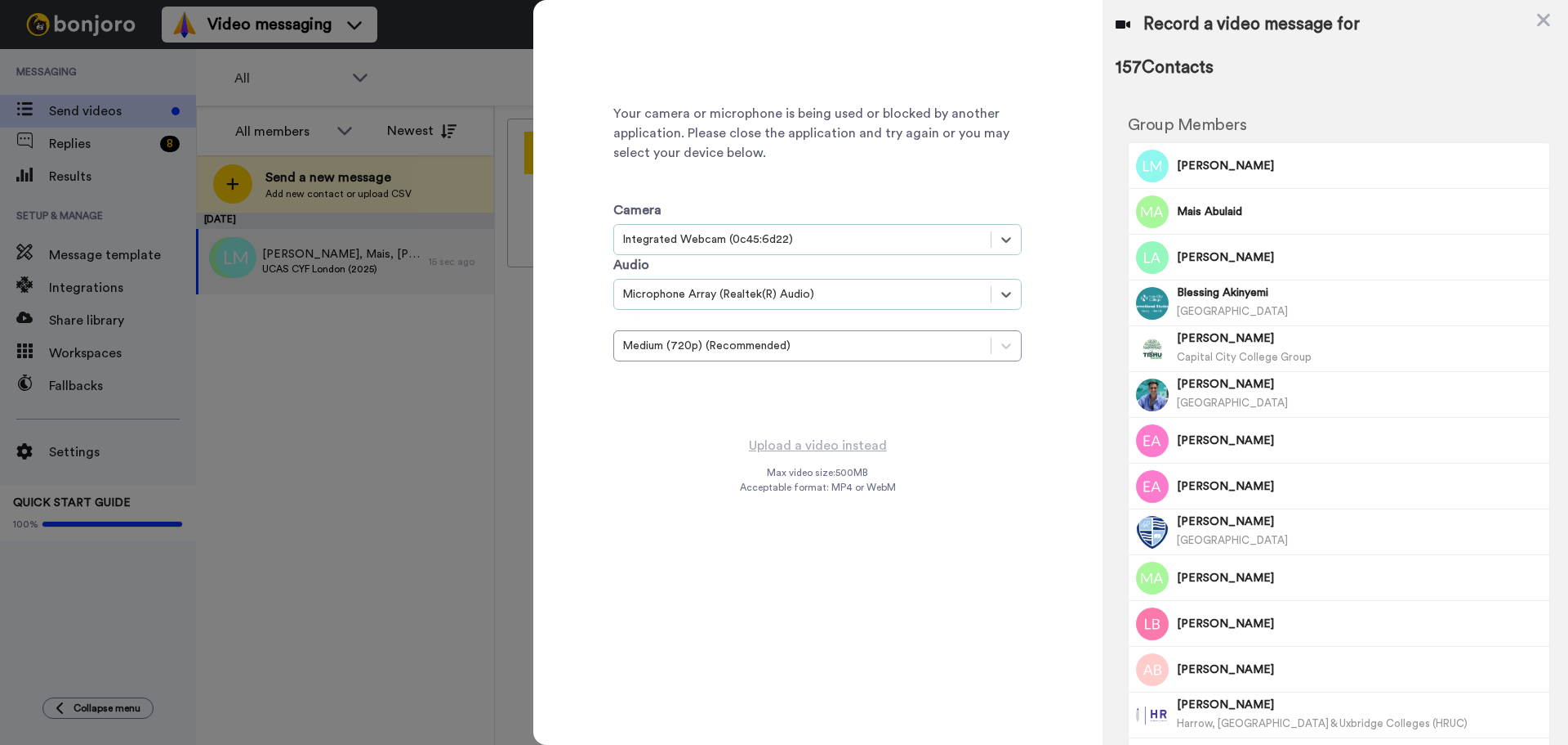
click at [817, 428] on div "Your camera or microphone is being used or blocked by another application. Plea…" at bounding box center [818, 217] width 569 height 435
click at [847, 504] on div "Upload a video instead Max video size: 500 MB Acceptable format: MP4 or WebM" at bounding box center [818, 580] width 156 height 291
click at [860, 421] on div "Your camera or microphone is being used or blocked by another application. Plea…" at bounding box center [817, 216] width 408 height 409
click at [860, 462] on div "Upload a video instead Max video size: 500 MB Acceptable format: MP4 or WebM" at bounding box center [818, 580] width 156 height 291
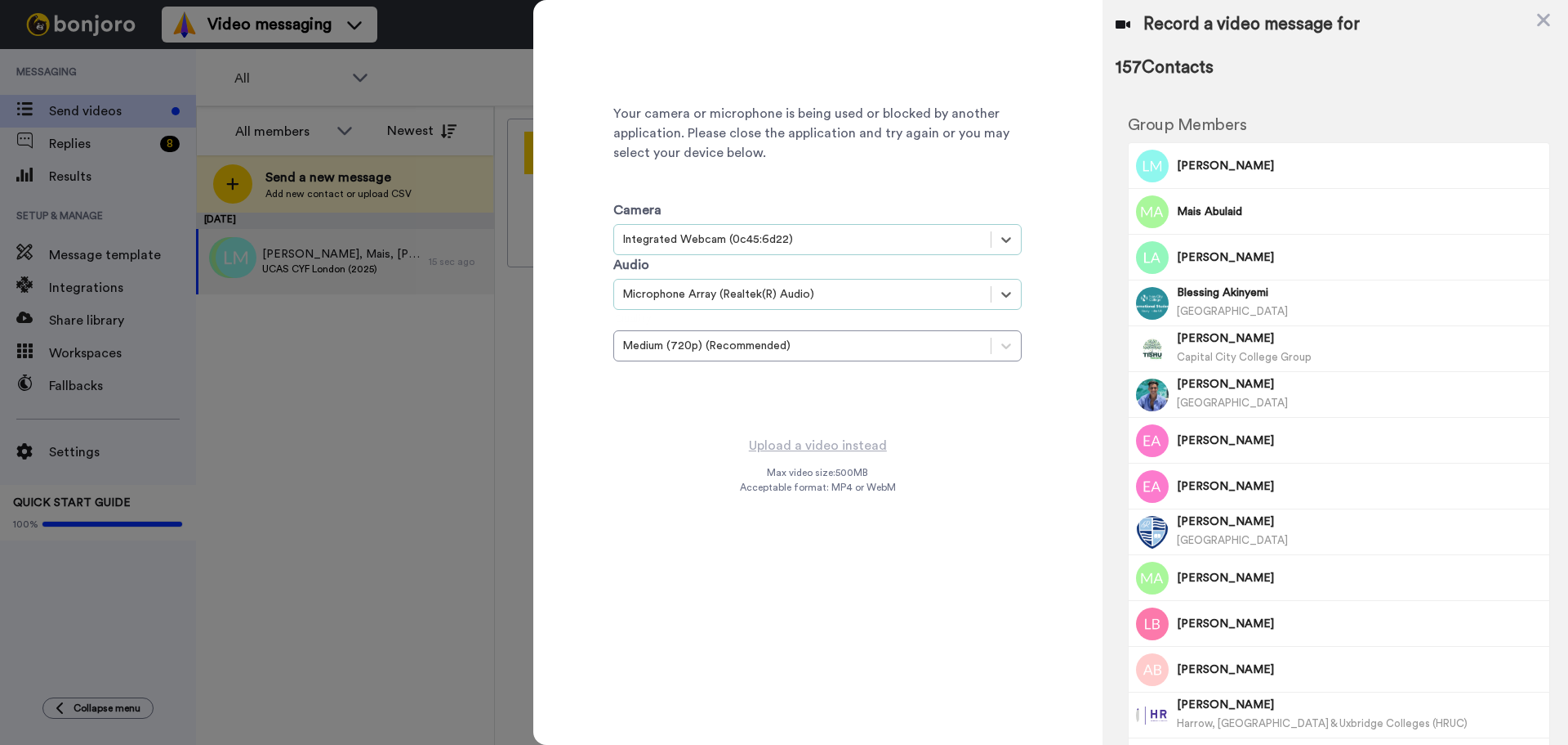
click at [880, 321] on div "Quality Medium (720p) (Recommended)" at bounding box center [817, 335] width 408 height 52
click at [855, 338] on div "Medium (720p) (Recommended)" at bounding box center [803, 345] width 361 height 17
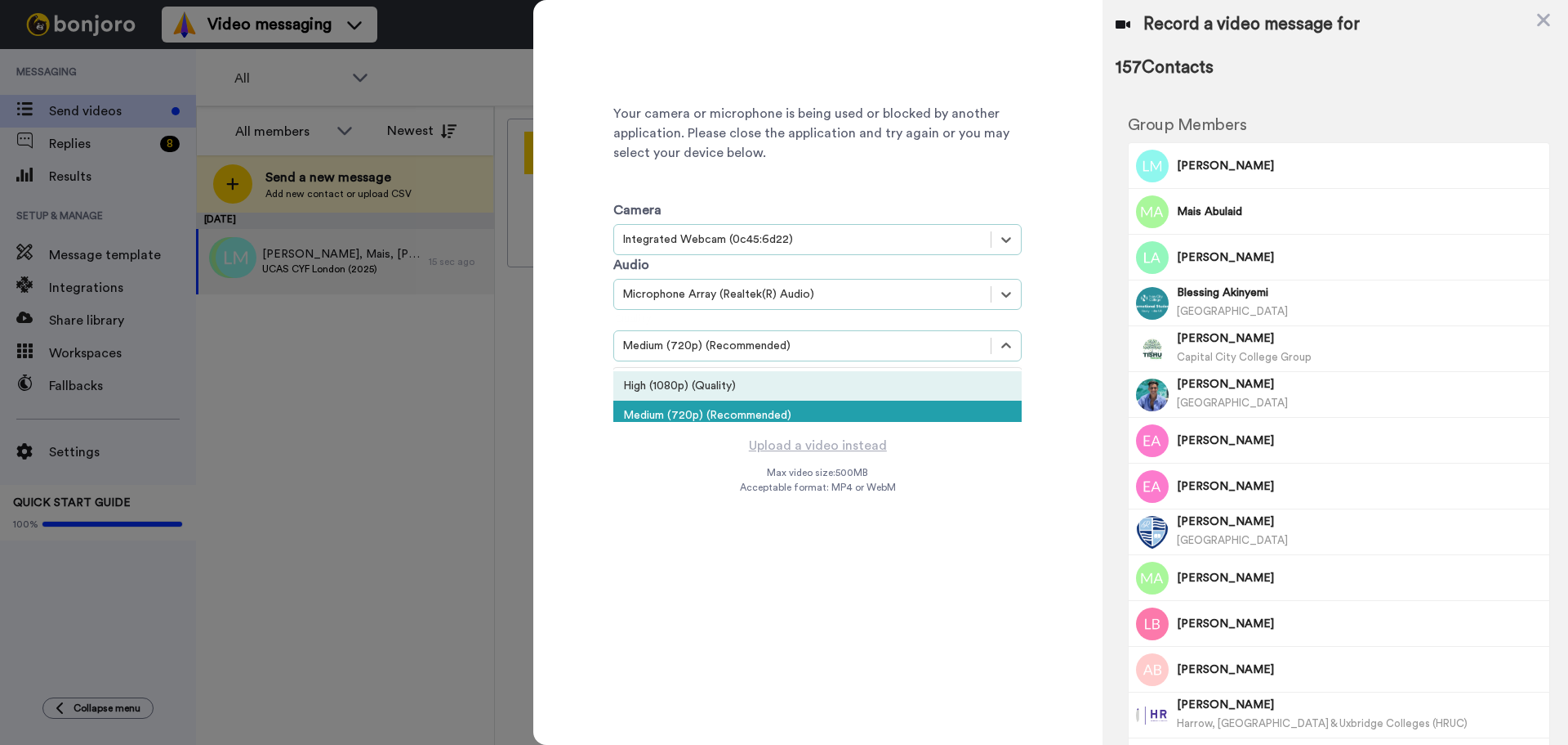
click at [789, 391] on div "High (1080p) (Quality)" at bounding box center [817, 386] width 408 height 29
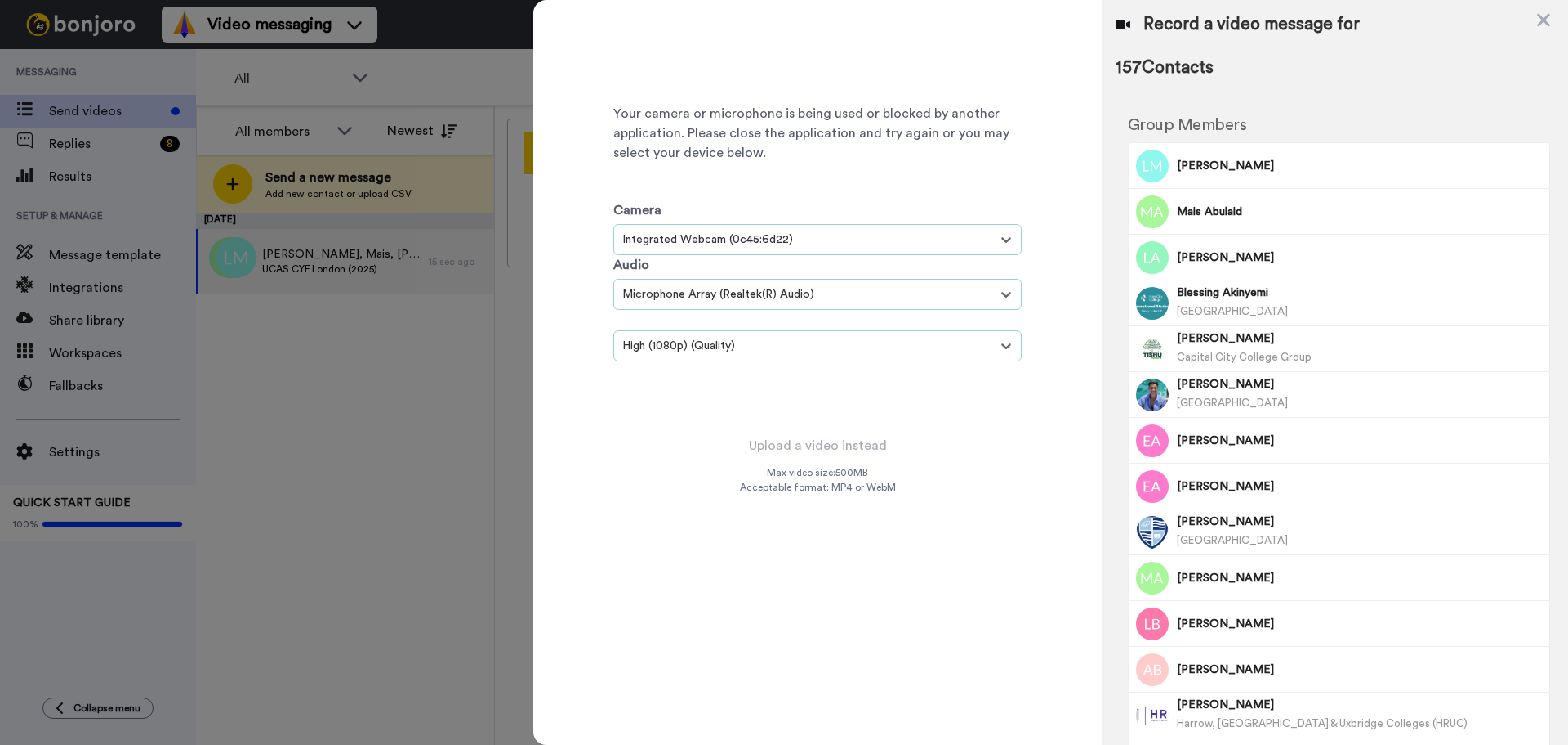
click at [795, 280] on div "Microphone Array (Realtek(R) Audio)" at bounding box center [817, 294] width 408 height 31
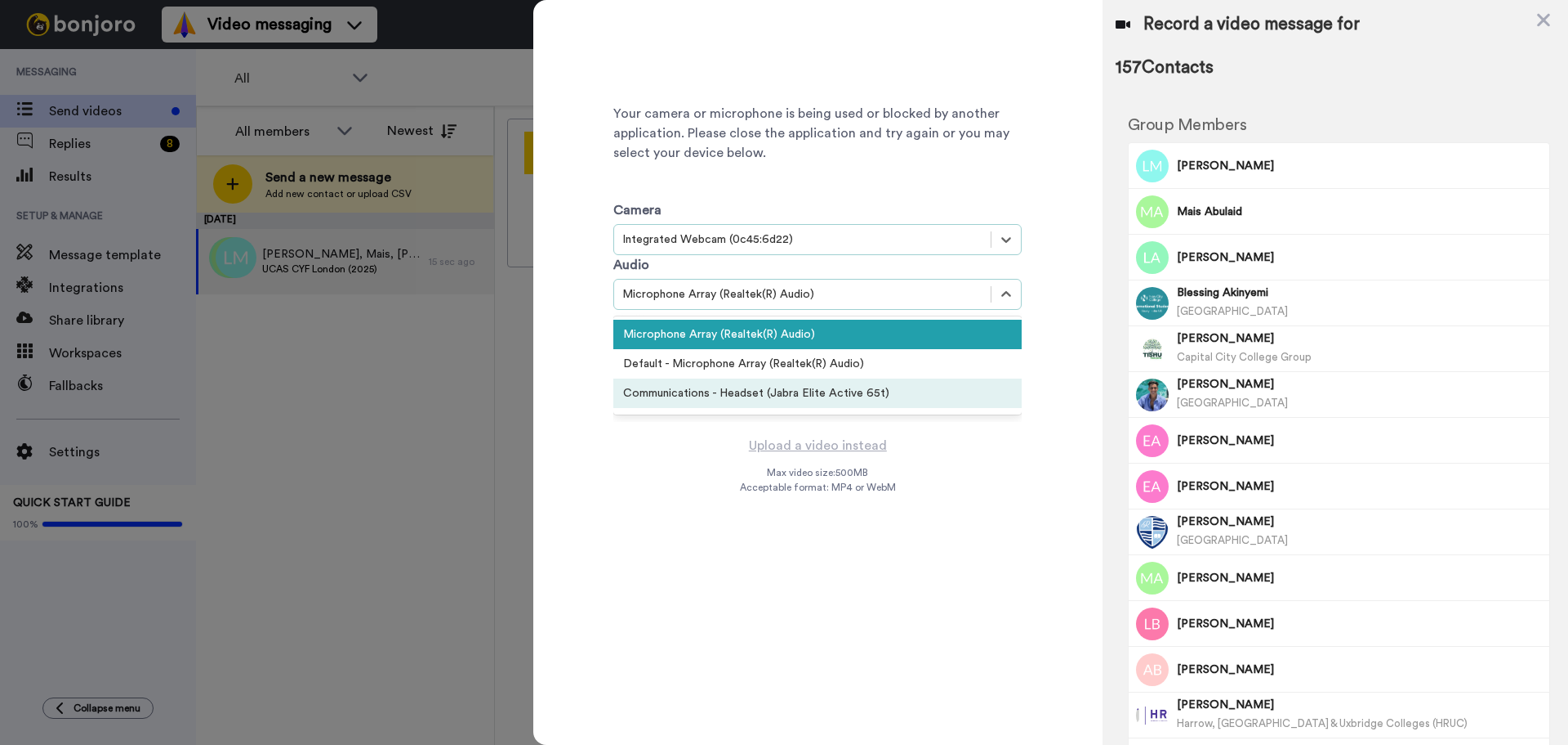
click at [766, 383] on div "Communications - Headset (Jabra Elite Active 65t)" at bounding box center [817, 393] width 408 height 29
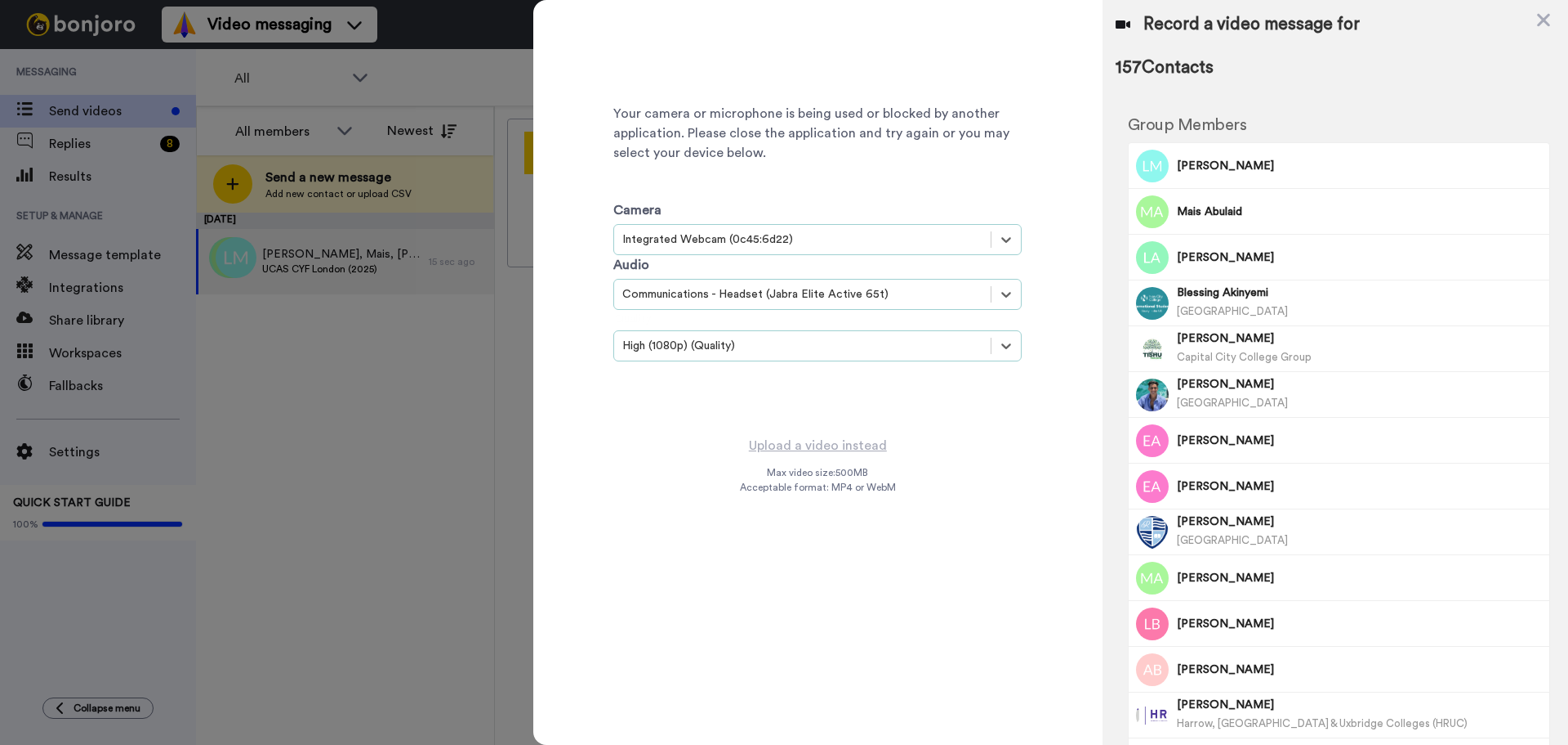
click at [809, 256] on div "Audio option Communications - Headset (Jabra Elite Active 65t), selected. Selec…" at bounding box center [817, 283] width 408 height 55
click at [822, 233] on div "Integrated Webcam (0c45:6d22)" at bounding box center [803, 239] width 361 height 17
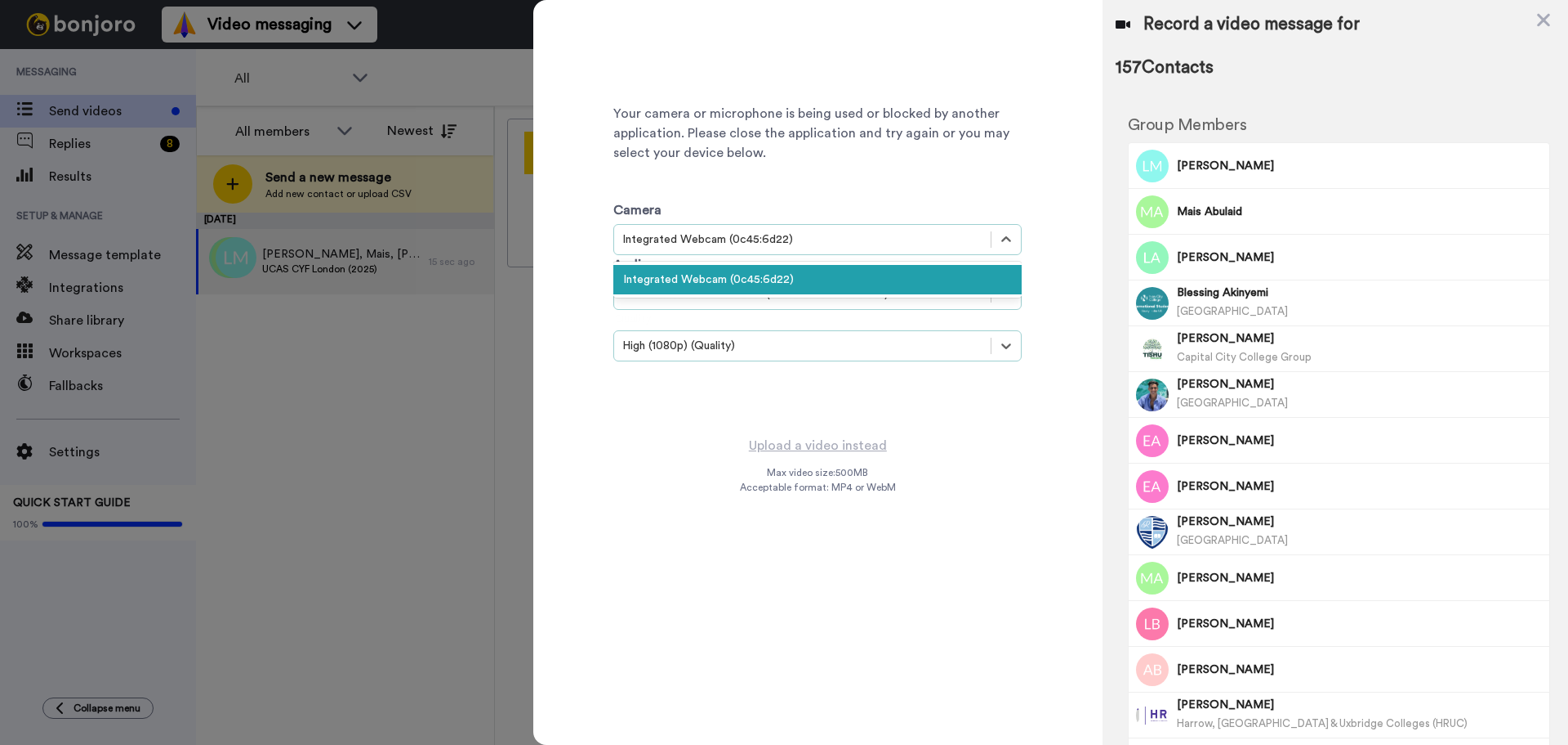
click at [797, 270] on div "Integrated Webcam (0c45:6d22)" at bounding box center [817, 280] width 408 height 29
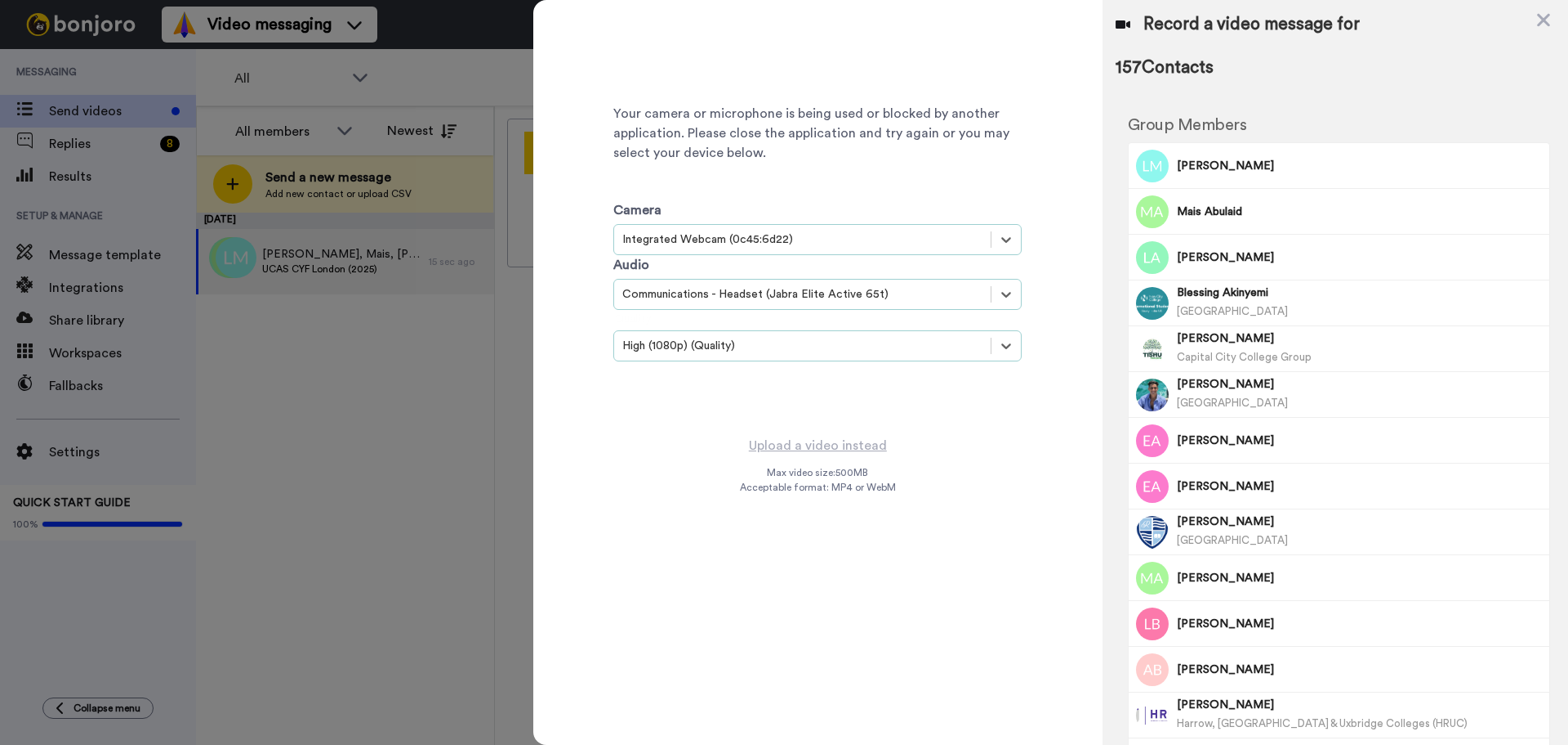
click at [881, 487] on span "Acceptable format: MP4 or WebM" at bounding box center [818, 487] width 156 height 13
click at [858, 420] on div "Your camera or microphone is being used or blocked by another application. Plea…" at bounding box center [817, 216] width 408 height 409
click at [365, 479] on div at bounding box center [784, 372] width 1568 height 745
click at [1537, 28] on icon at bounding box center [1544, 20] width 17 height 20
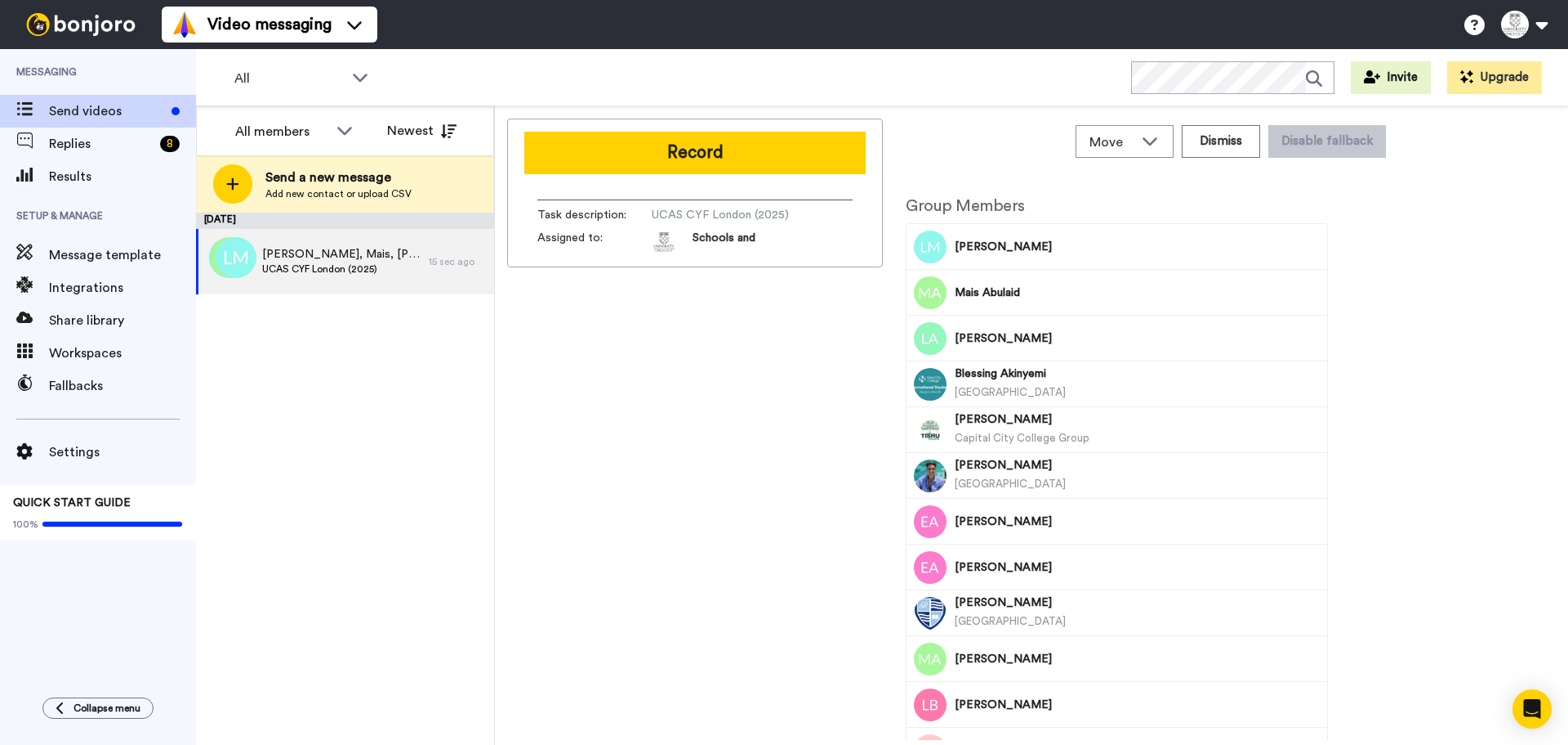
click at [630, 129] on div "Record Task description : UCAS CYF London (2025) Assigned to: Schools and" at bounding box center [696, 193] width 376 height 149
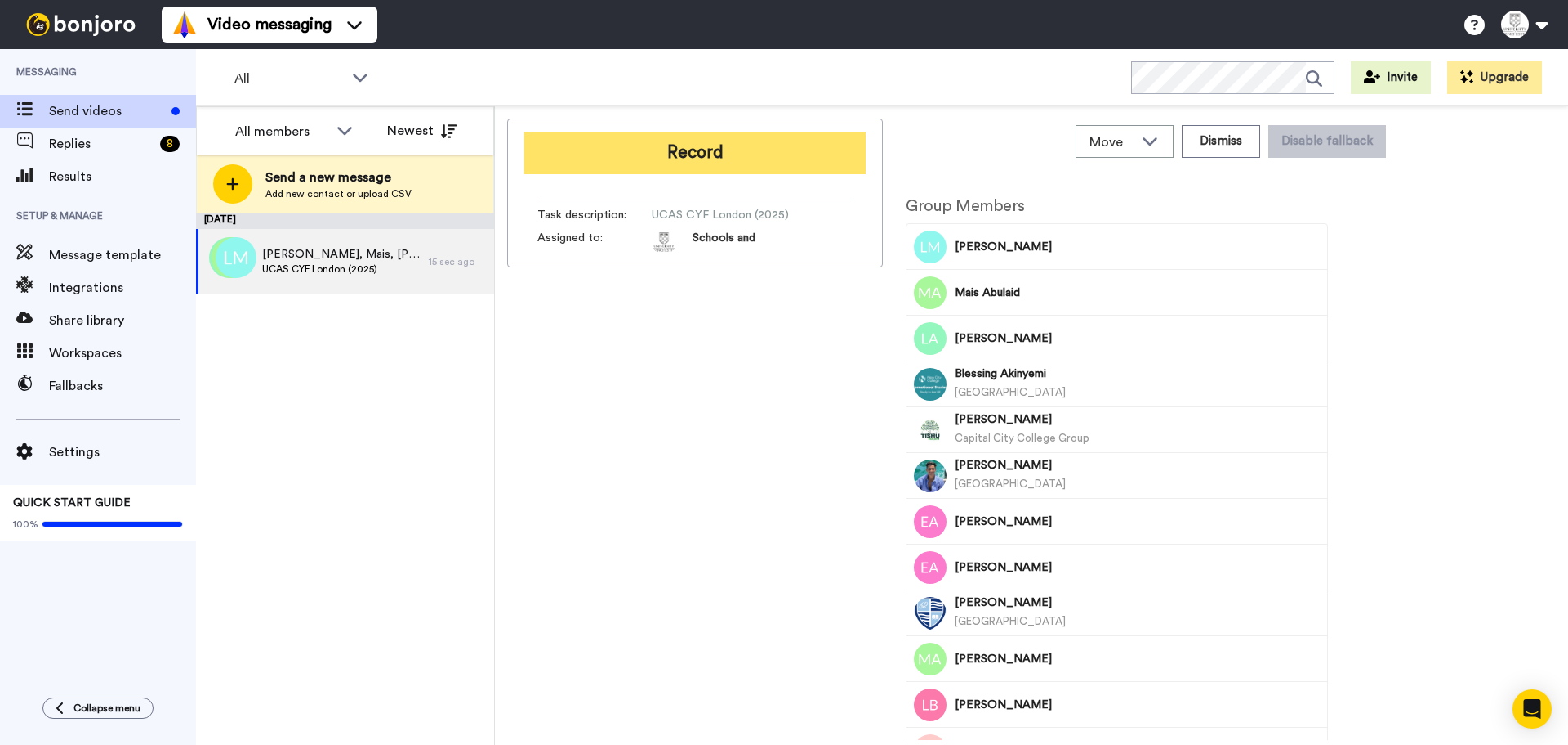
click at [715, 162] on button "Record" at bounding box center [695, 153] width 341 height 43
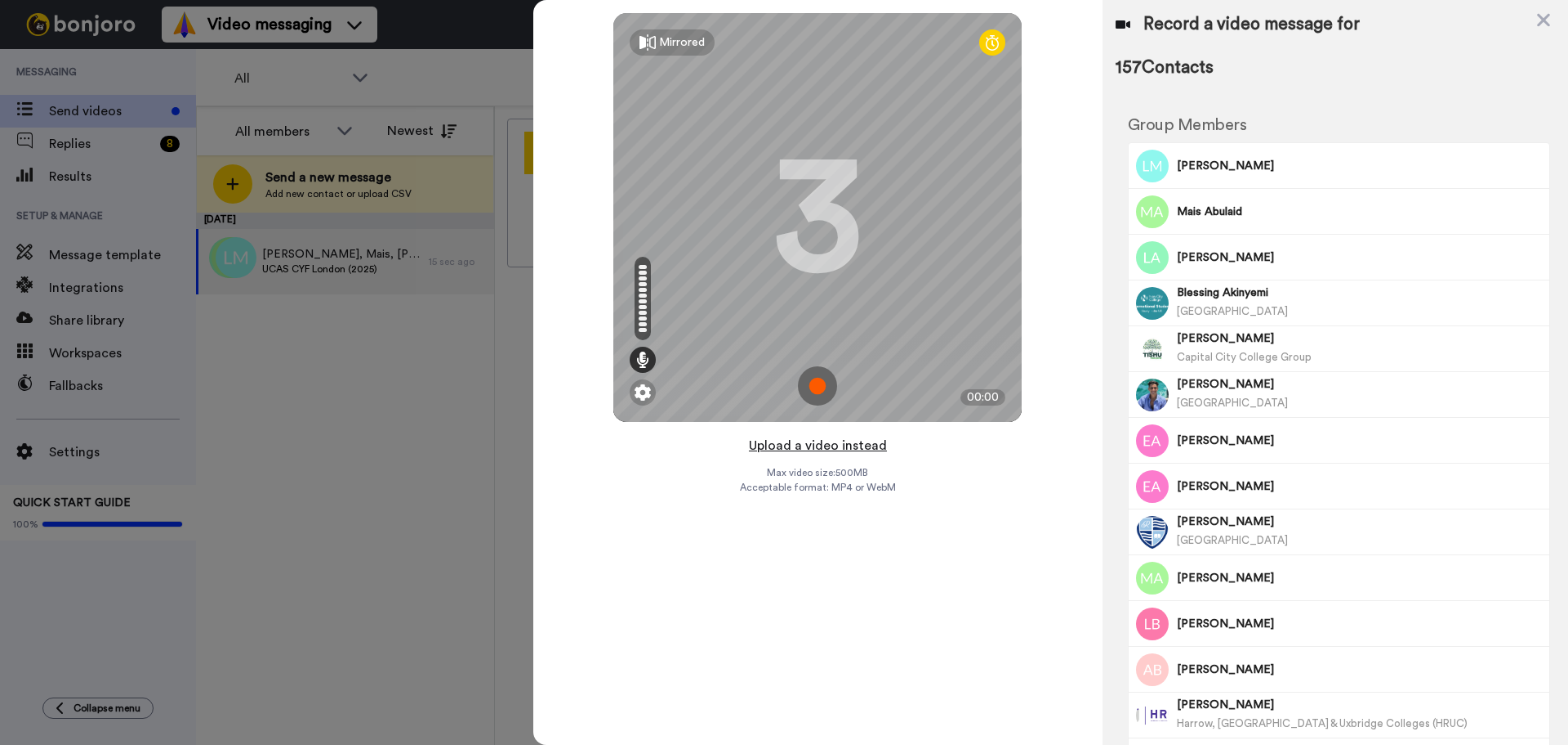
click at [805, 450] on button "Upload a video instead" at bounding box center [819, 446] width 148 height 21
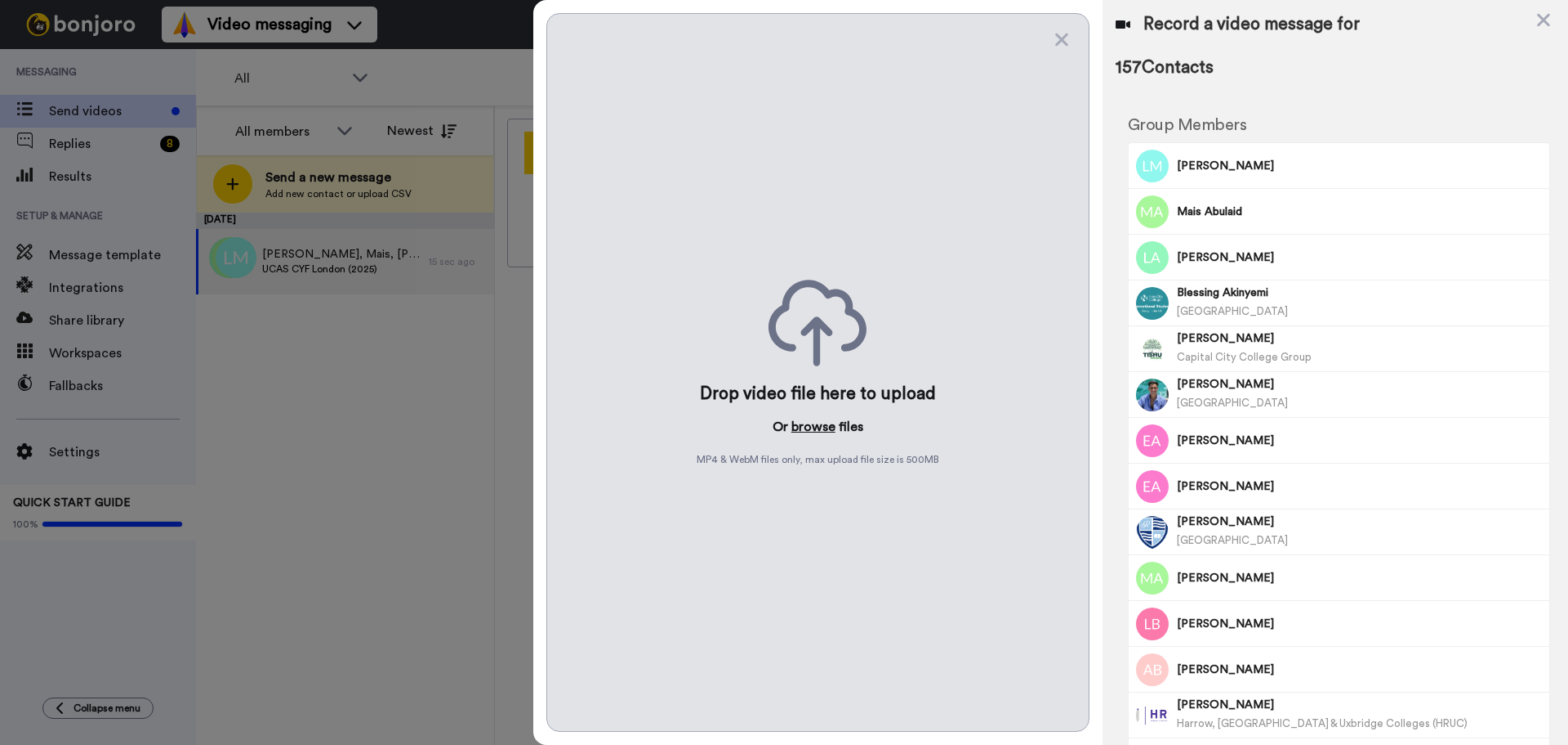
click at [809, 425] on button "browse" at bounding box center [813, 426] width 44 height 20
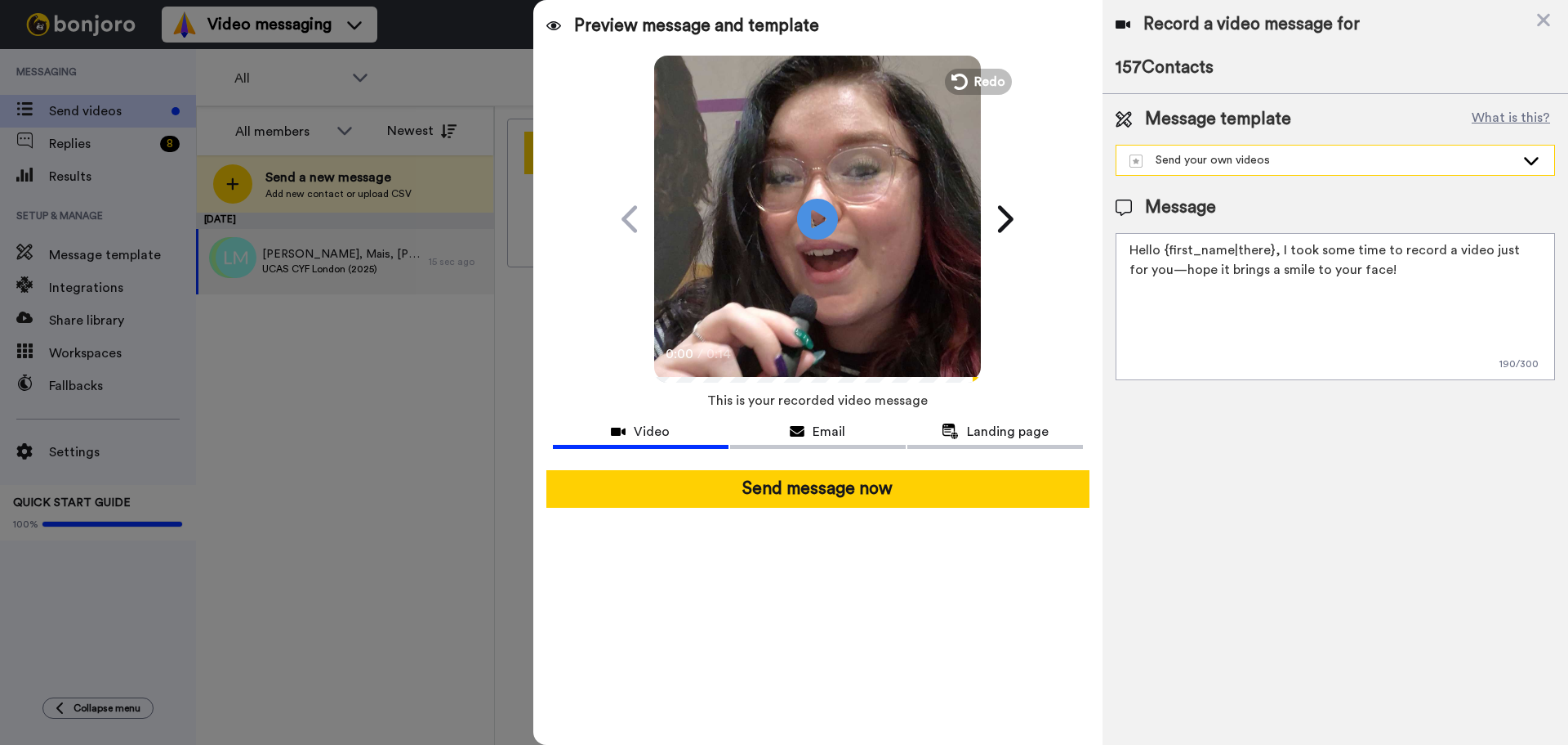
click at [1393, 173] on div "Send your own videos" at bounding box center [1335, 160] width 438 height 29
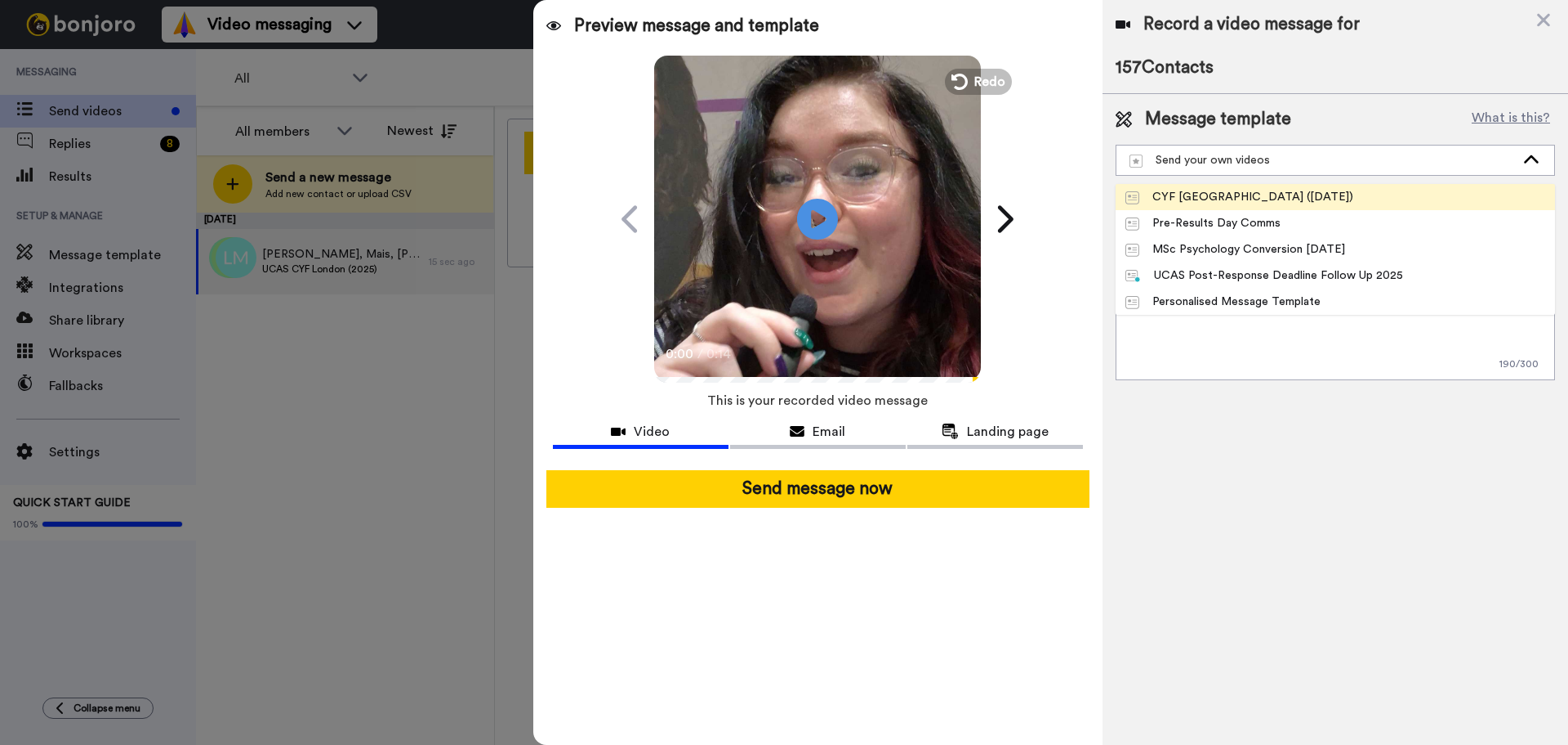
click at [1356, 194] on li "CYF London (October 2025)" at bounding box center [1335, 197] width 440 height 26
type textarea "Hey {first_name|there}, It was great meeting you at UCAS Create Your Future Lon…"
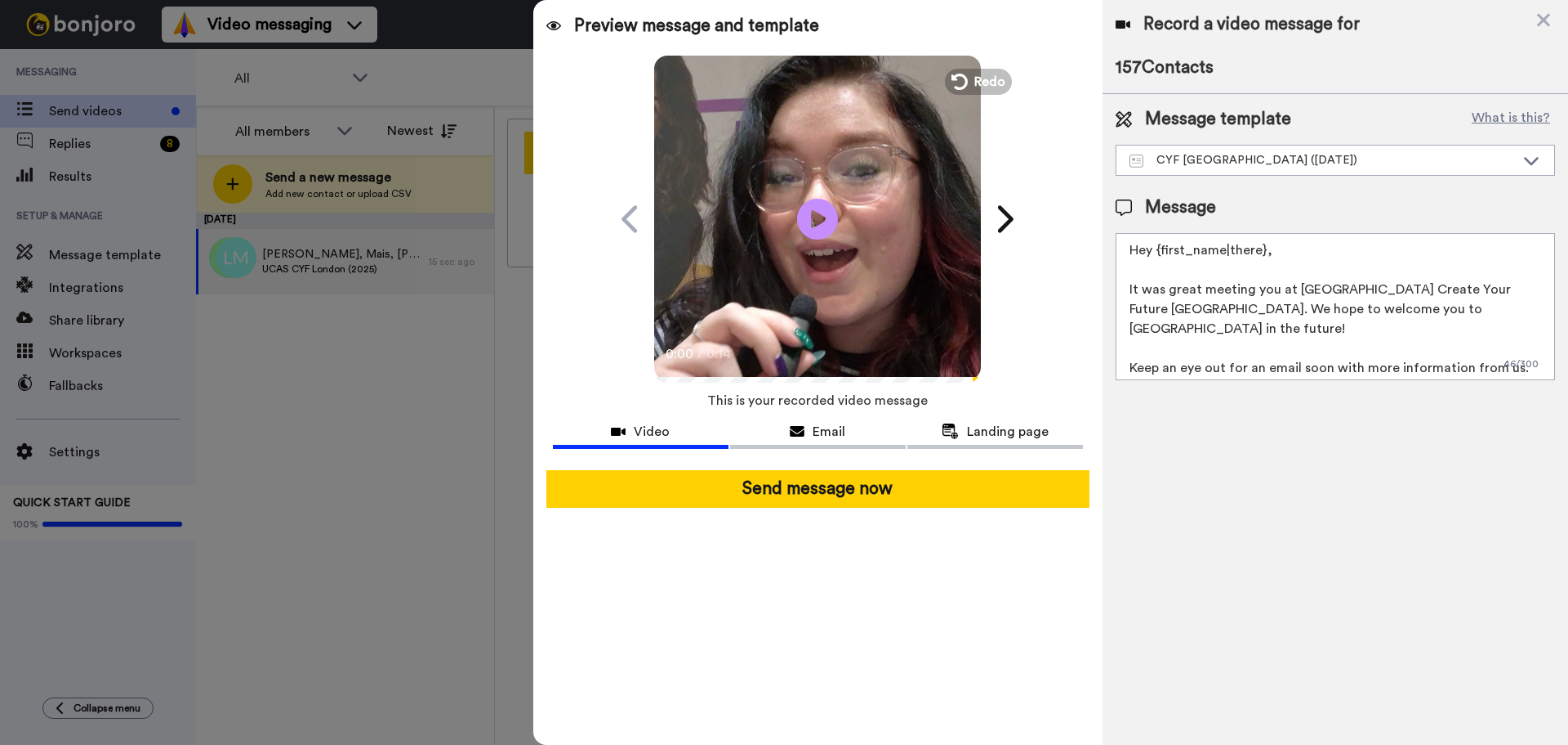
click at [787, 188] on video at bounding box center [817, 216] width 326 height 327
click at [841, 432] on span "Email" at bounding box center [829, 432] width 33 height 20
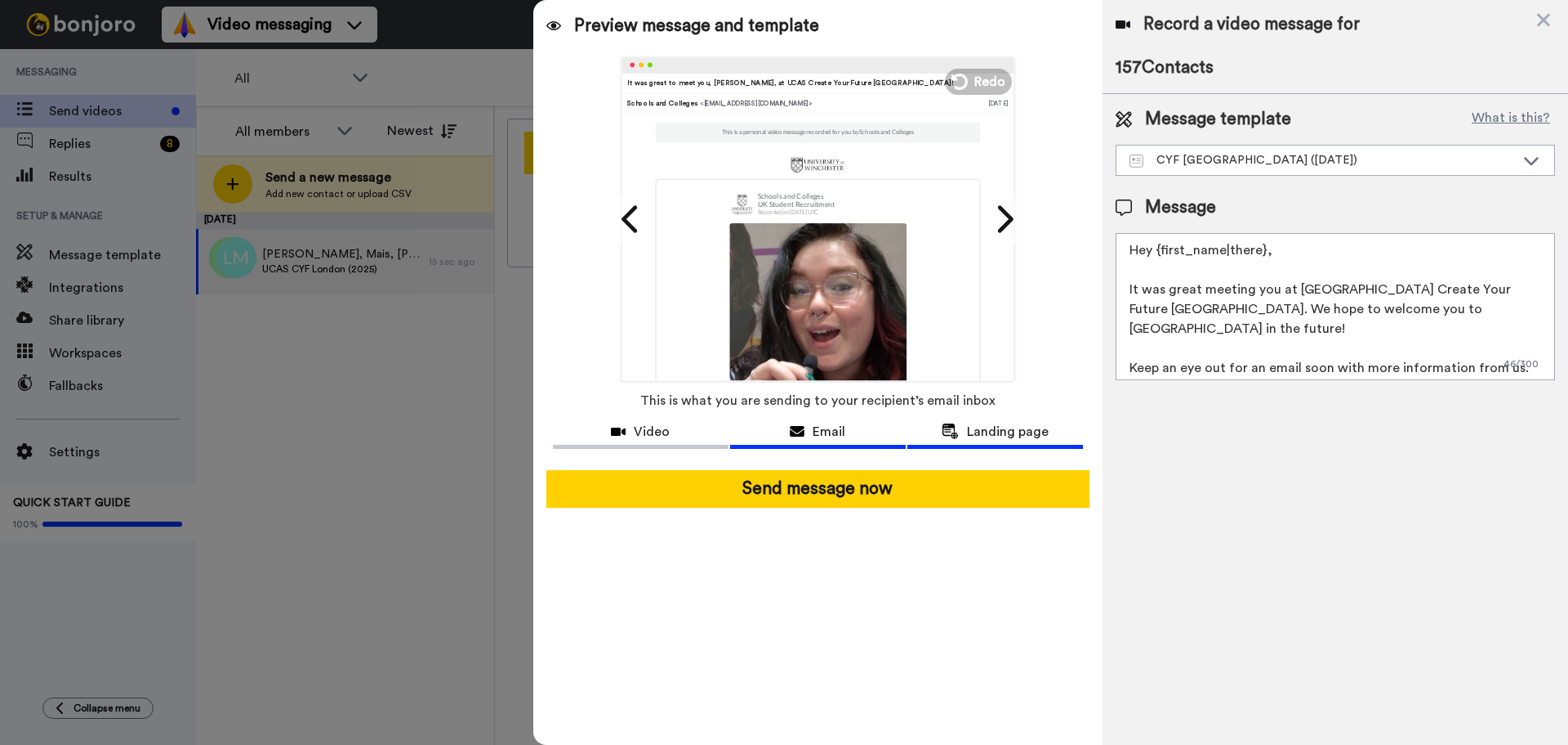
click at [1007, 436] on span "Landing page" at bounding box center [1008, 432] width 82 height 20
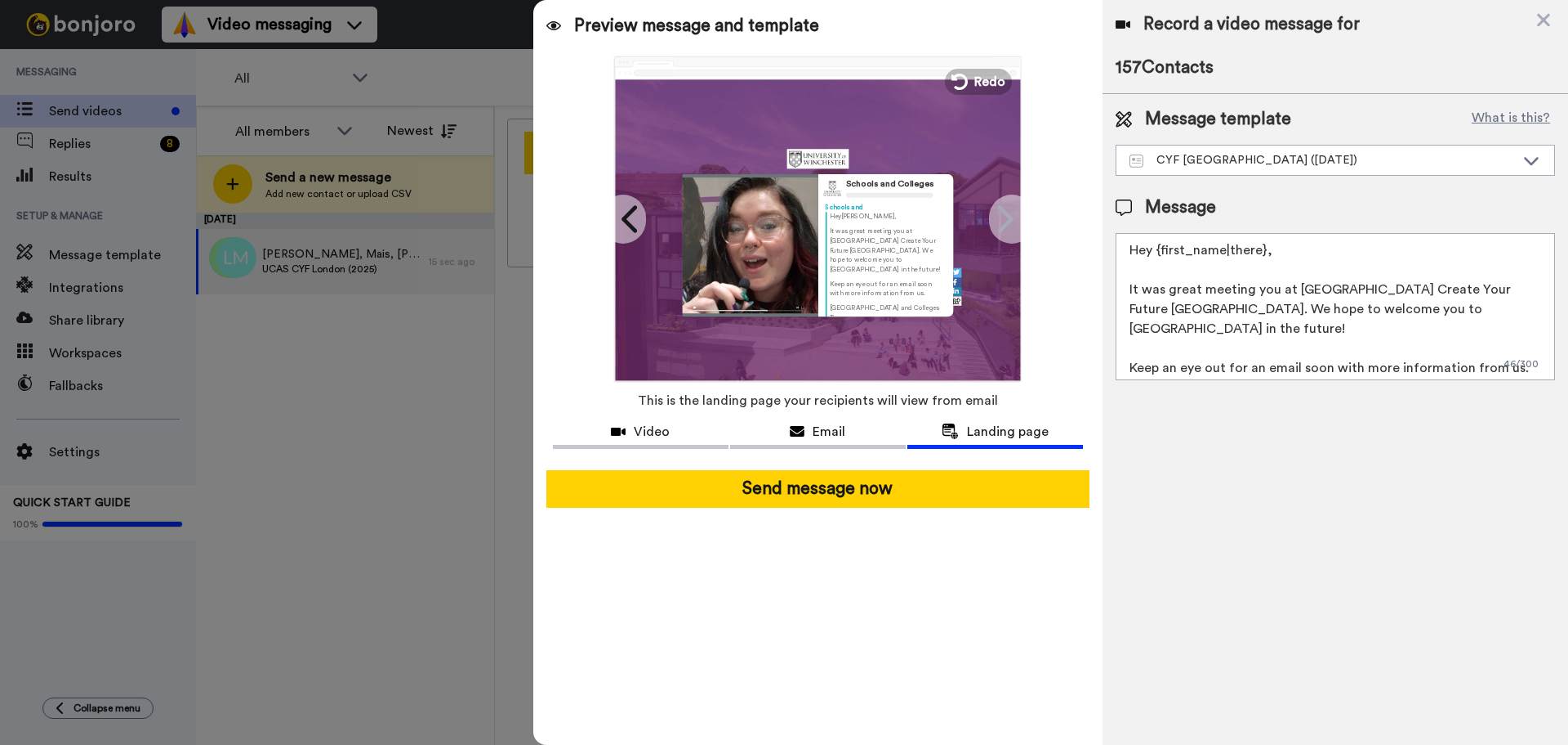
click at [675, 416] on span "This is the landing page your recipients will view from email" at bounding box center [819, 400] width 361 height 36
click at [628, 422] on div "Video" at bounding box center [640, 432] width 175 height 20
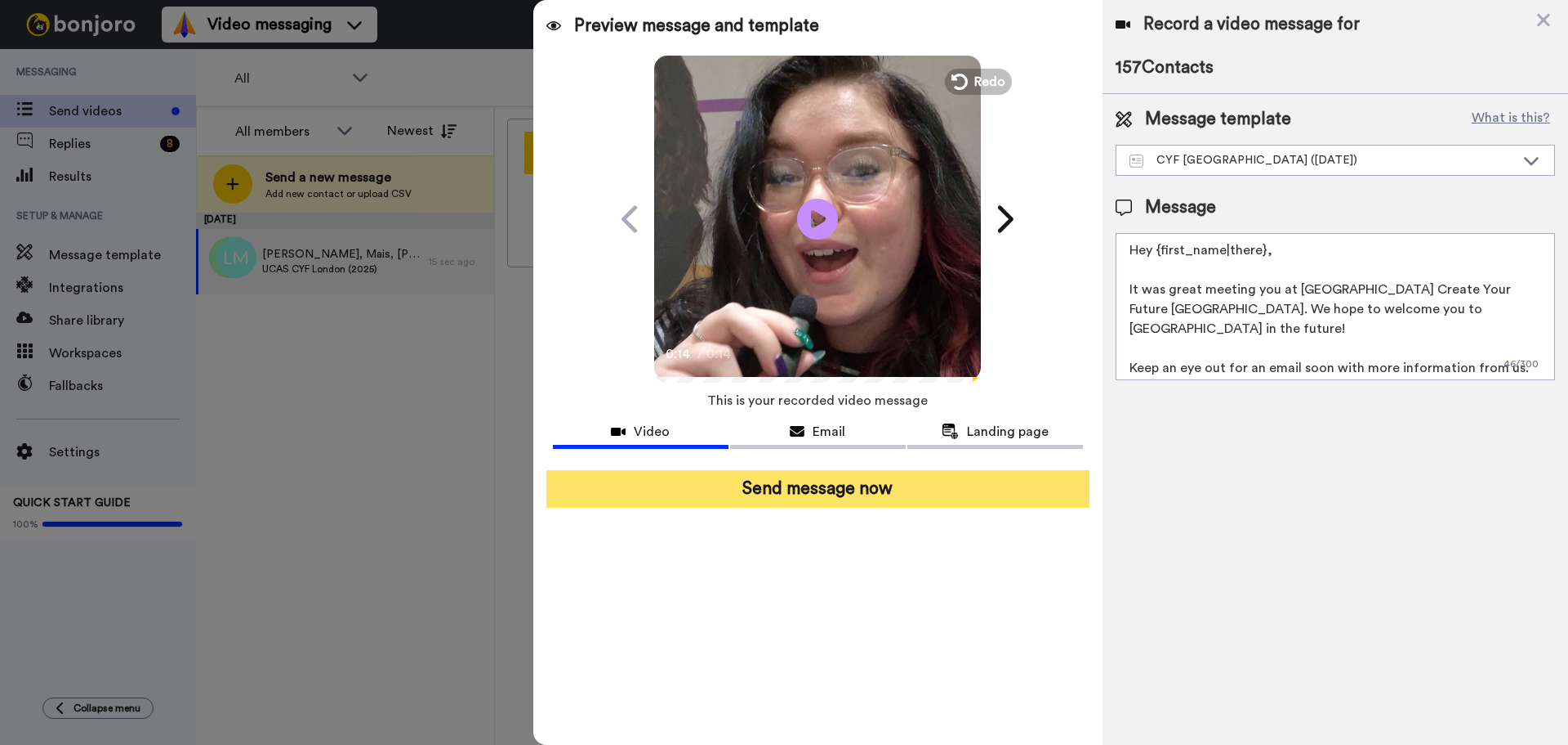
click at [889, 492] on button "Send message now" at bounding box center [818, 489] width 543 height 38
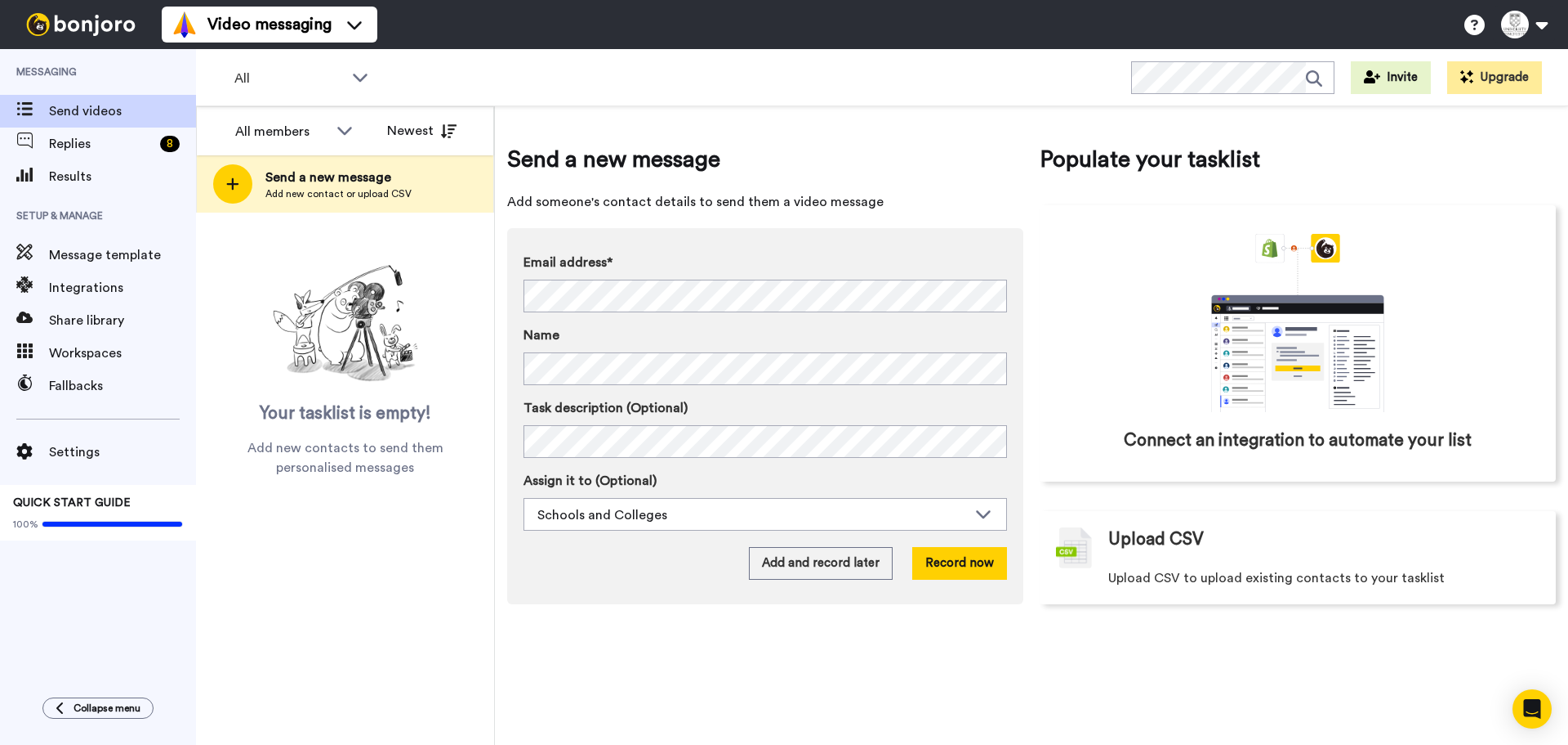
click at [358, 337] on img at bounding box center [346, 324] width 164 height 131
click at [105, 174] on span "Results" at bounding box center [122, 176] width 147 height 20
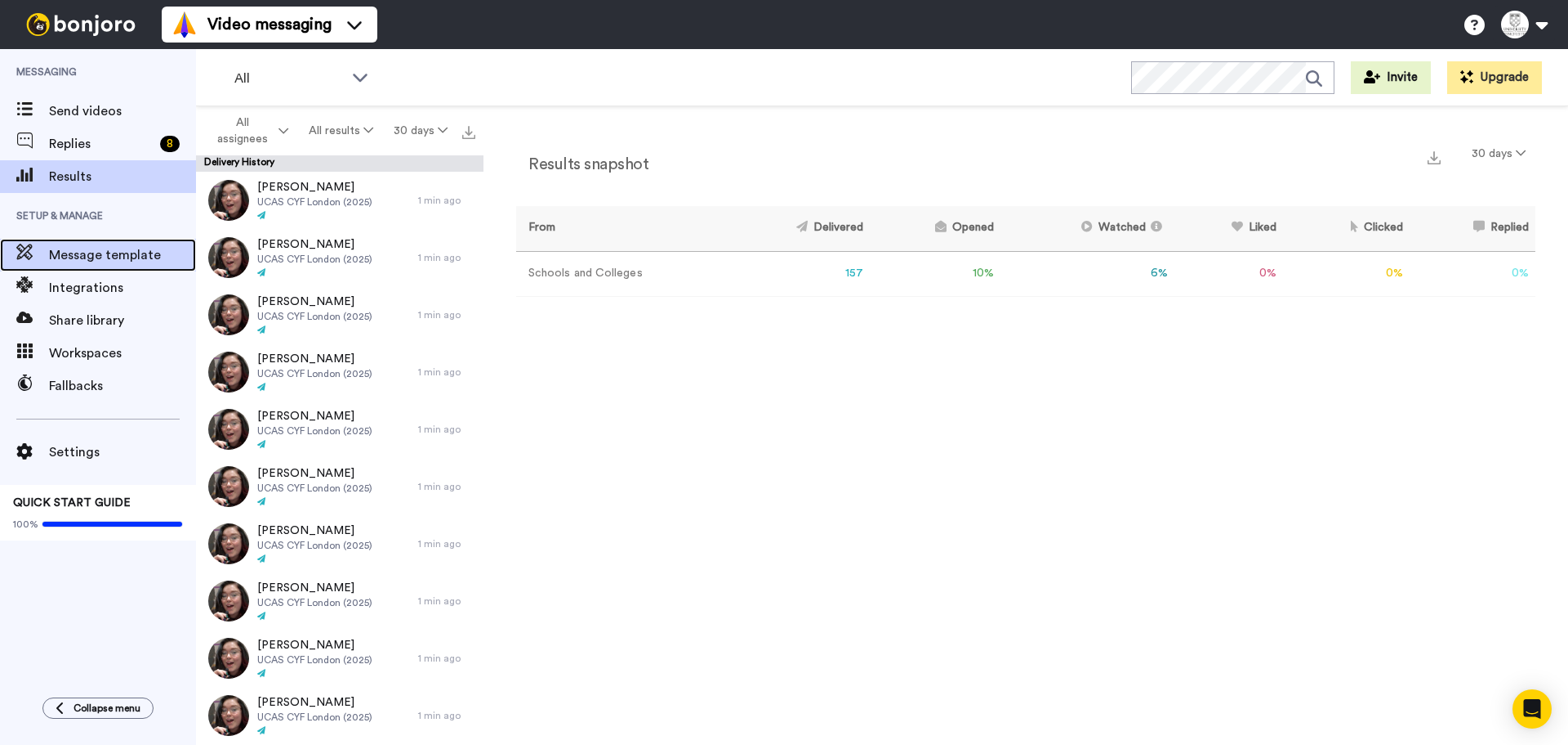
click at [91, 262] on span "Message template" at bounding box center [122, 255] width 147 height 20
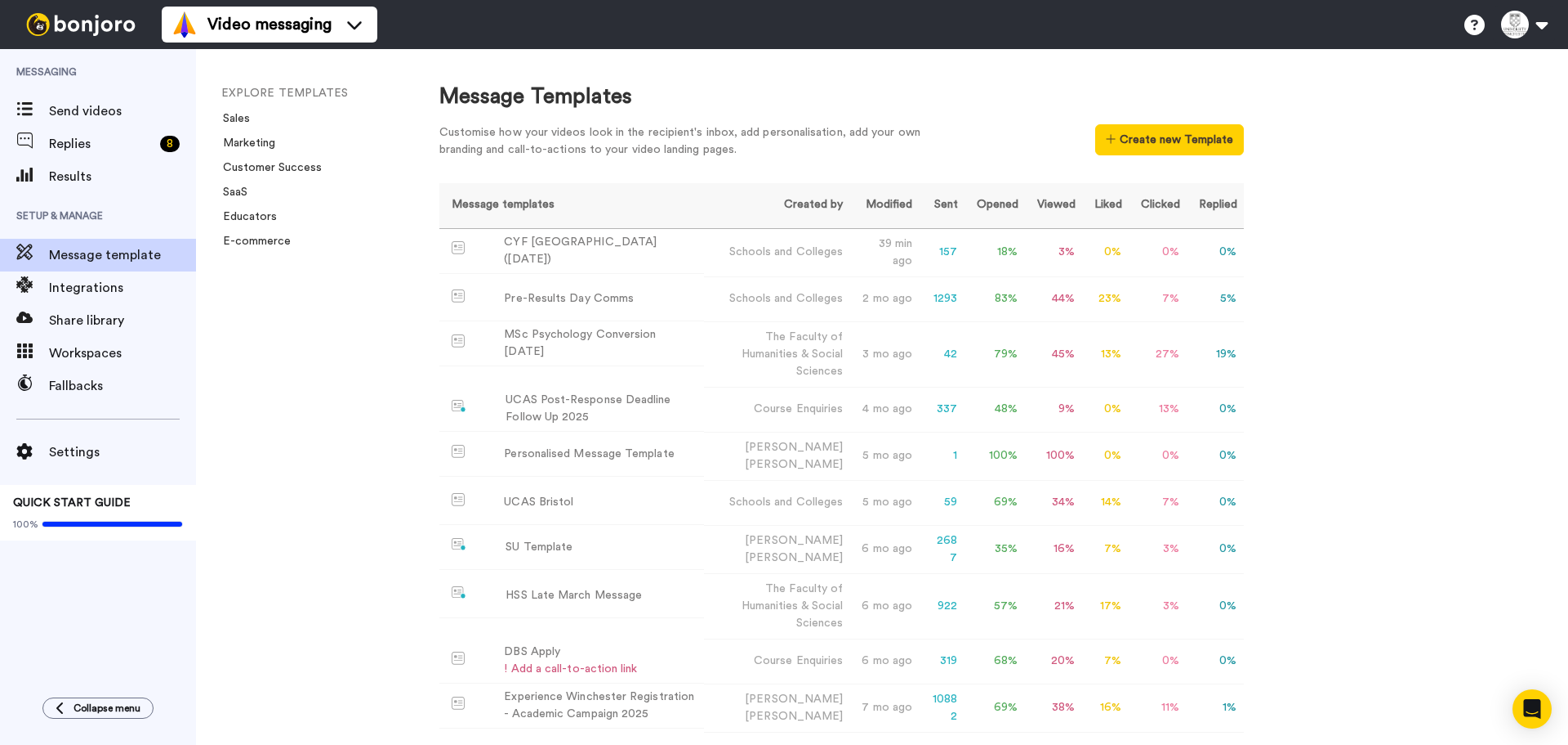
click at [1346, 355] on div "Message Templates Customise how your videos look in the recipient's inbox, add …" at bounding box center [987, 396] width 1162 height 695
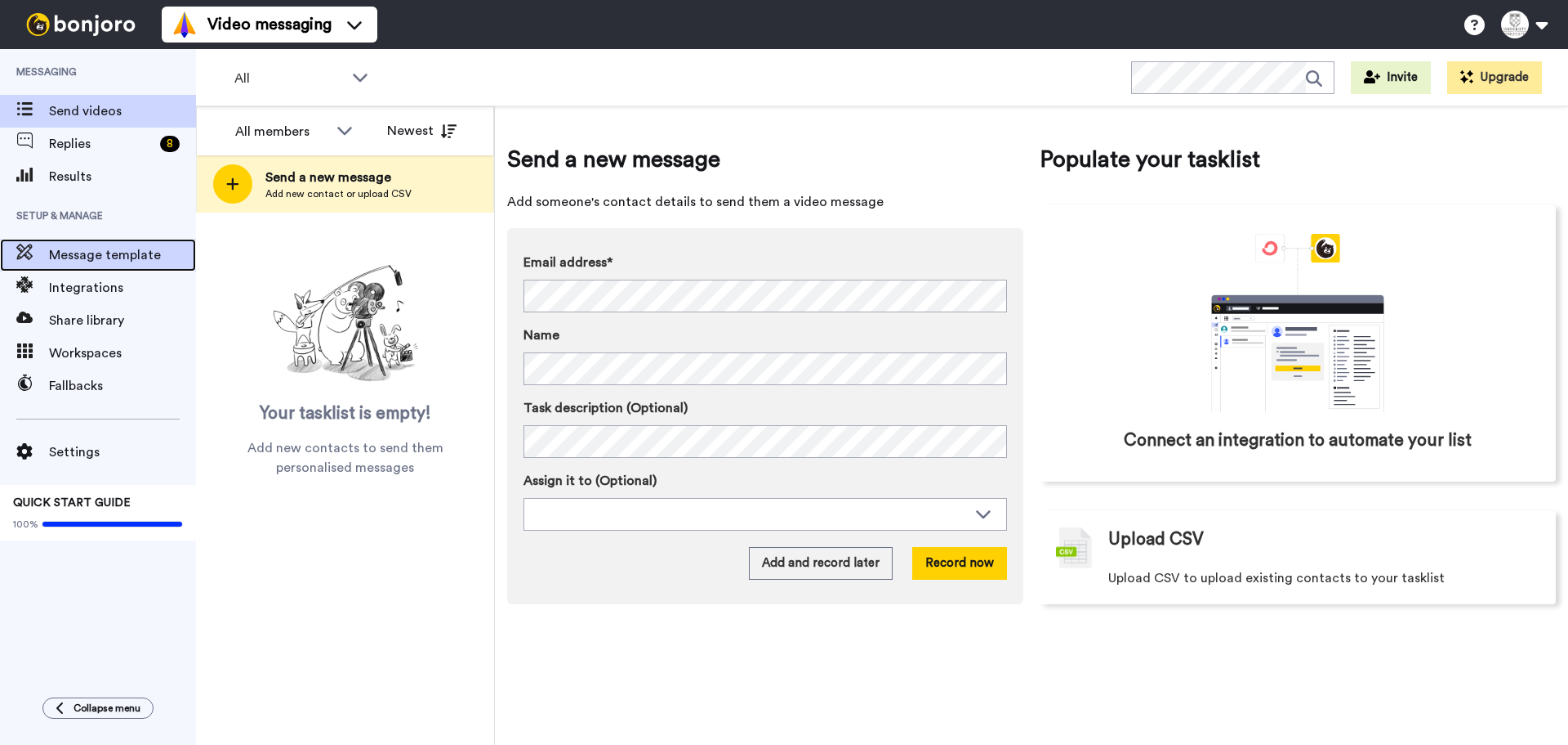
click at [119, 251] on span "Message template" at bounding box center [122, 255] width 147 height 20
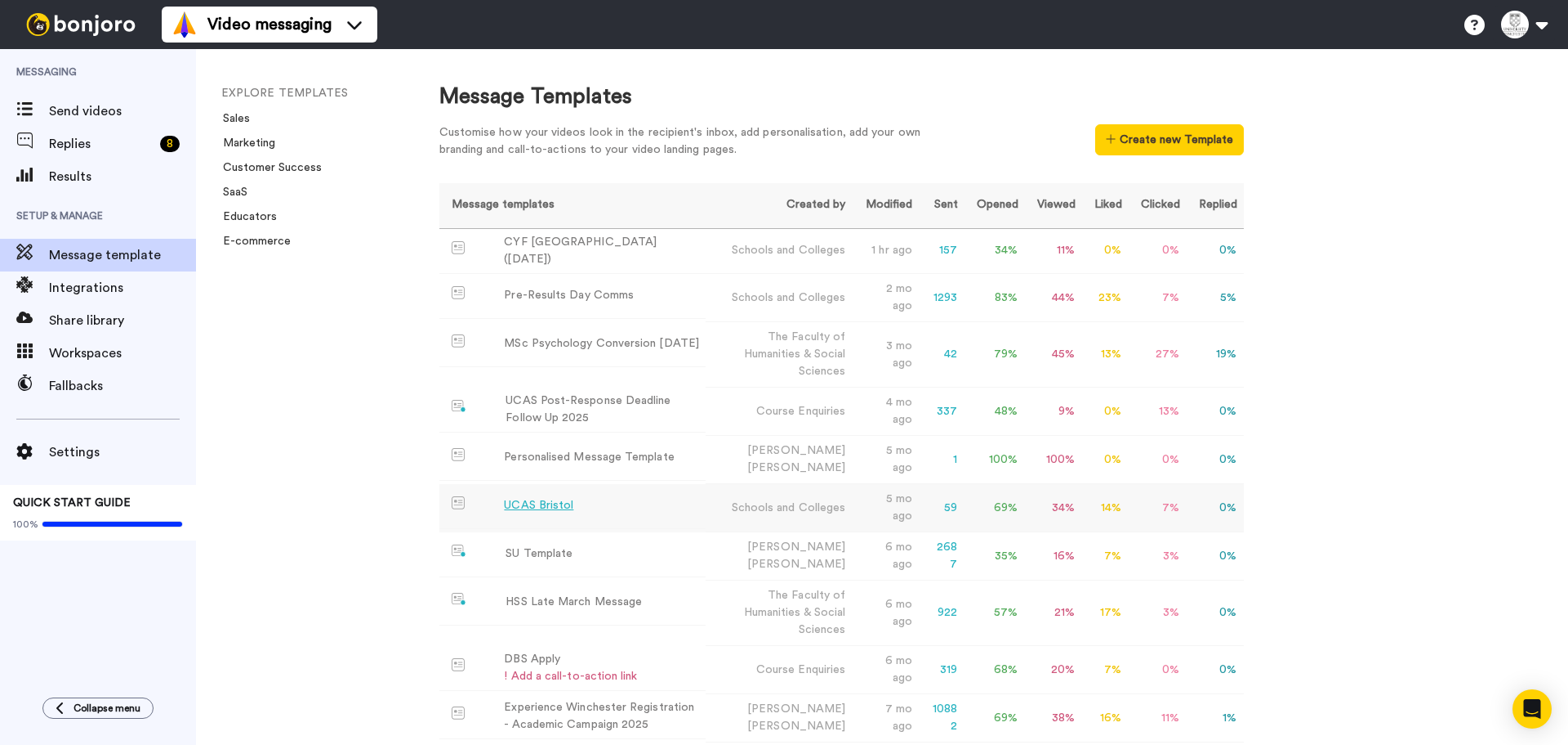
click at [544, 500] on div "UCAS Bristol" at bounding box center [538, 506] width 69 height 18
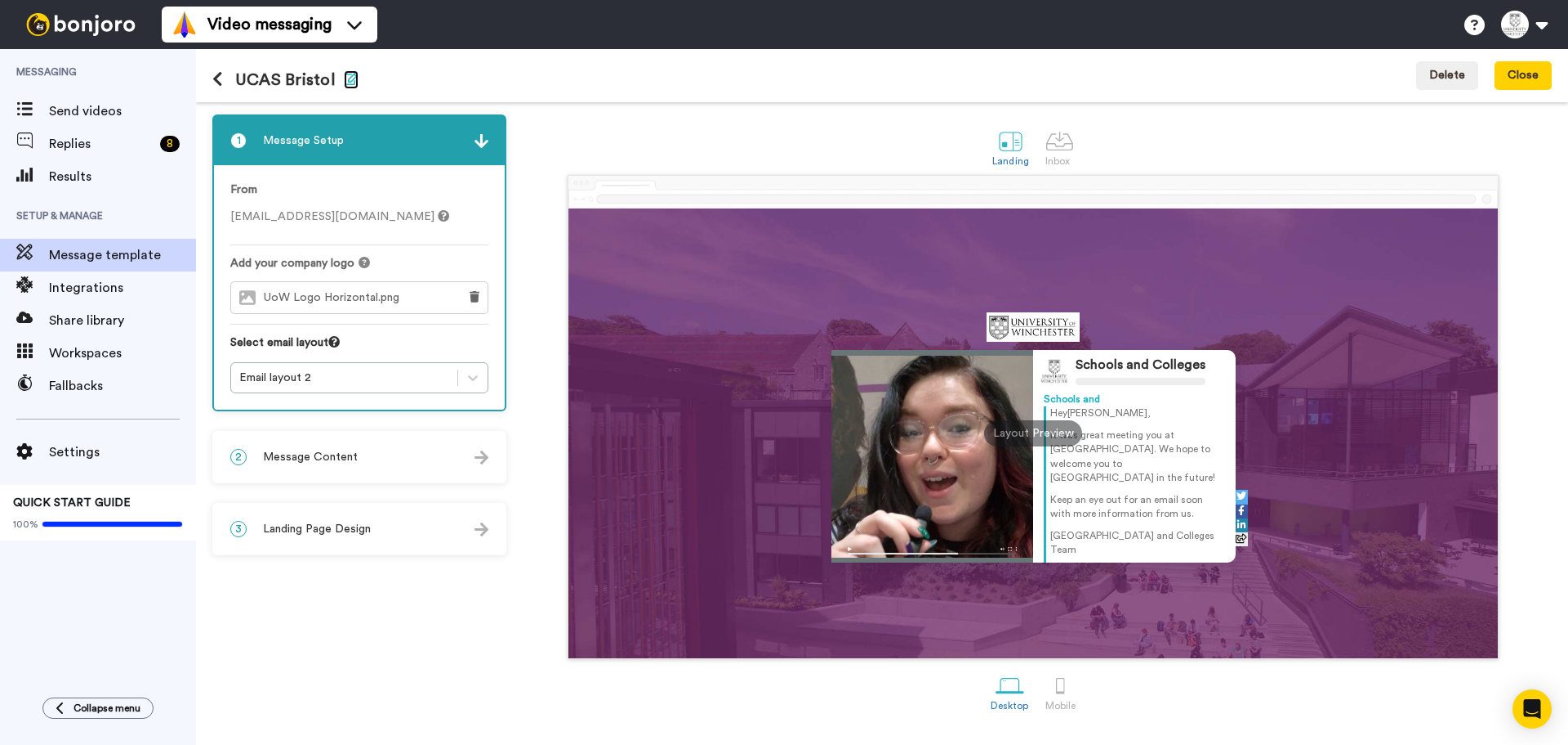
click at [351, 85] on icon "button" at bounding box center [351, 78] width 15 height 13
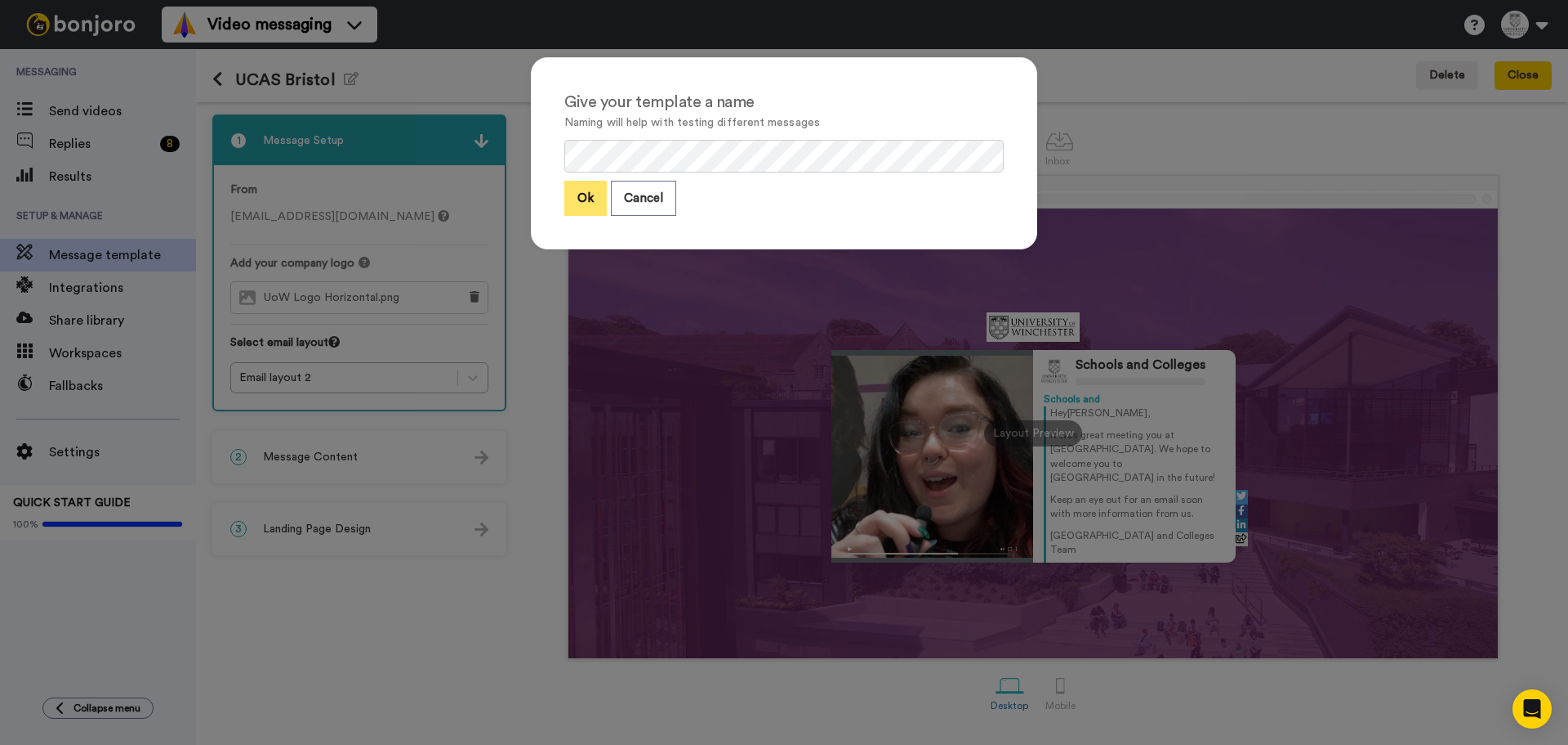
click at [573, 200] on button "Ok" at bounding box center [586, 198] width 43 height 35
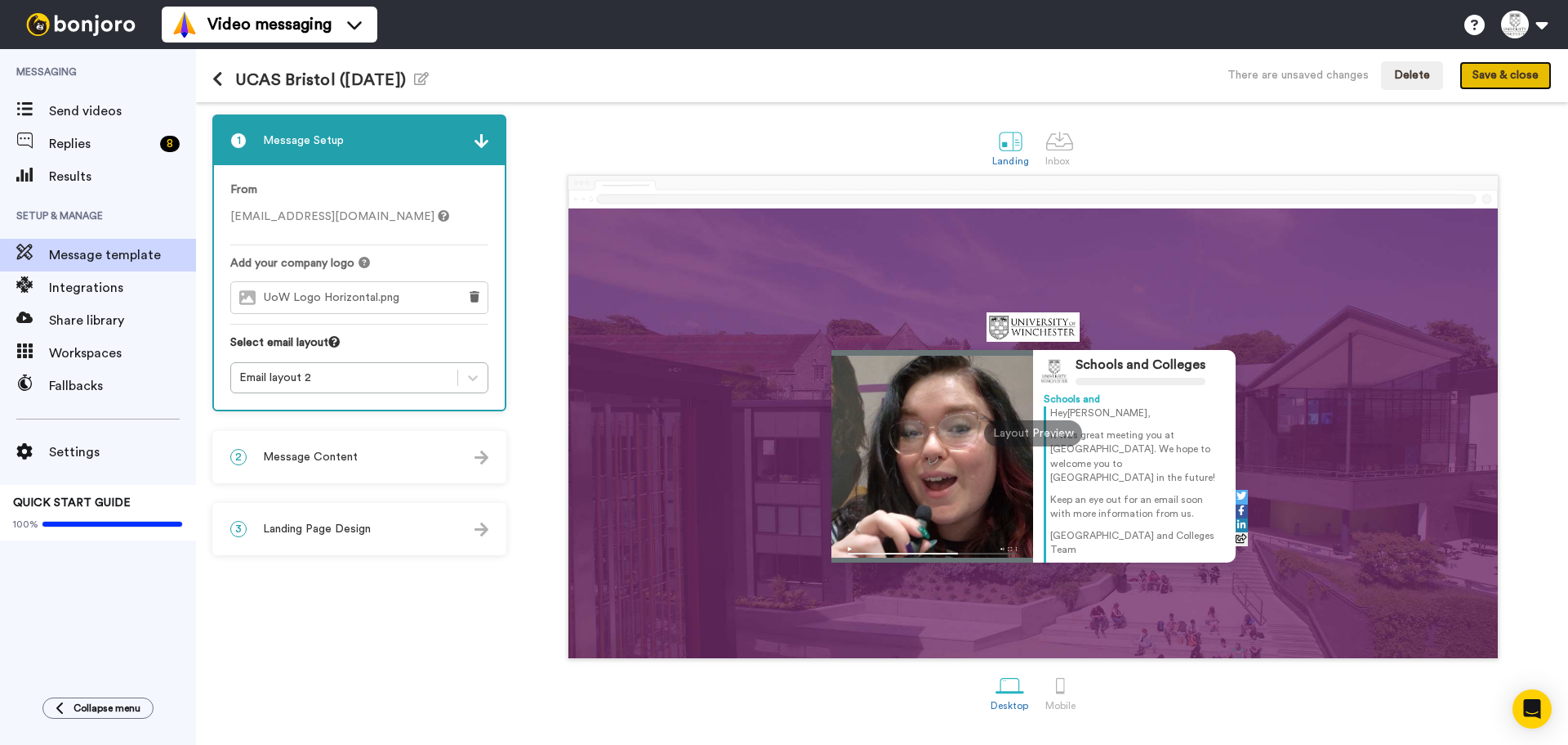
click at [1480, 84] on button "Save & close" at bounding box center [1506, 76] width 93 height 29
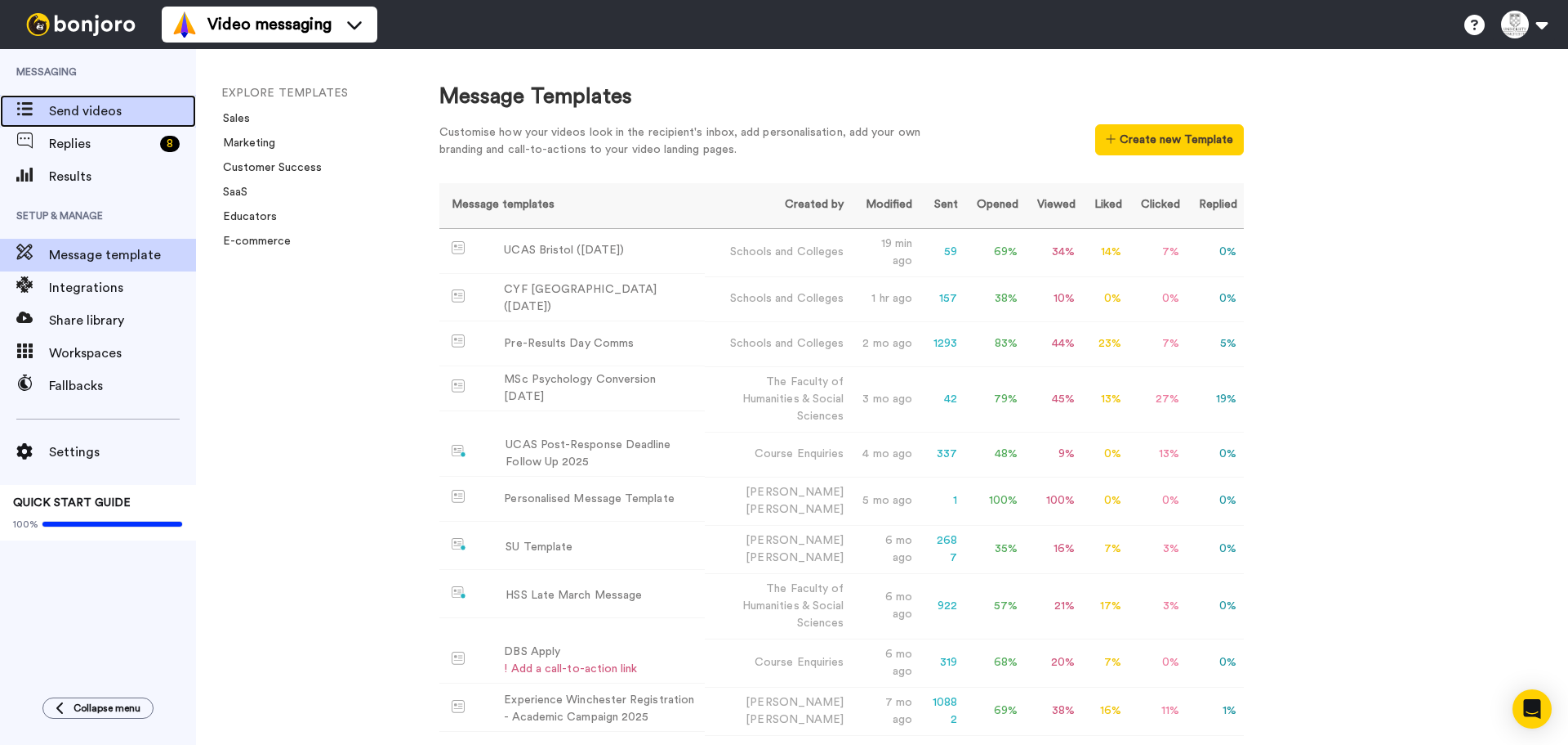
click at [113, 106] on span "Send videos" at bounding box center [122, 111] width 147 height 20
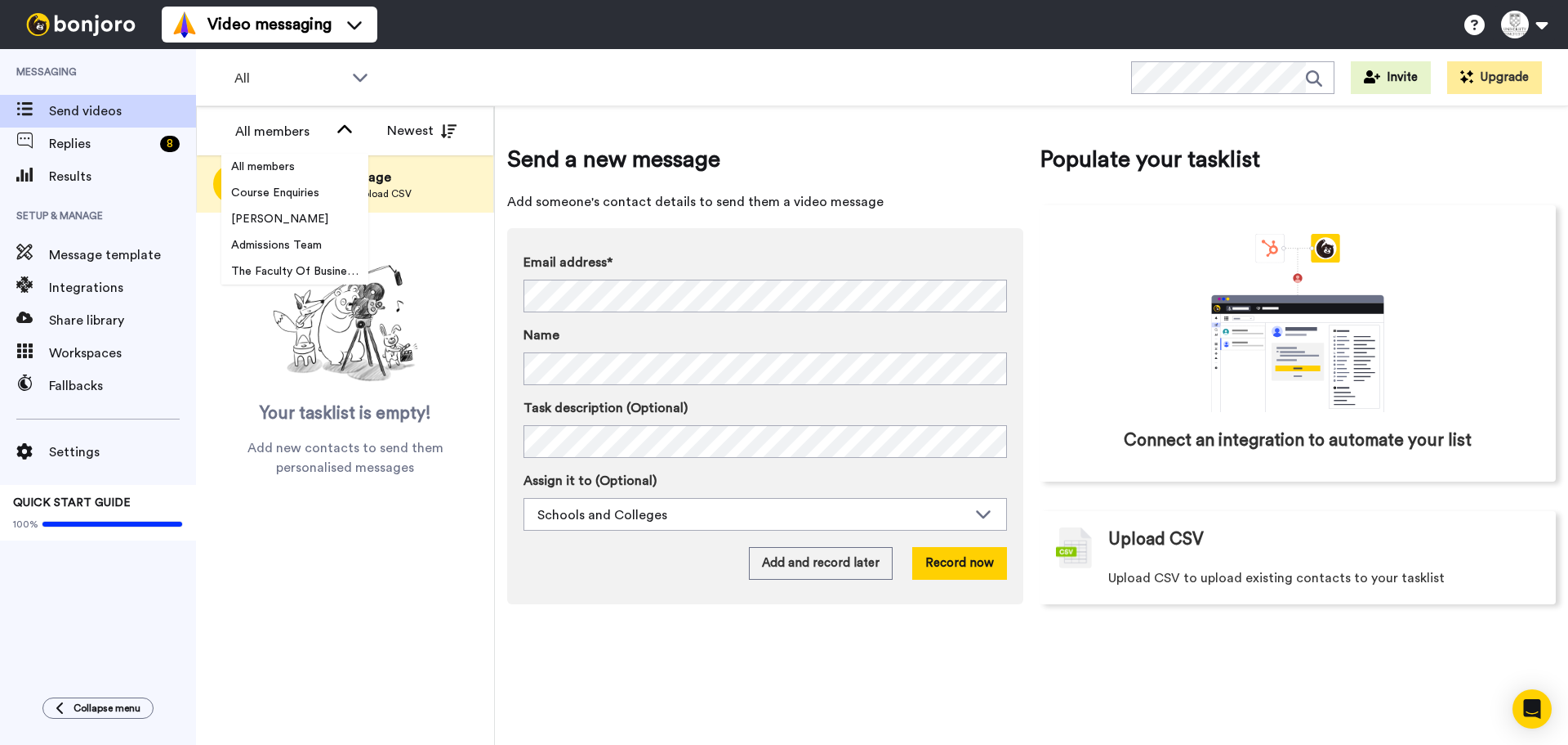
scroll to position [235, 0]
click at [308, 250] on span "Samuel Nyman" at bounding box center [280, 245] width 117 height 17
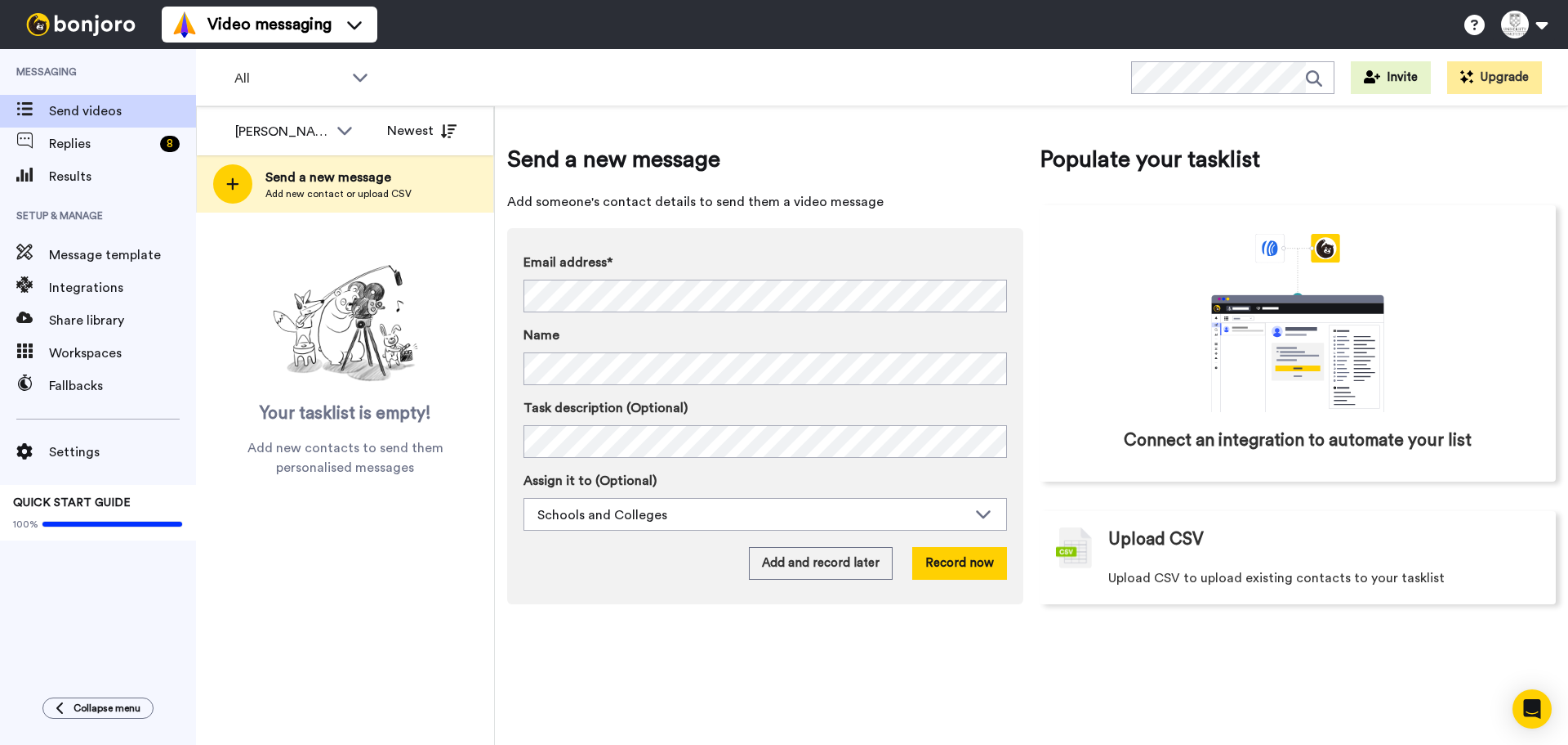
click at [307, 105] on div "All WORKSPACES View all All Default Task List Onboarding Nove 2023 Open Day Pre…" at bounding box center [882, 77] width 1372 height 58
click at [307, 124] on div "Samuel Nyman" at bounding box center [282, 132] width 94 height 20
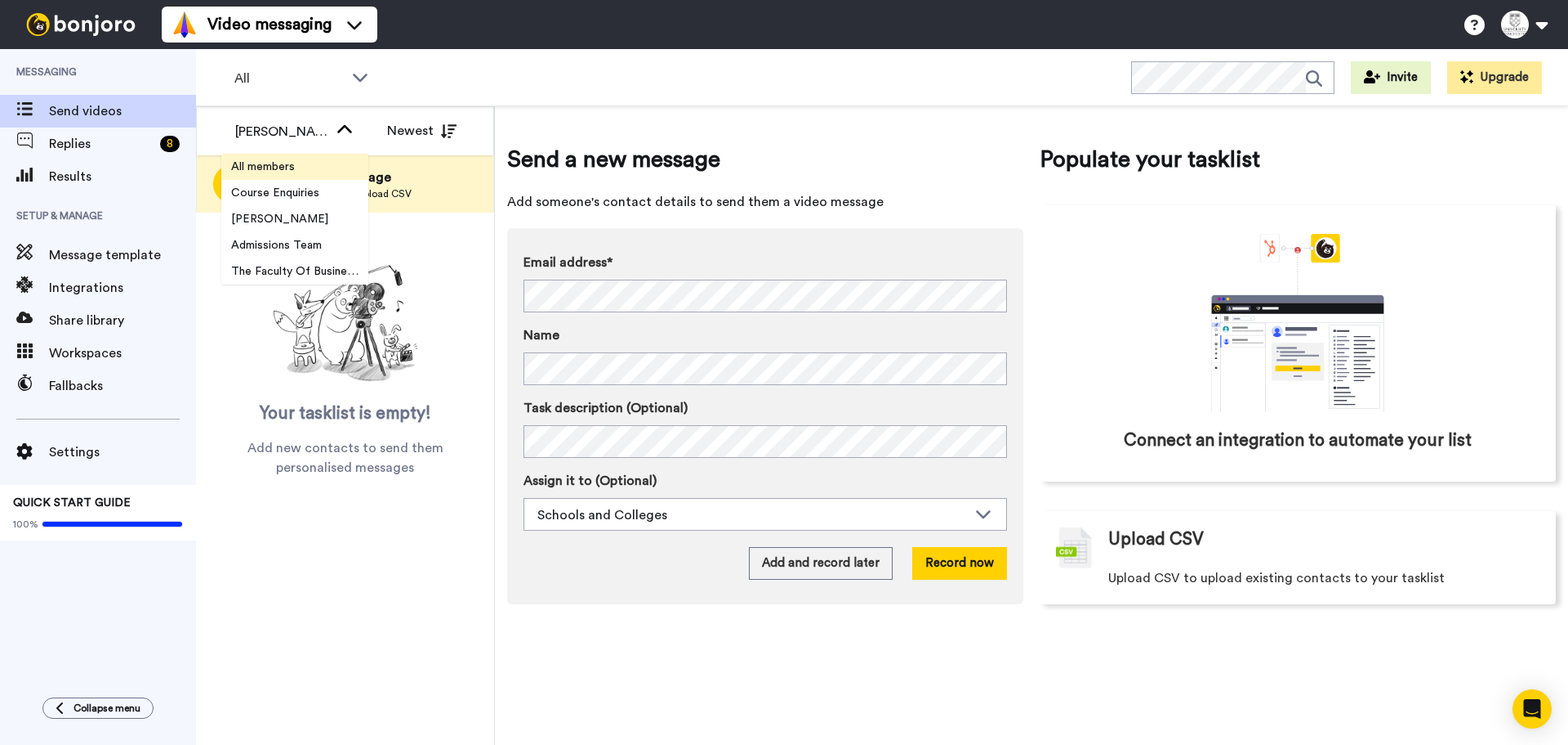
click at [306, 172] on li "All members" at bounding box center [294, 167] width 147 height 26
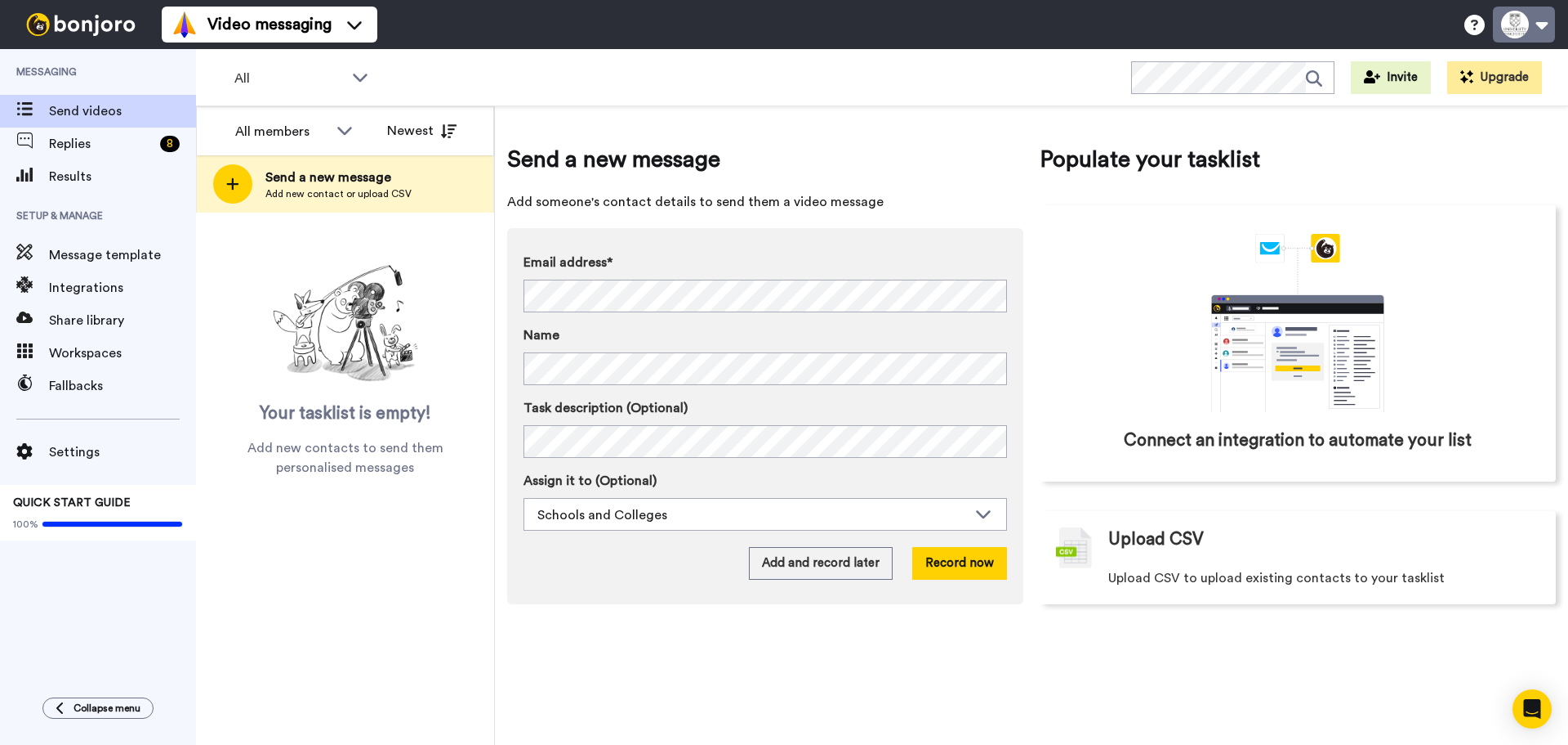
click at [1519, 39] on button at bounding box center [1524, 24] width 62 height 36
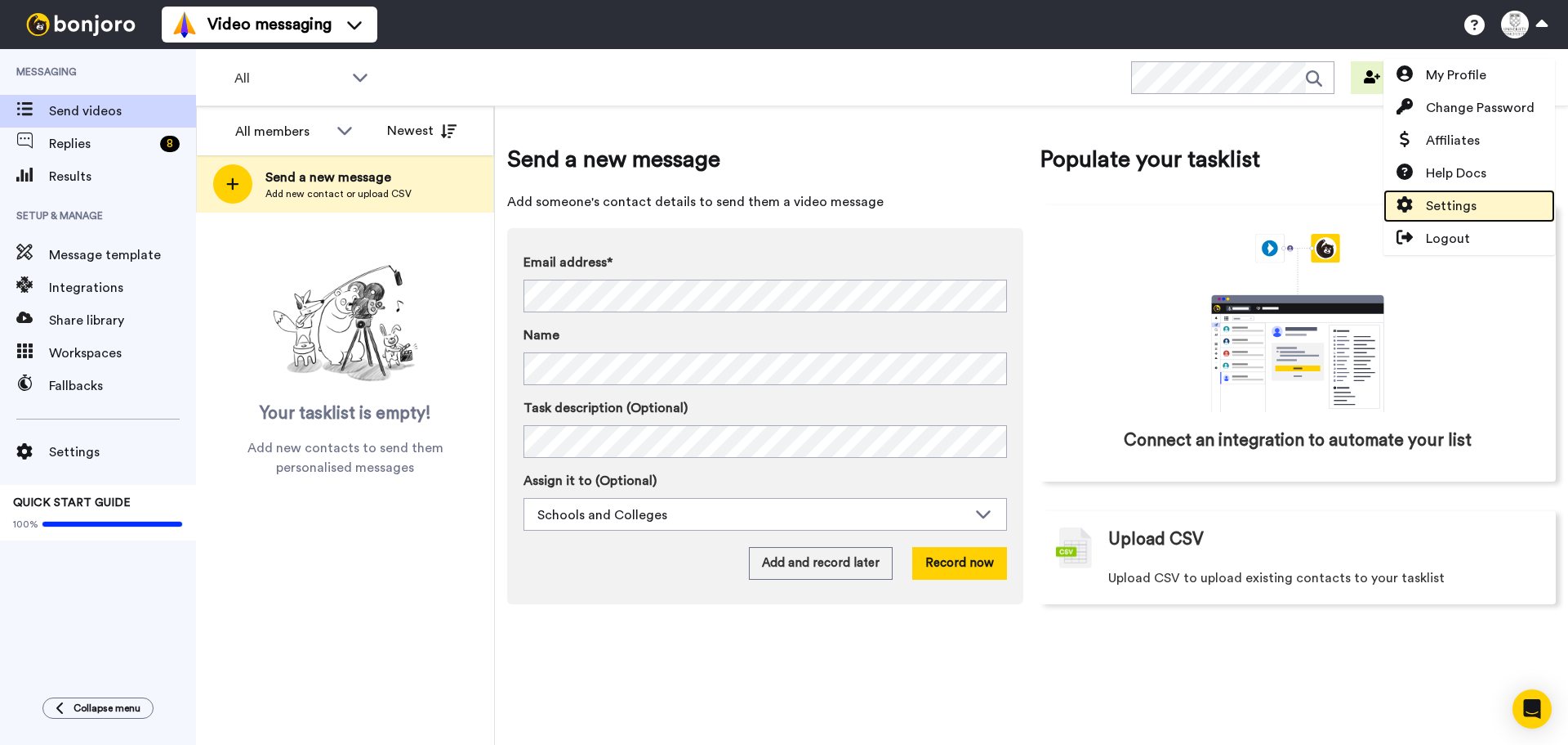
click at [1445, 216] on link "Settings" at bounding box center [1470, 206] width 172 height 33
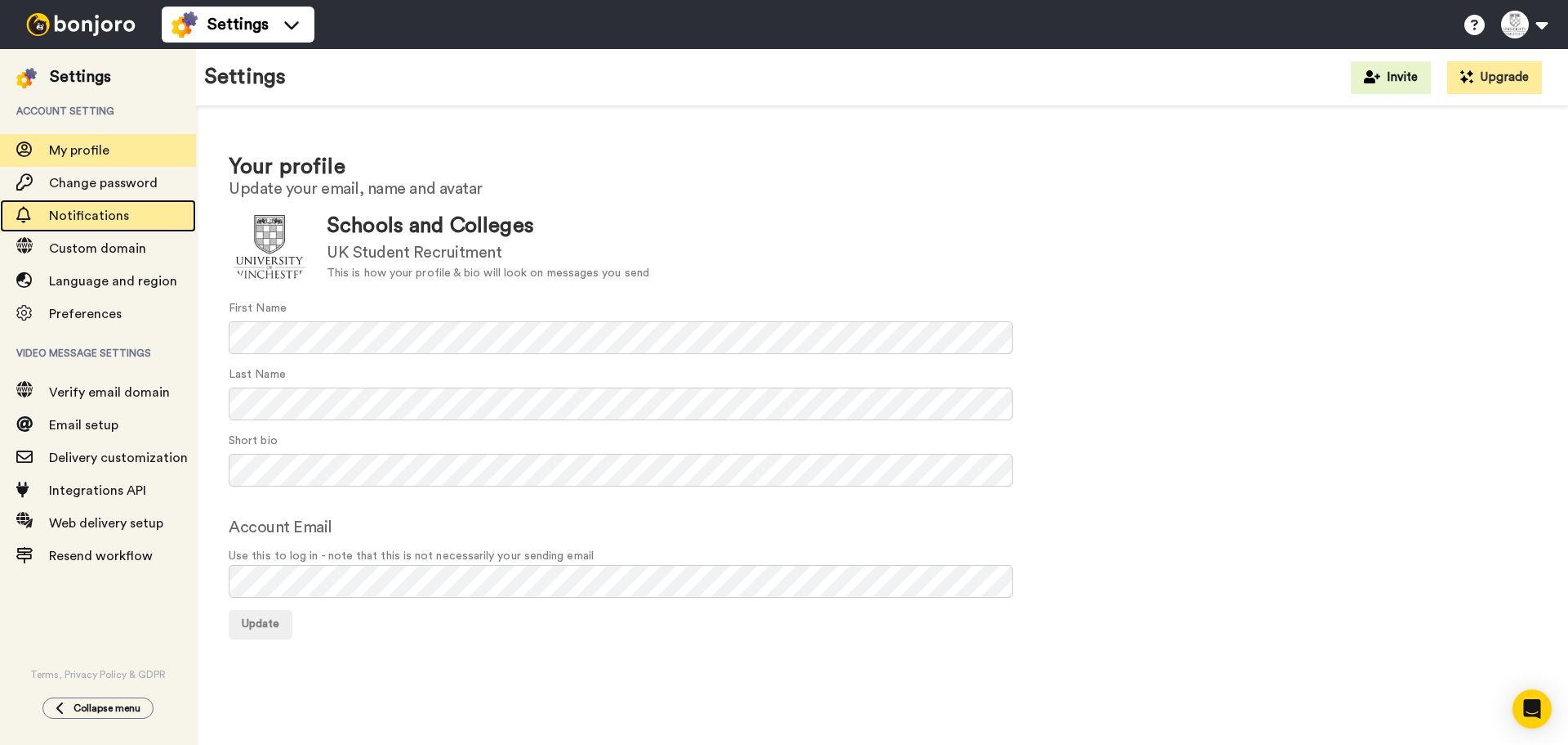
click at [134, 230] on div "Notifications" at bounding box center [97, 216] width 196 height 33
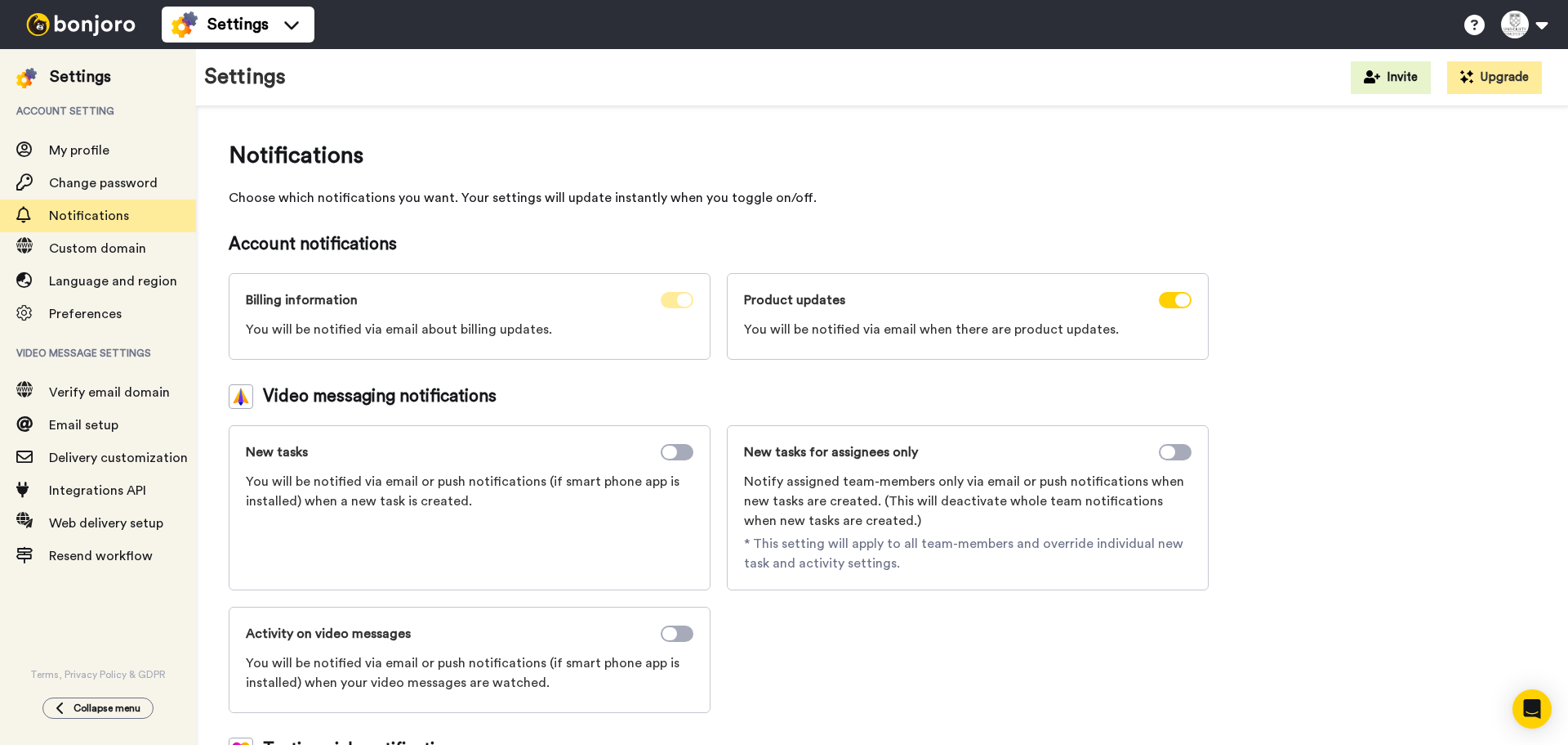
click at [674, 302] on span at bounding box center [677, 299] width 33 height 17
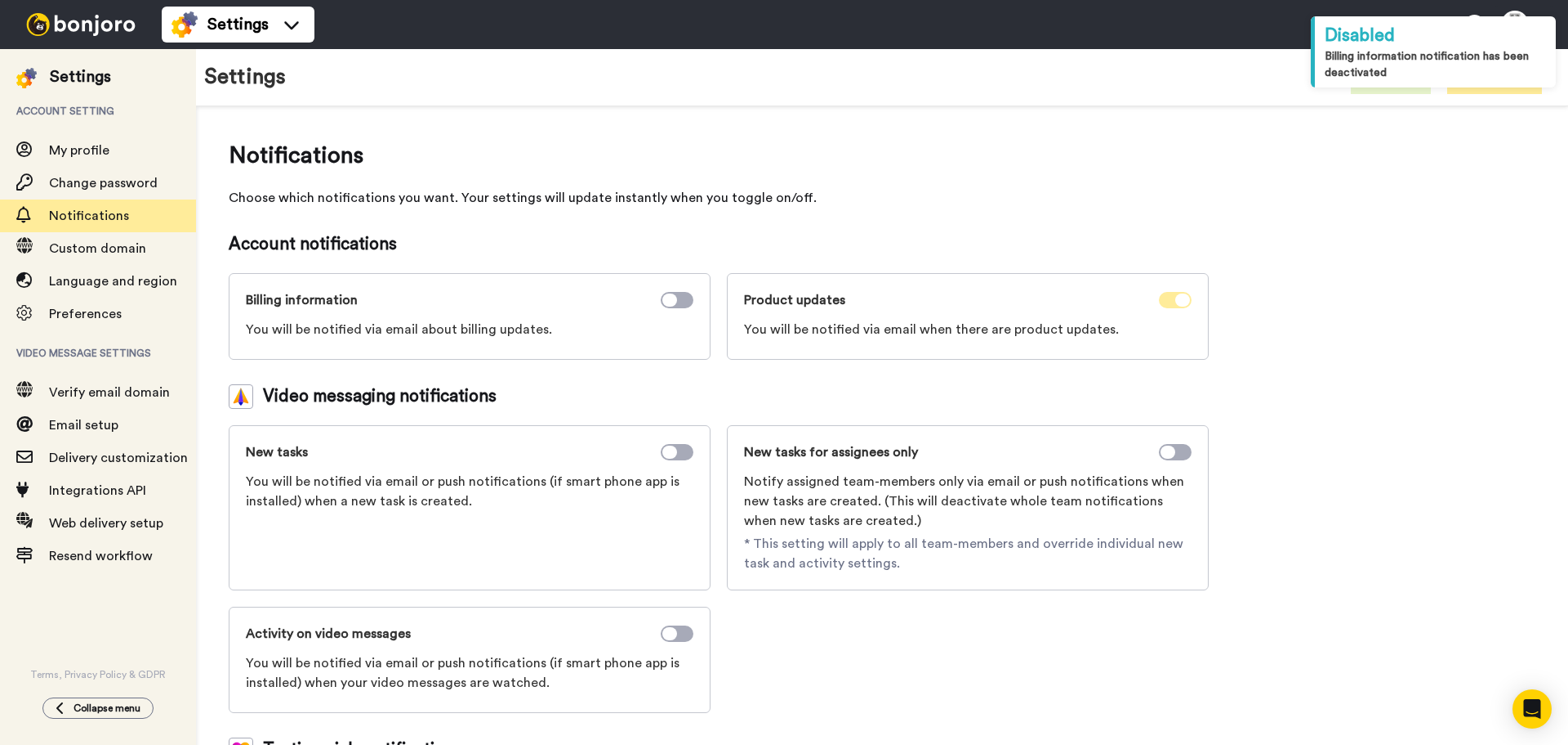
click at [1172, 298] on span at bounding box center [1175, 299] width 33 height 17
click at [1007, 213] on div "Notifications Choose which notifications you want. Your settings will update in…" at bounding box center [719, 521] width 980 height 765
click at [119, 326] on div "Preferences" at bounding box center [97, 314] width 196 height 33
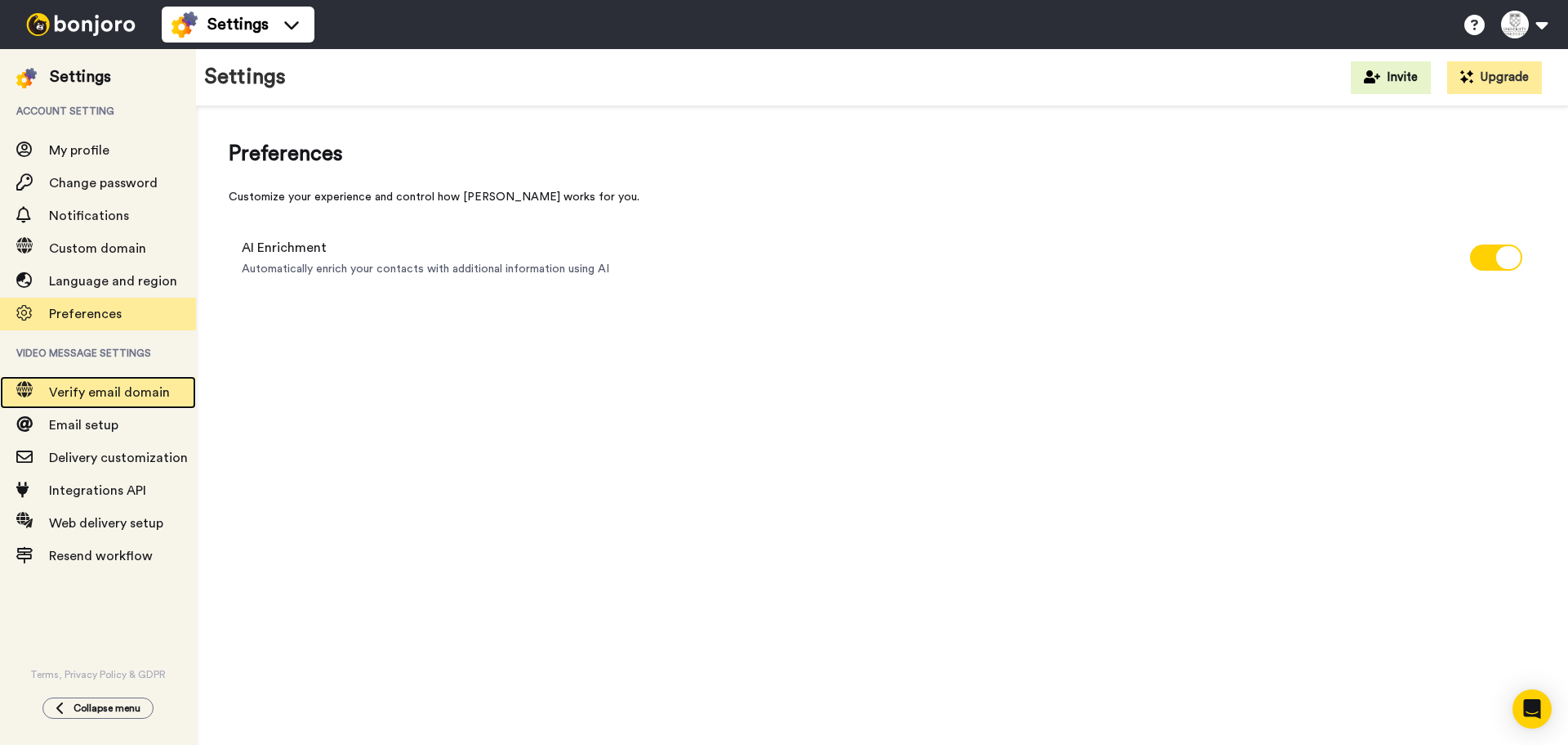
click at [164, 402] on span "Verify email domain" at bounding box center [122, 392] width 147 height 20
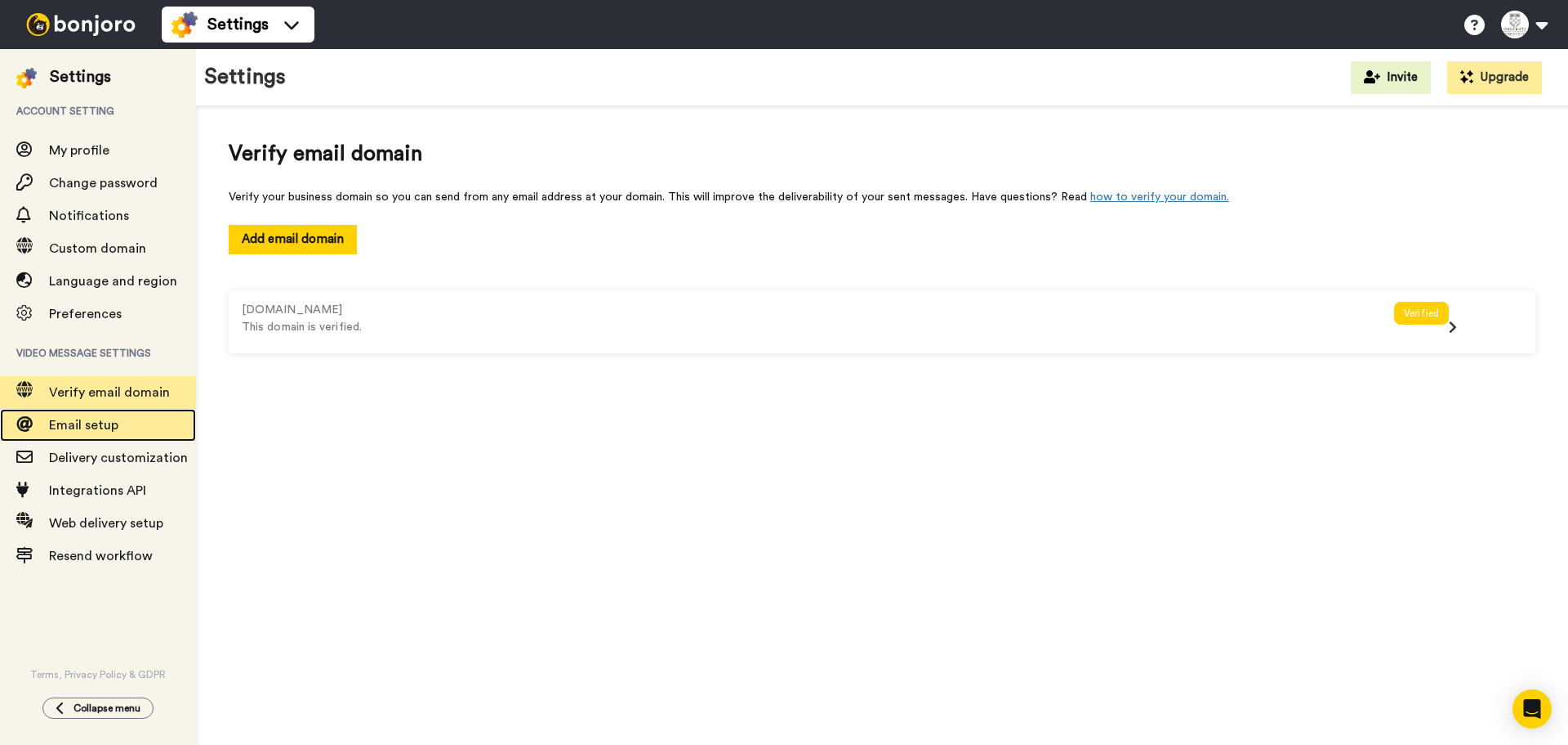
click at [113, 423] on span "Email setup" at bounding box center [83, 424] width 69 height 13
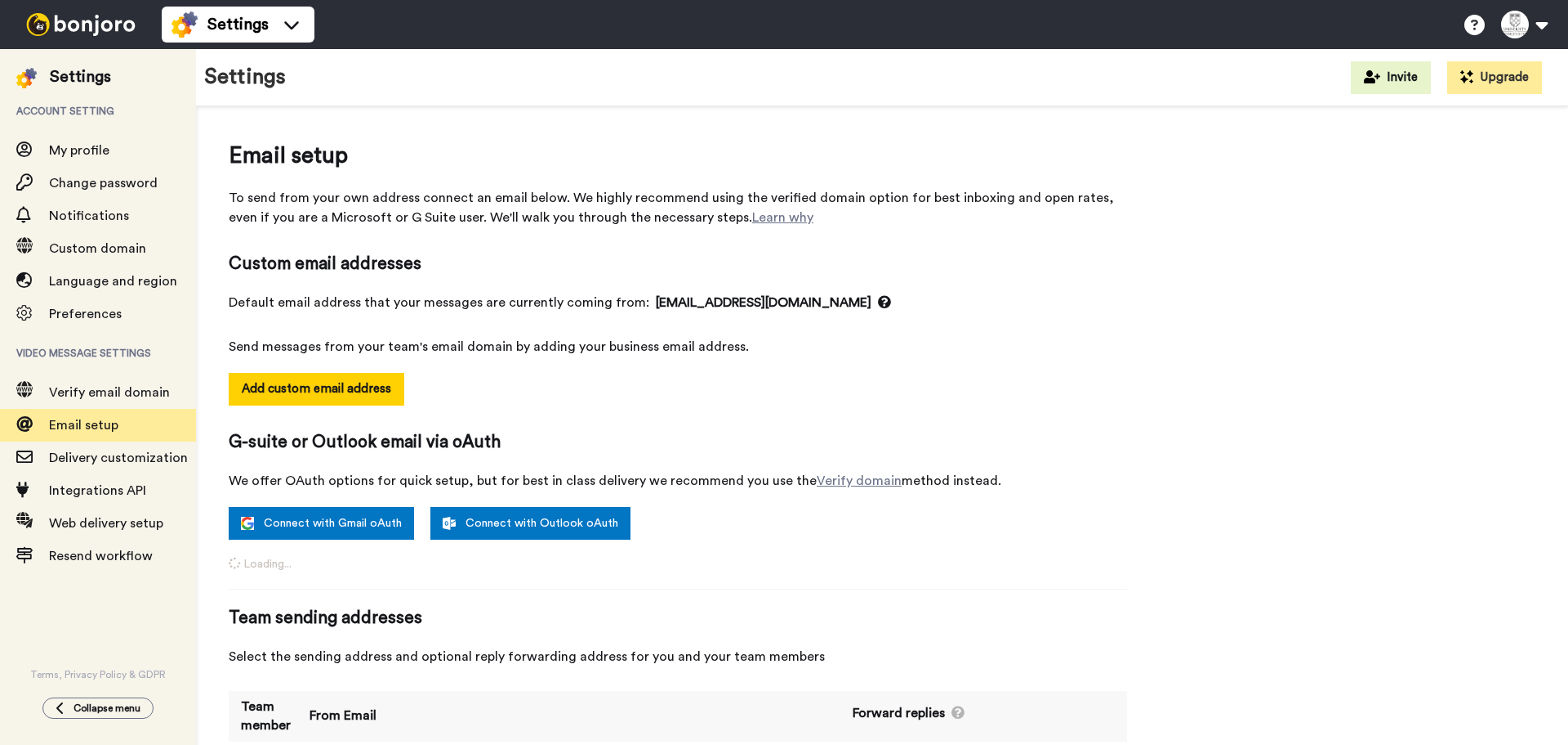
select select "158919"
select select "142548"
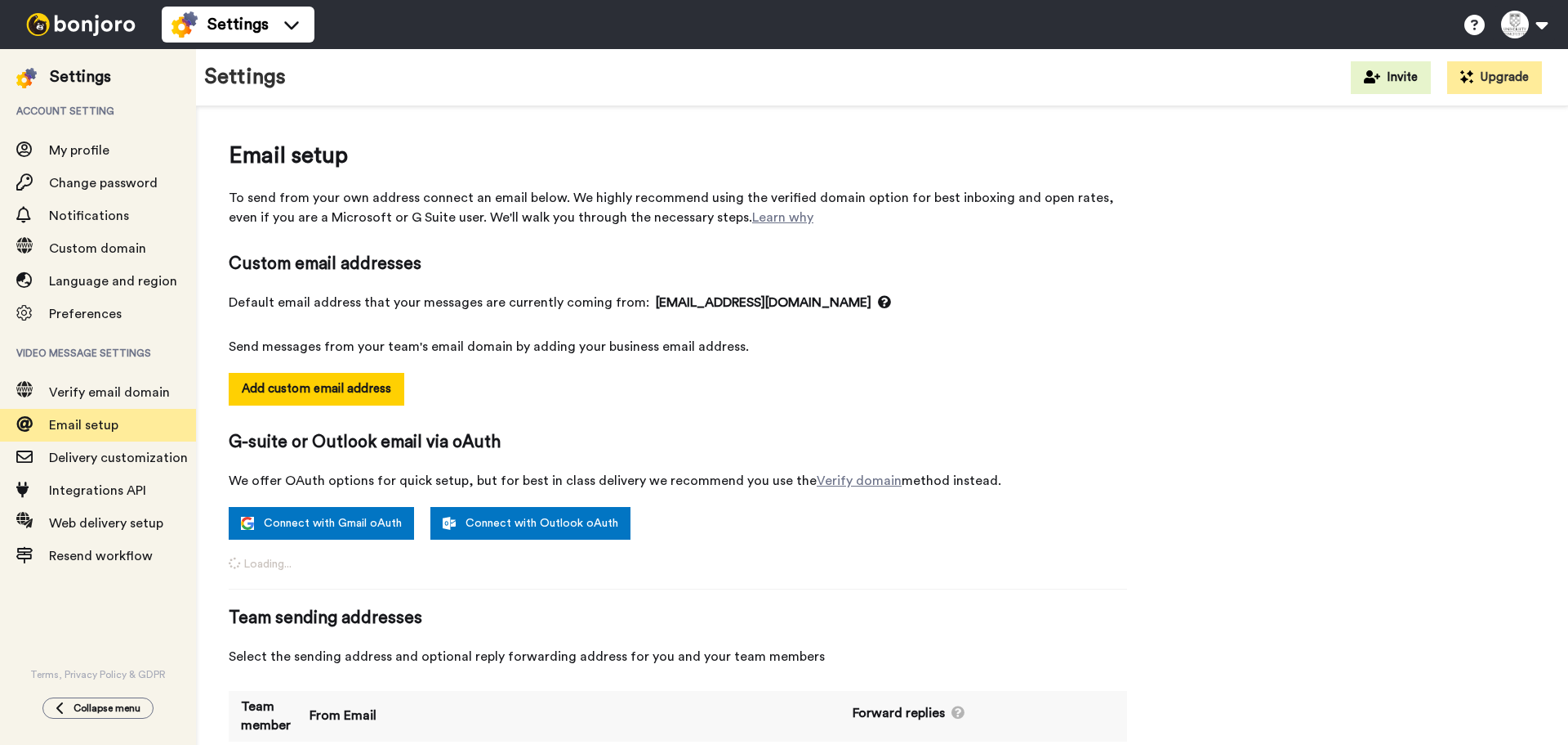
select select "144347"
select select "162877"
select select "144888"
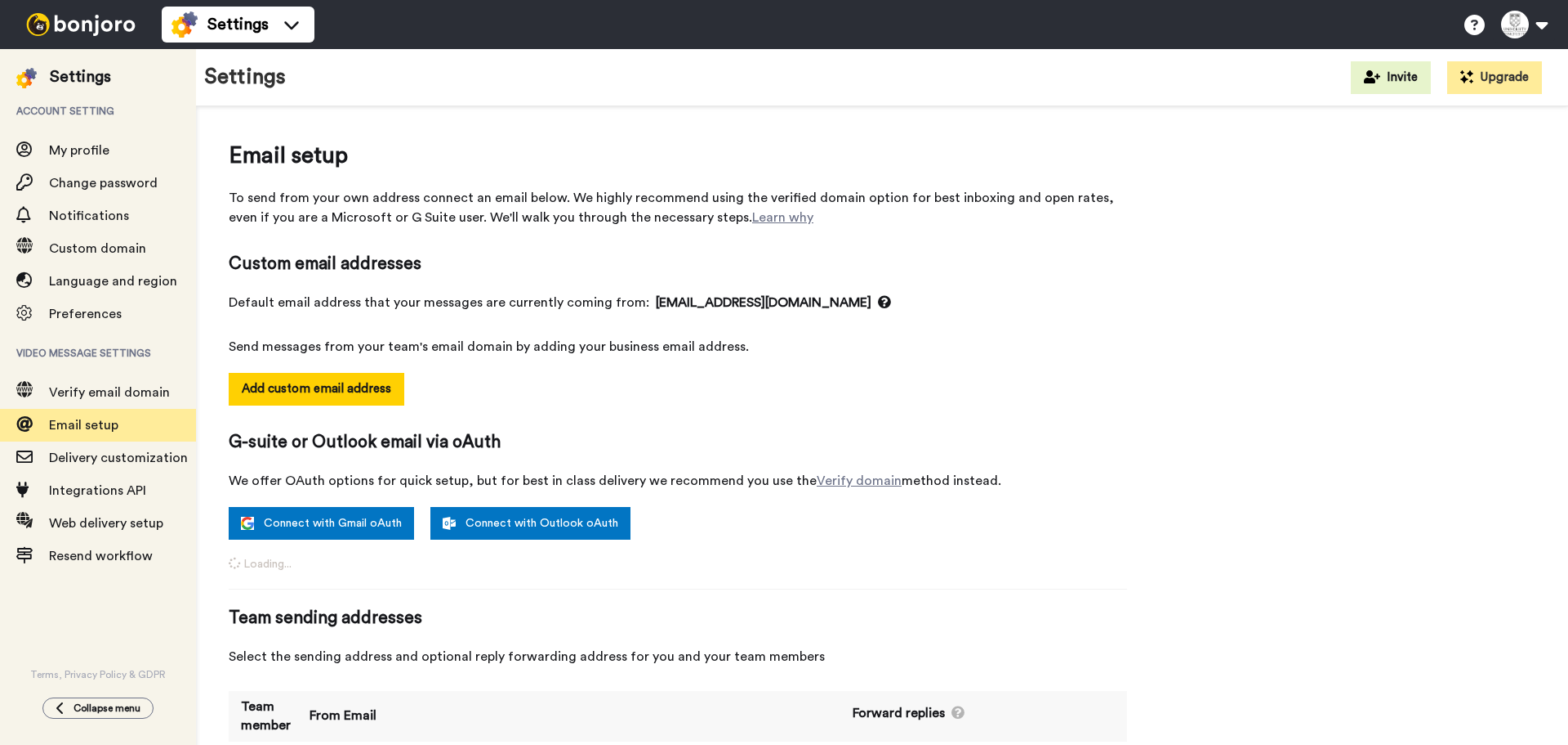
select select "144888"
select select "157893"
select select "144587"
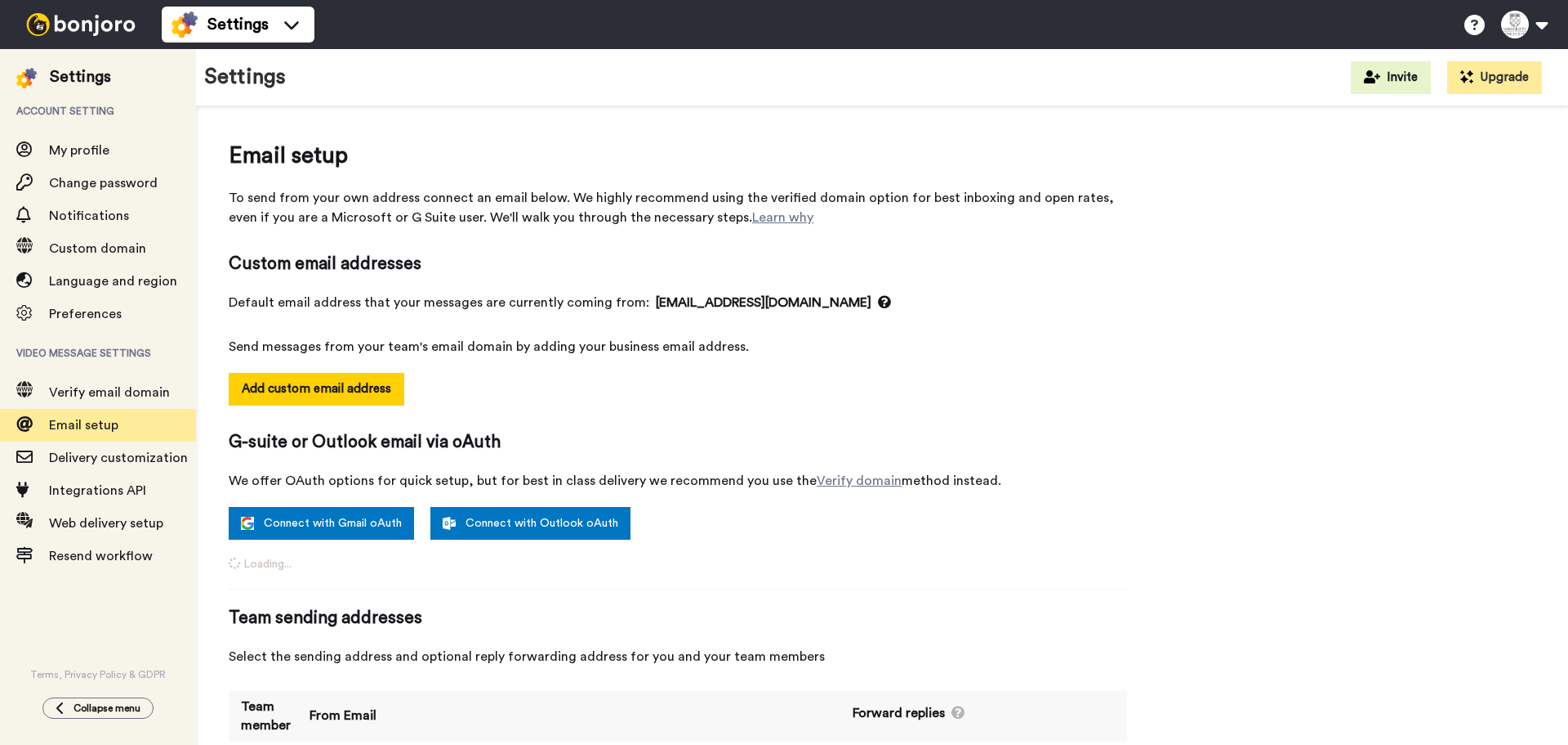
select select "139907"
select select "144950"
select select "144352"
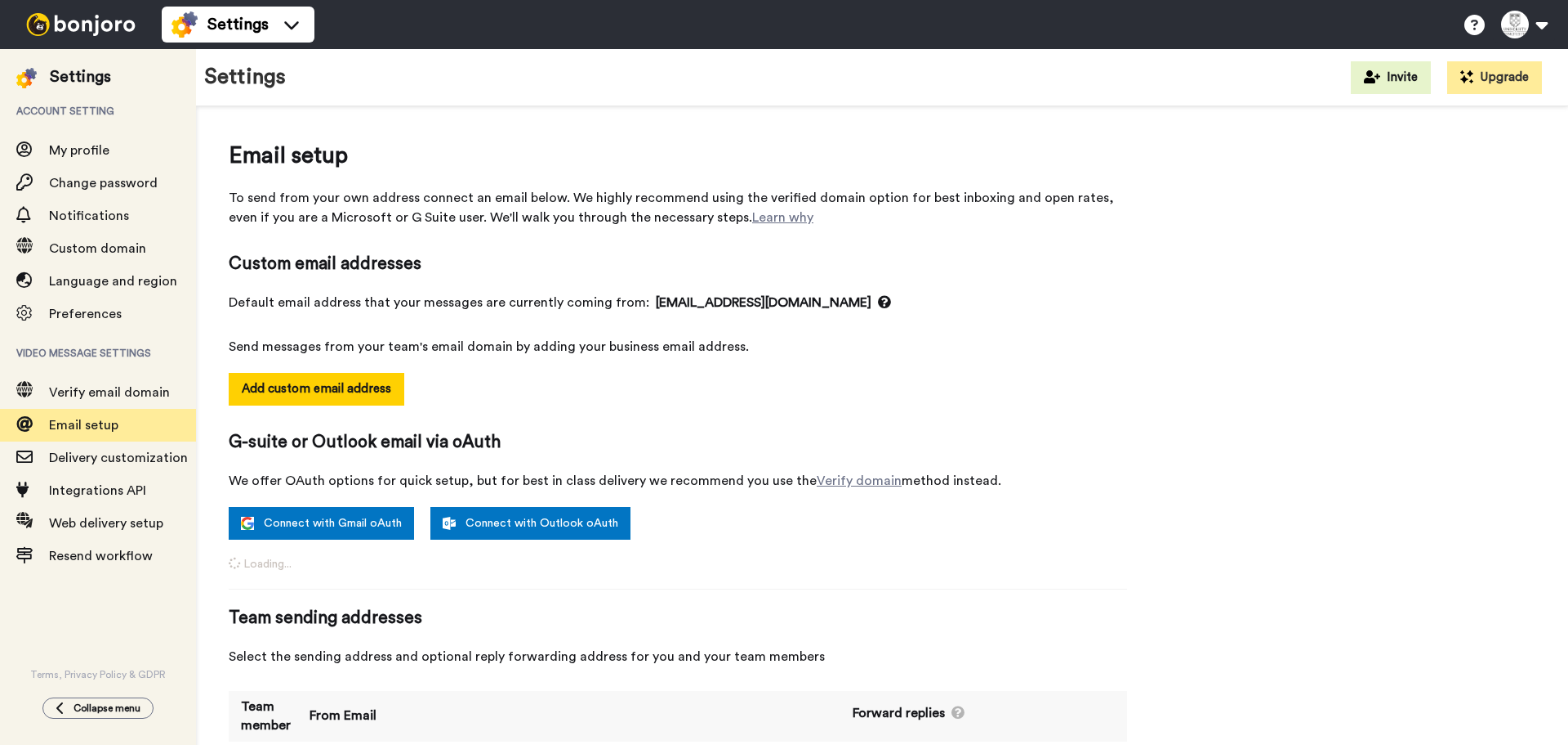
select select "160411"
select select "144584"
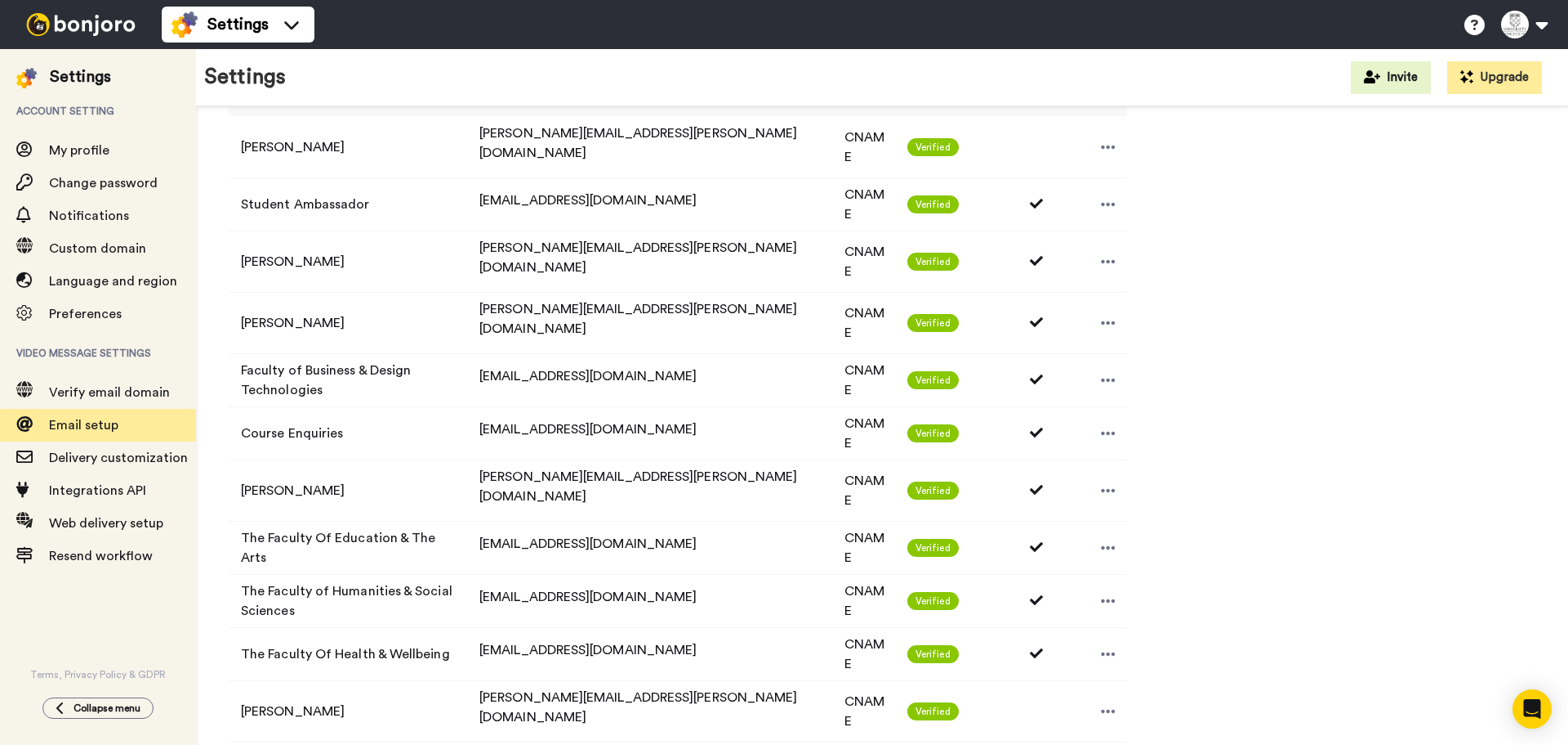
scroll to position [572, 0]
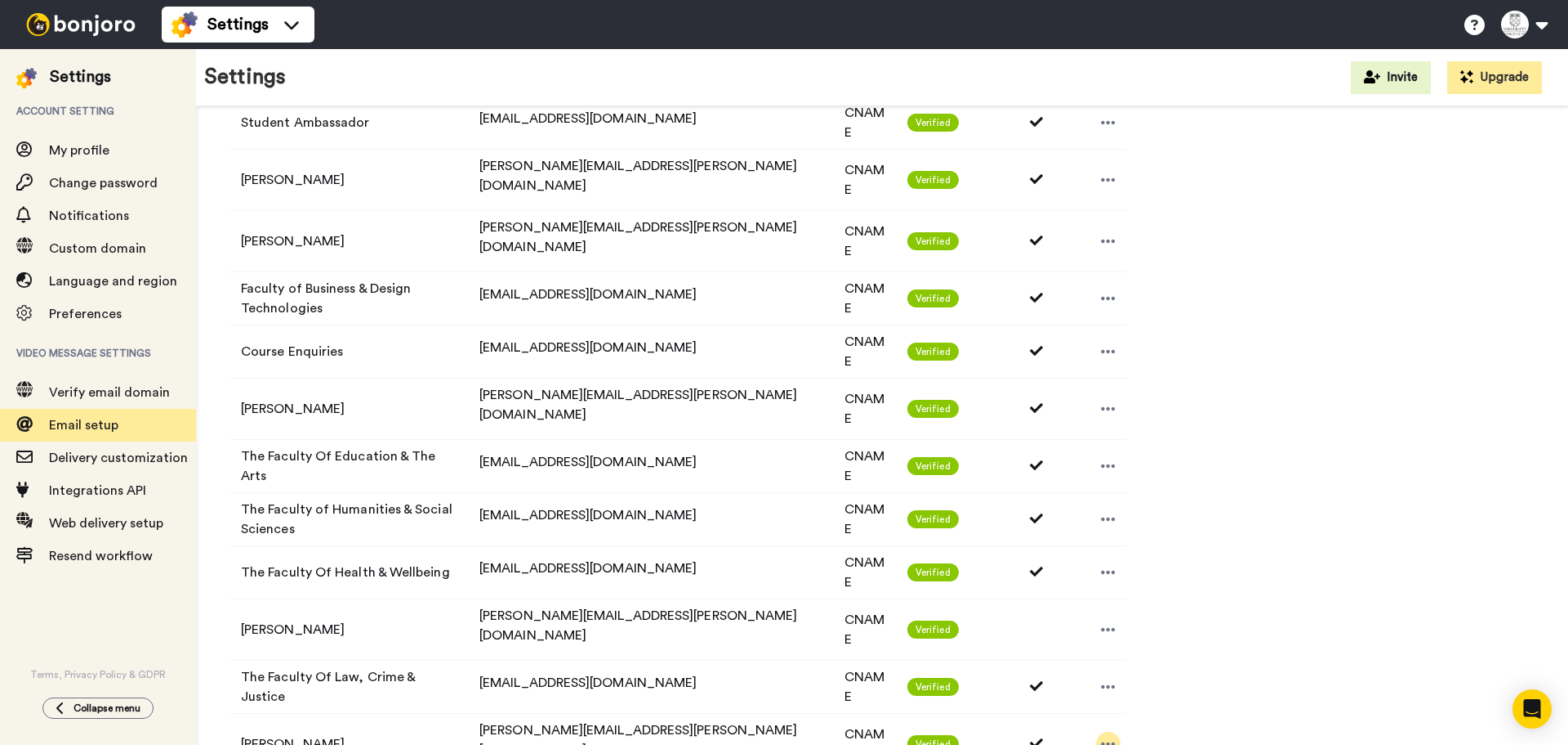
click at [1104, 742] on icon at bounding box center [1109, 743] width 14 height 3
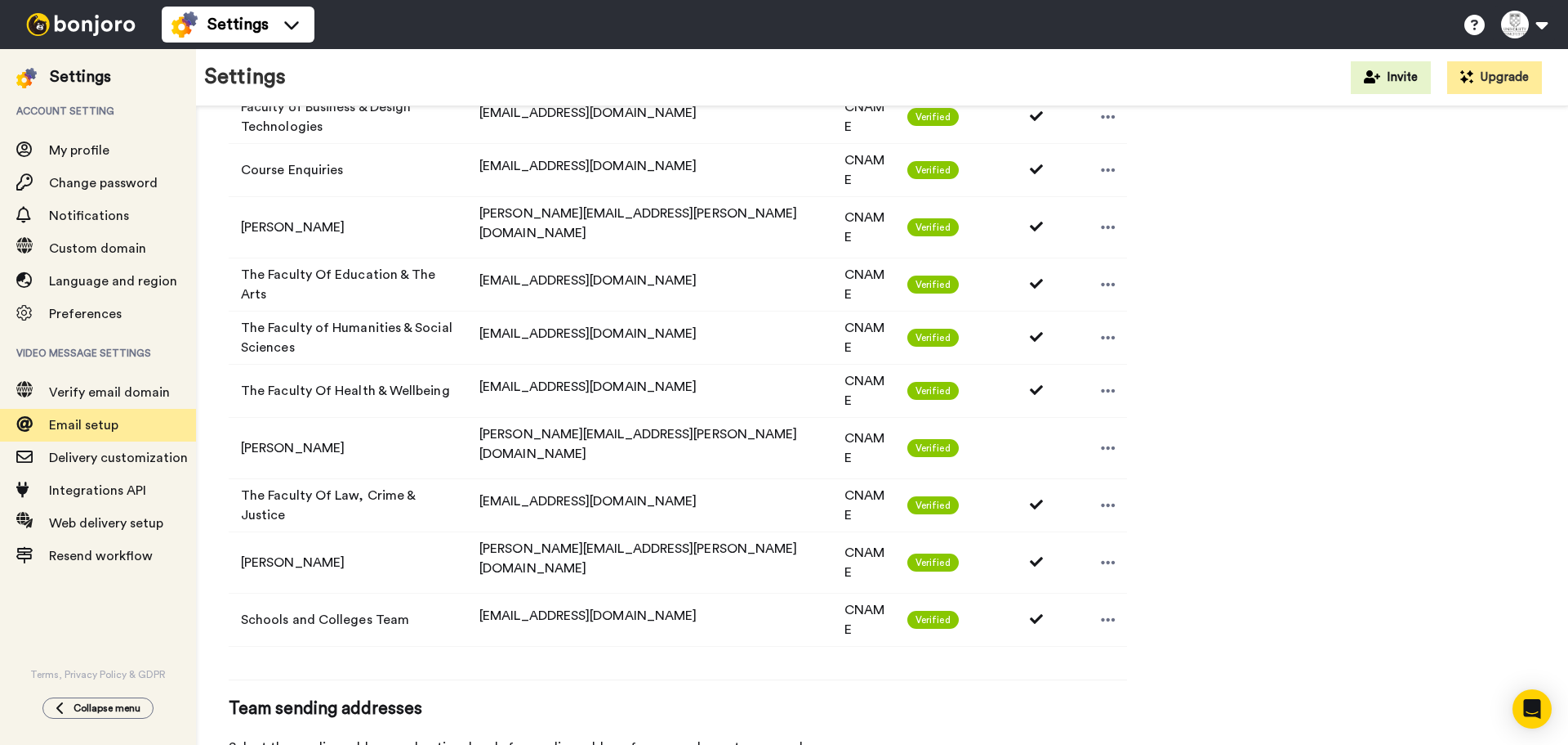
scroll to position [672, 0]
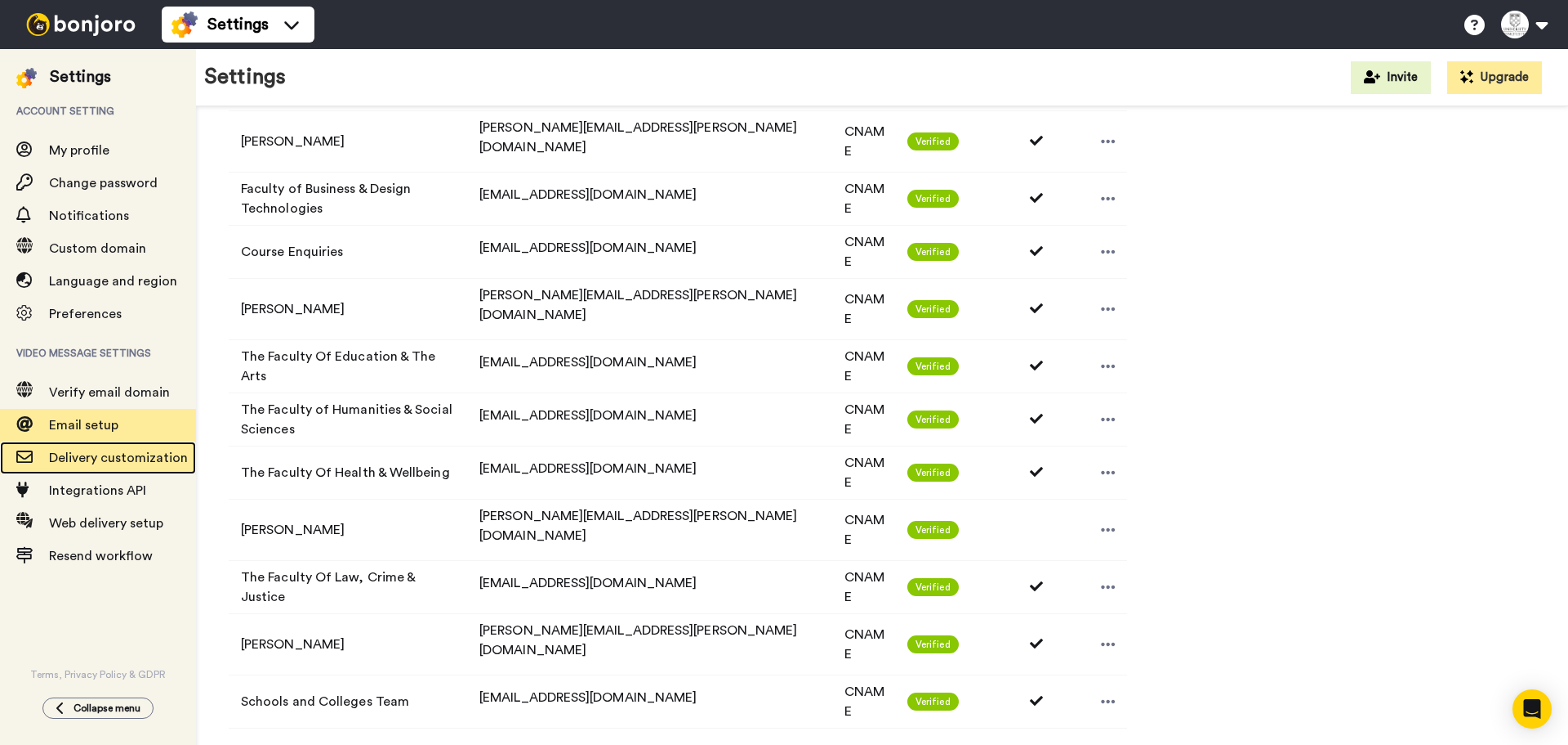
click at [126, 458] on span "Delivery customization" at bounding box center [118, 457] width 138 height 13
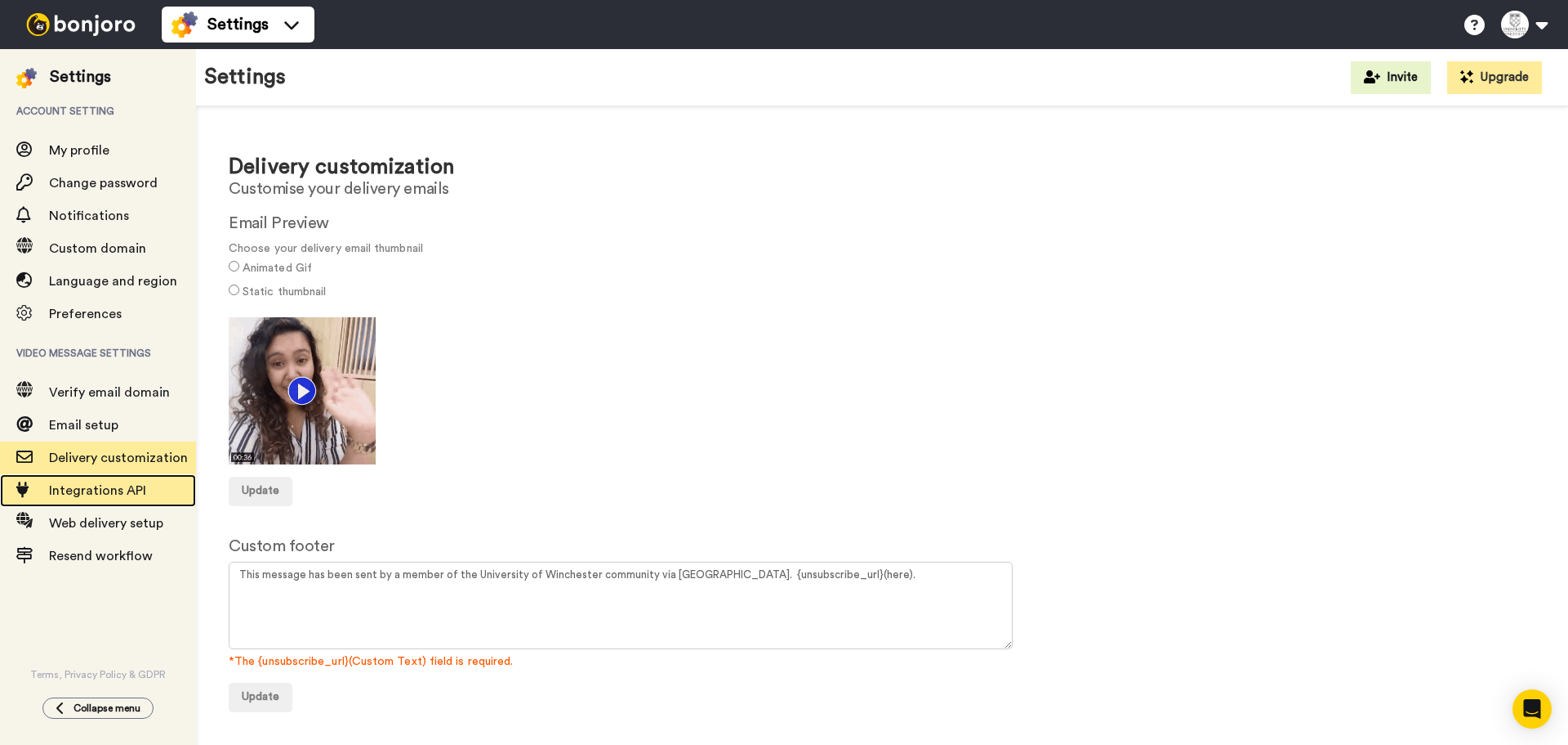
click at [119, 492] on span "Integrations API" at bounding box center [97, 490] width 97 height 13
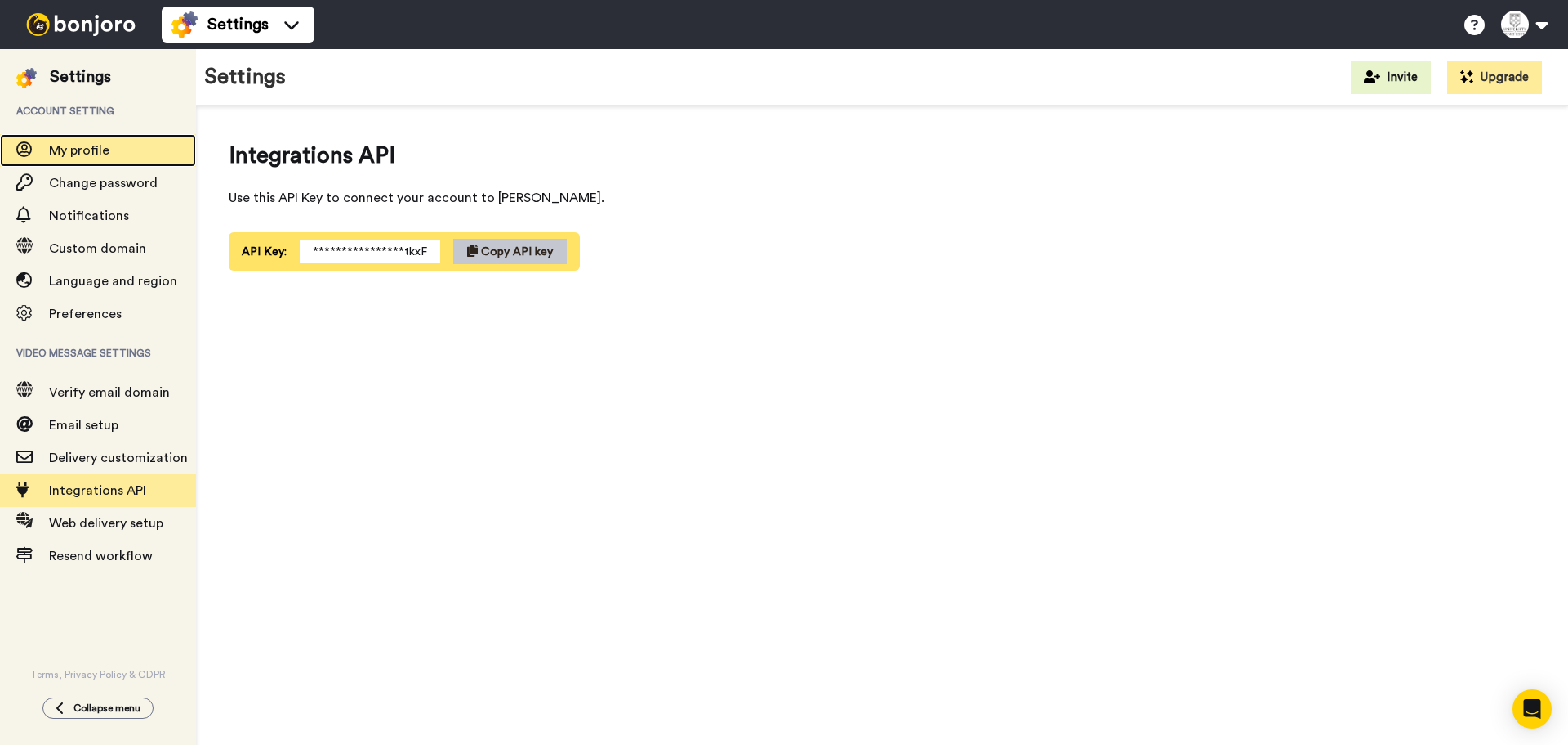
click at [102, 135] on div "My profile" at bounding box center [97, 150] width 196 height 33
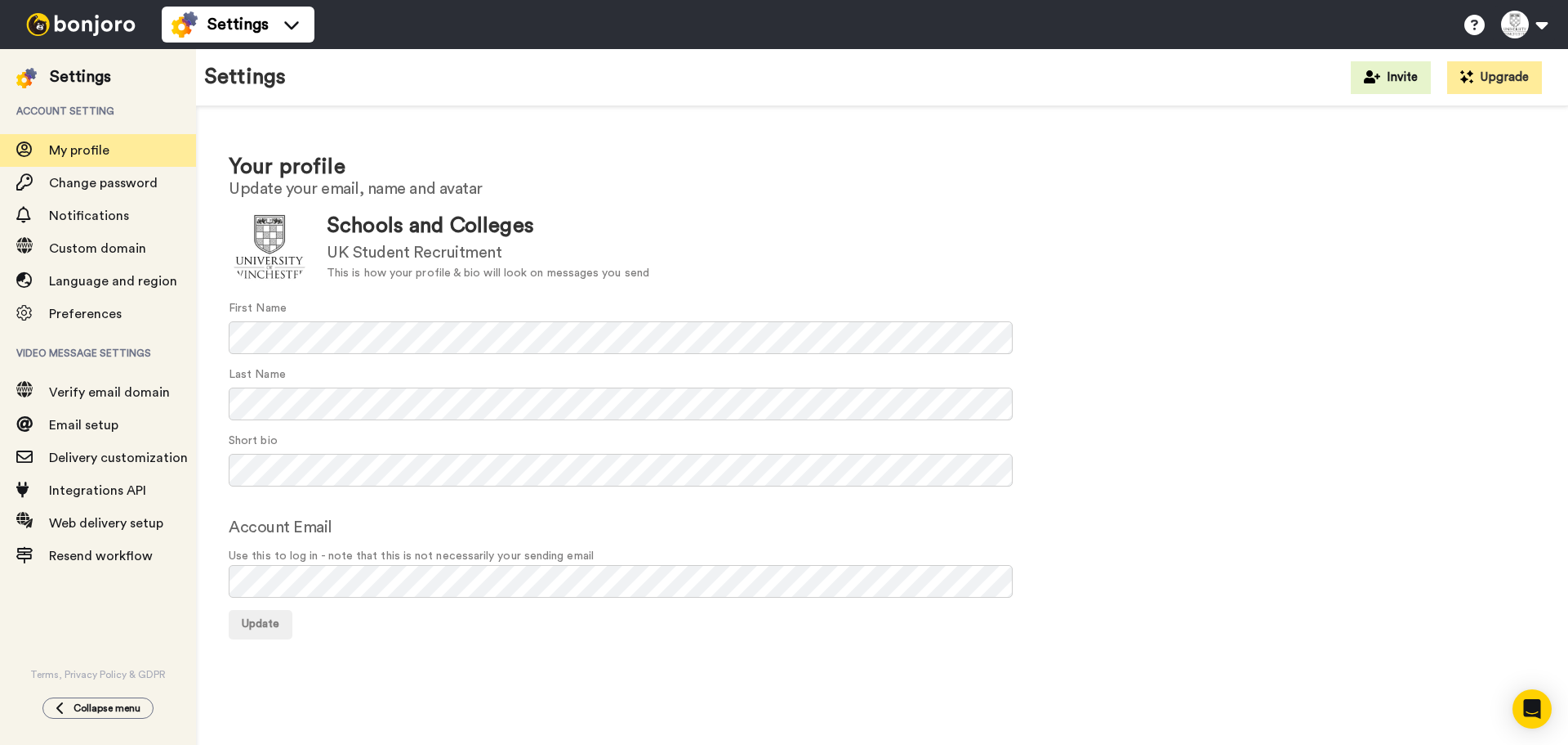
click at [95, 59] on div "Settings" at bounding box center [97, 68] width 196 height 39
click at [92, 38] on div at bounding box center [81, 24] width 162 height 49
